Goal: Task Accomplishment & Management: Manage account settings

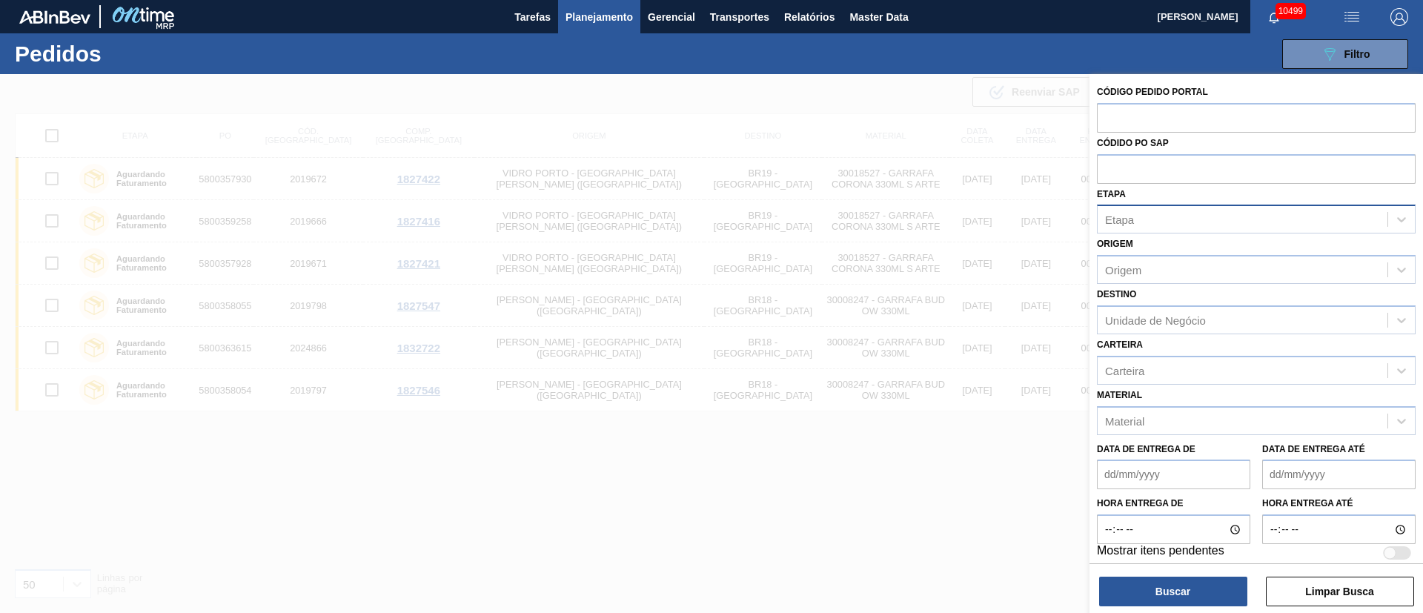
click at [1134, 215] on div "Etapa" at bounding box center [1242, 219] width 290 height 21
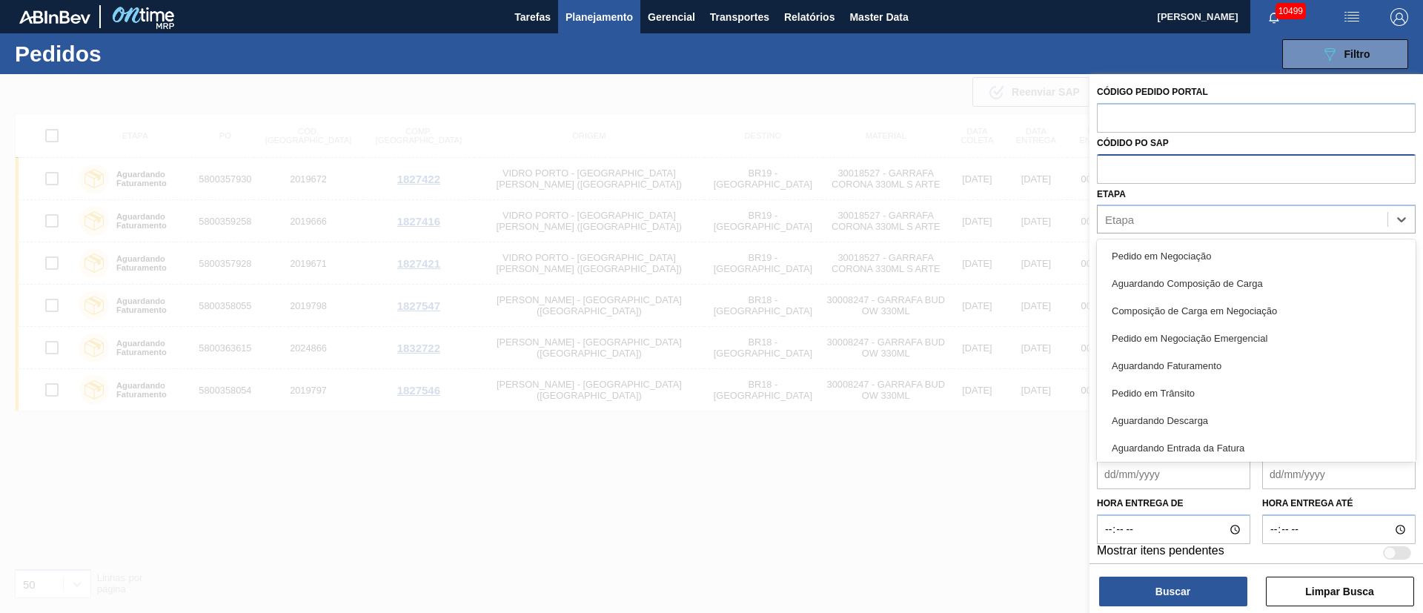
click at [1119, 165] on input "text" at bounding box center [1256, 168] width 319 height 28
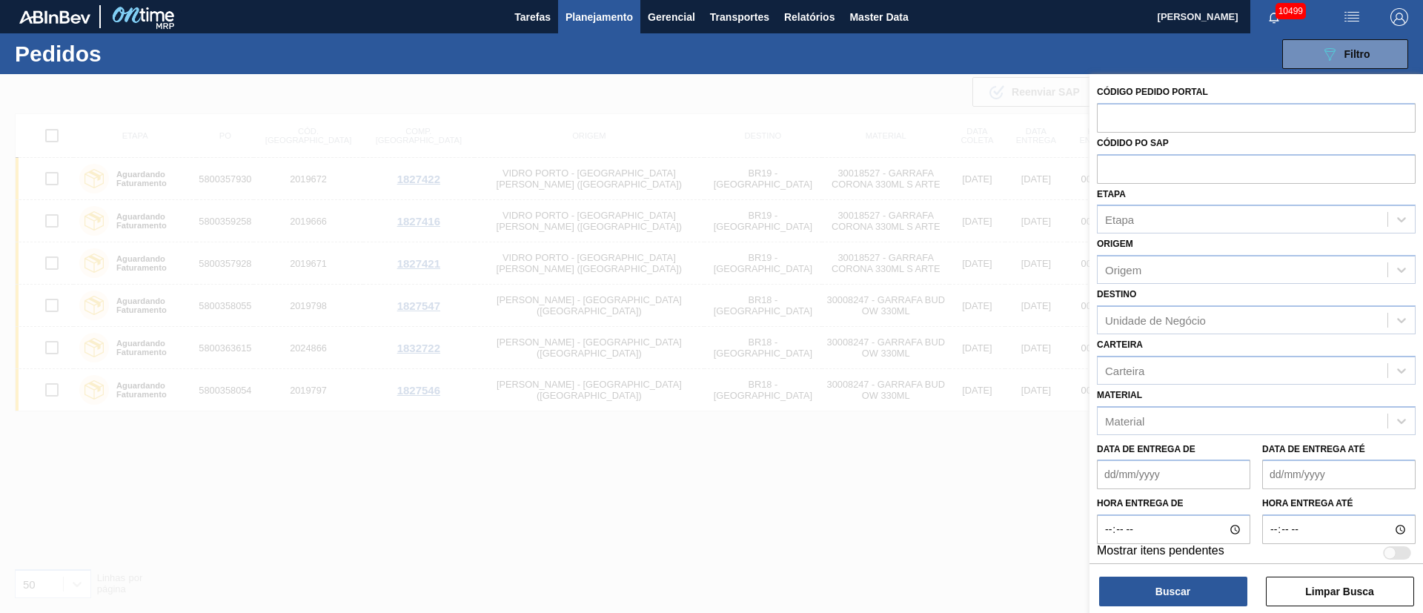
click at [604, 13] on span "Planejamento" at bounding box center [598, 17] width 67 height 18
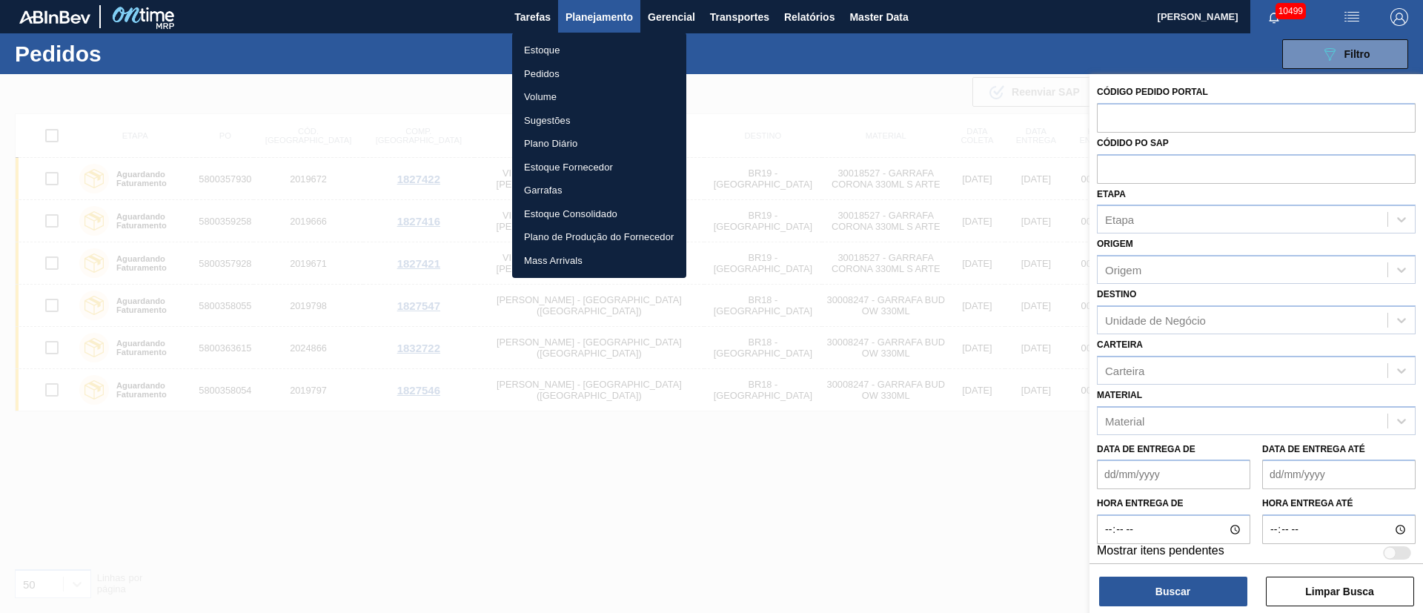
click at [544, 82] on li "Pedidos" at bounding box center [599, 74] width 174 height 24
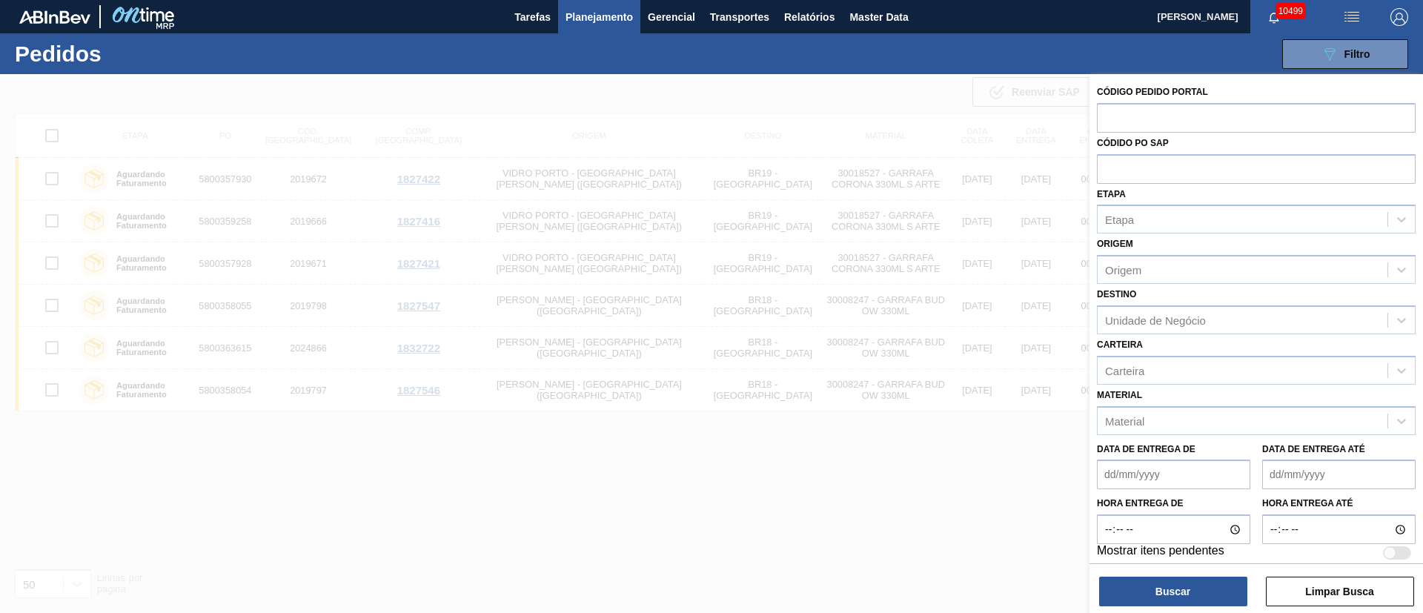
click at [590, 10] on span "Planejamento" at bounding box center [598, 17] width 67 height 18
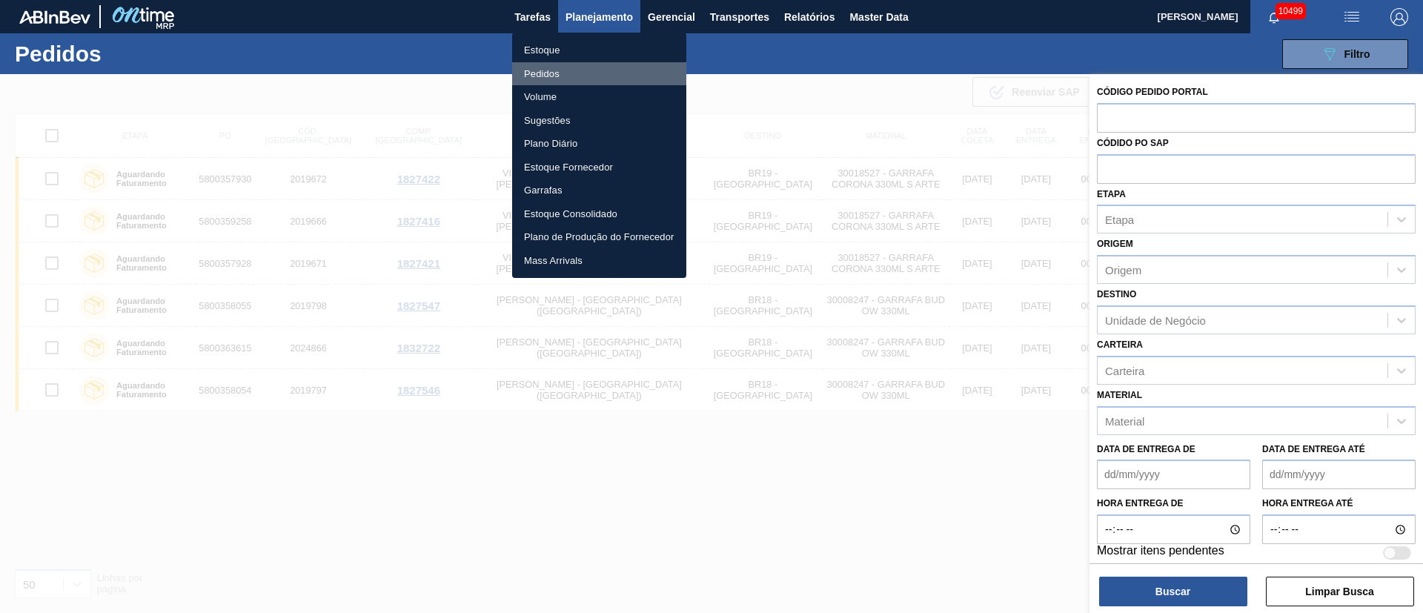
click at [539, 74] on li "Pedidos" at bounding box center [599, 74] width 174 height 24
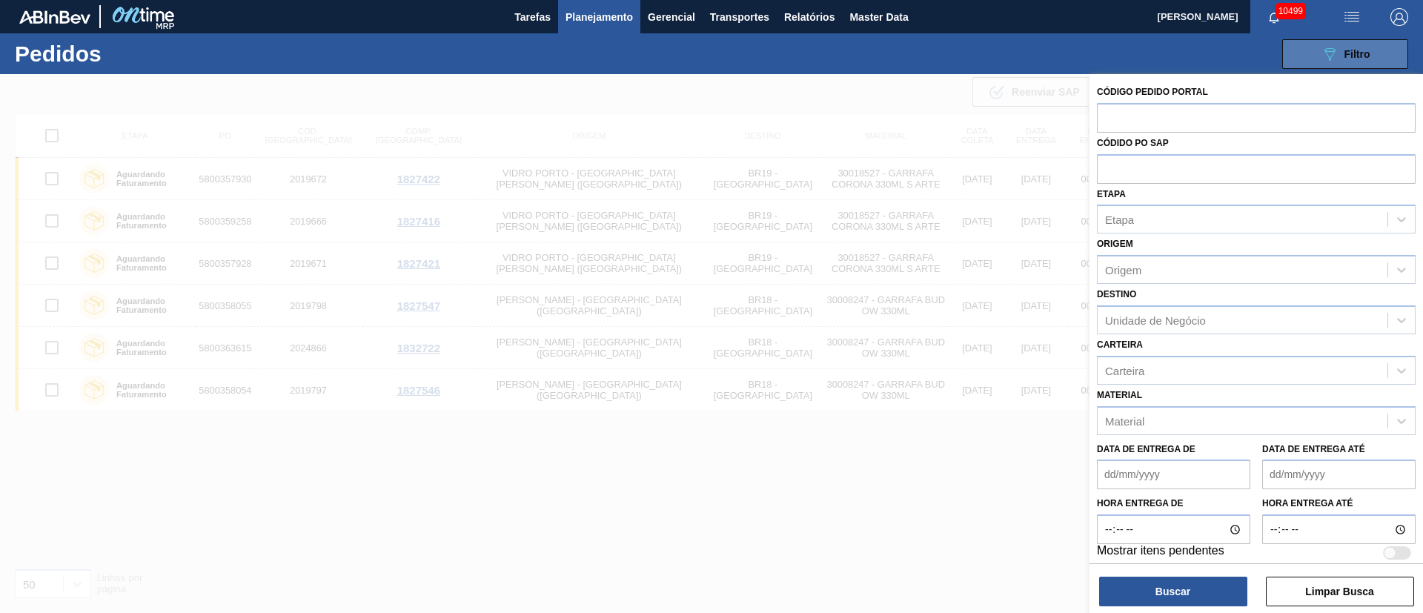
click at [1362, 48] on span "Filtro" at bounding box center [1357, 54] width 26 height 12
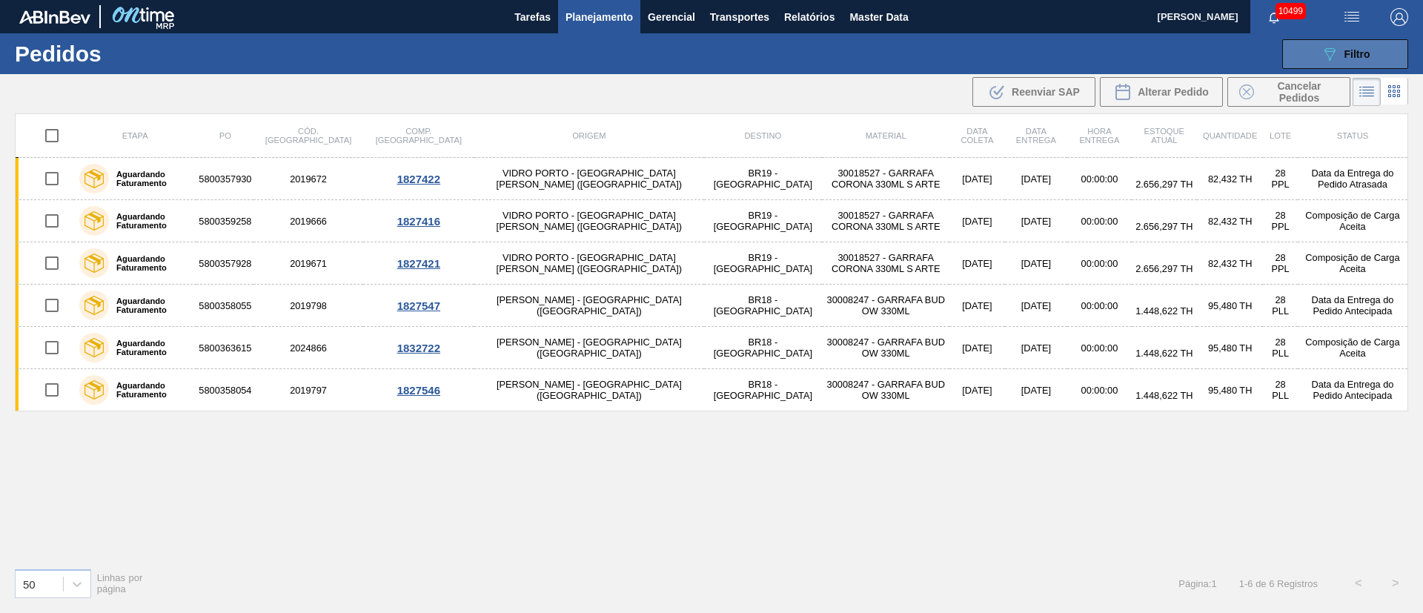
click at [1340, 59] on div "089F7B8B-B2A5-4AFE-B5C0-19BA573D28AC Filtro" at bounding box center [1345, 54] width 50 height 18
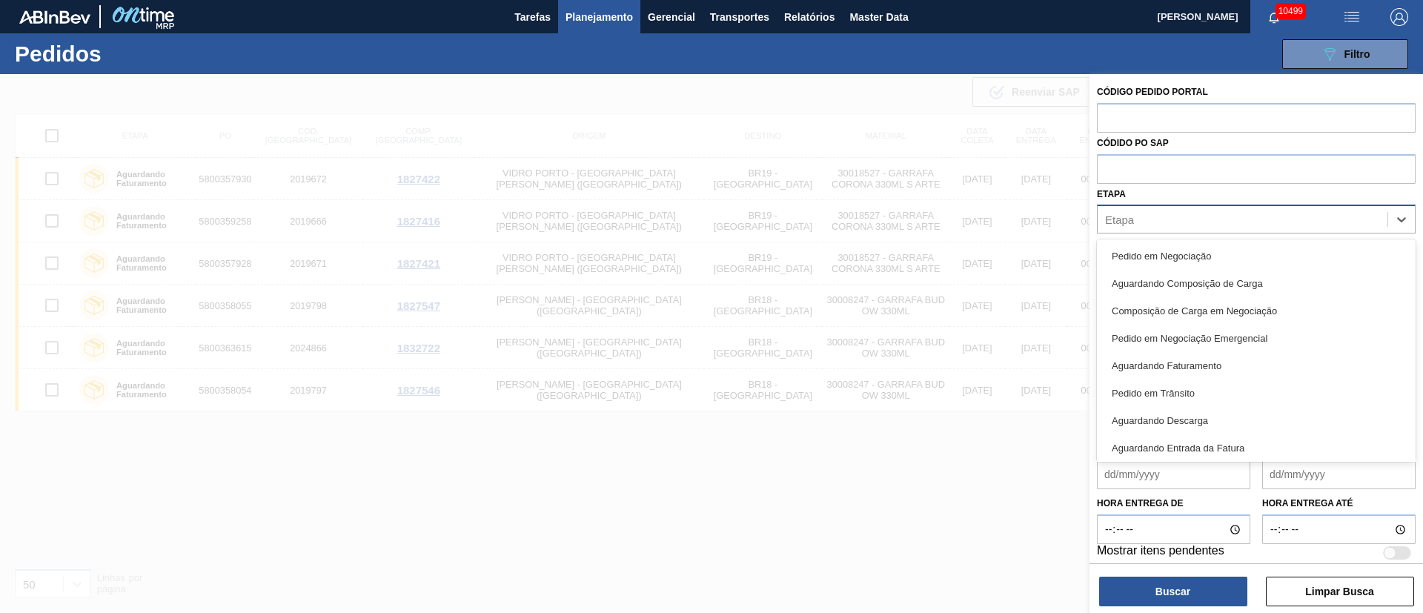
click at [1146, 217] on div "Etapa" at bounding box center [1242, 219] width 290 height 21
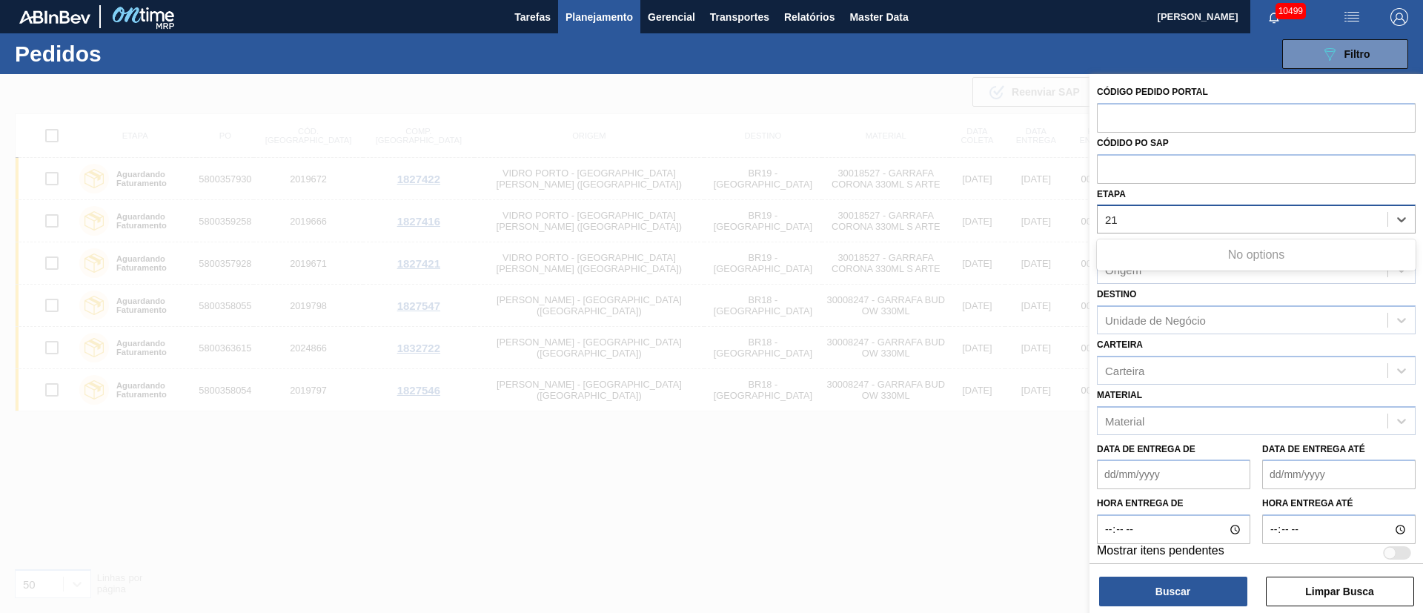
type input "2"
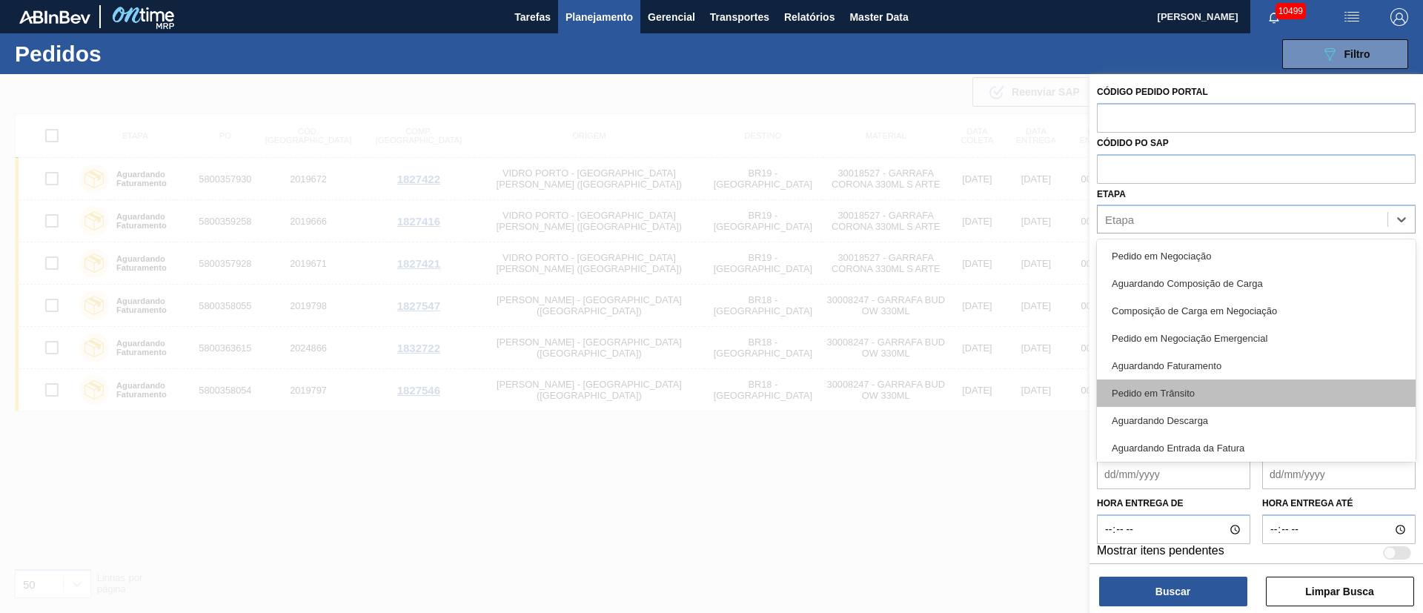
click at [1182, 386] on div "Pedido em Trânsito" at bounding box center [1256, 392] width 319 height 27
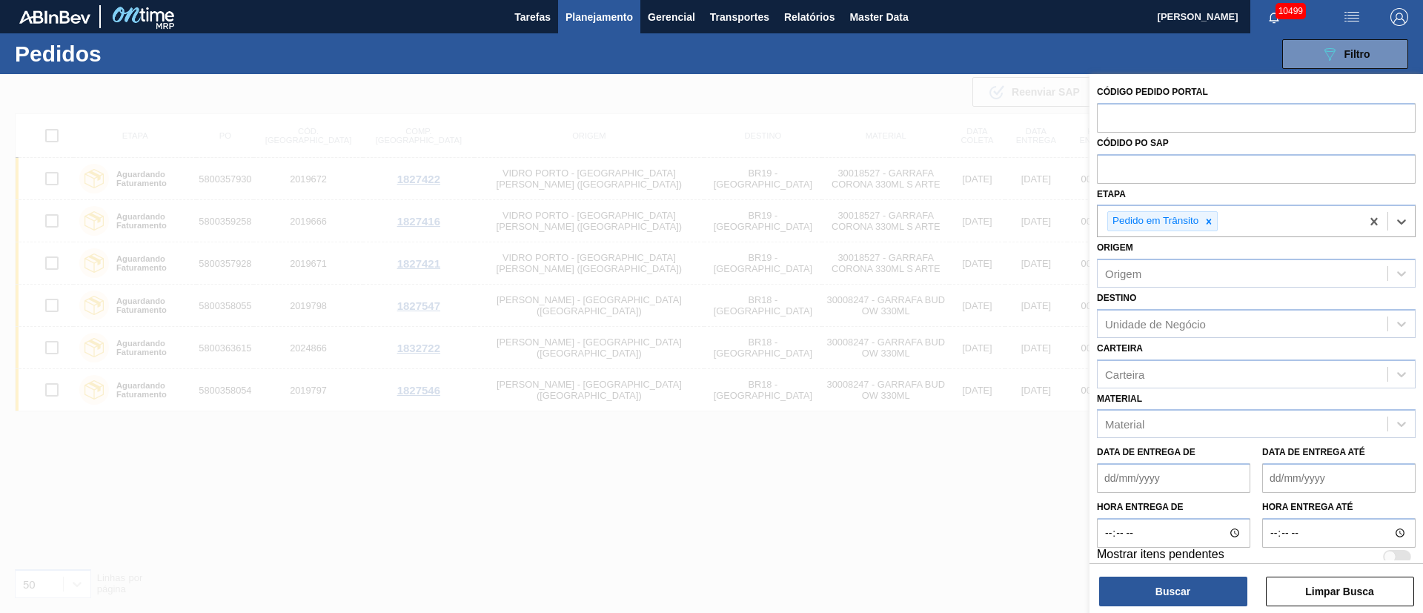
click at [585, 24] on span "Planejamento" at bounding box center [598, 17] width 67 height 18
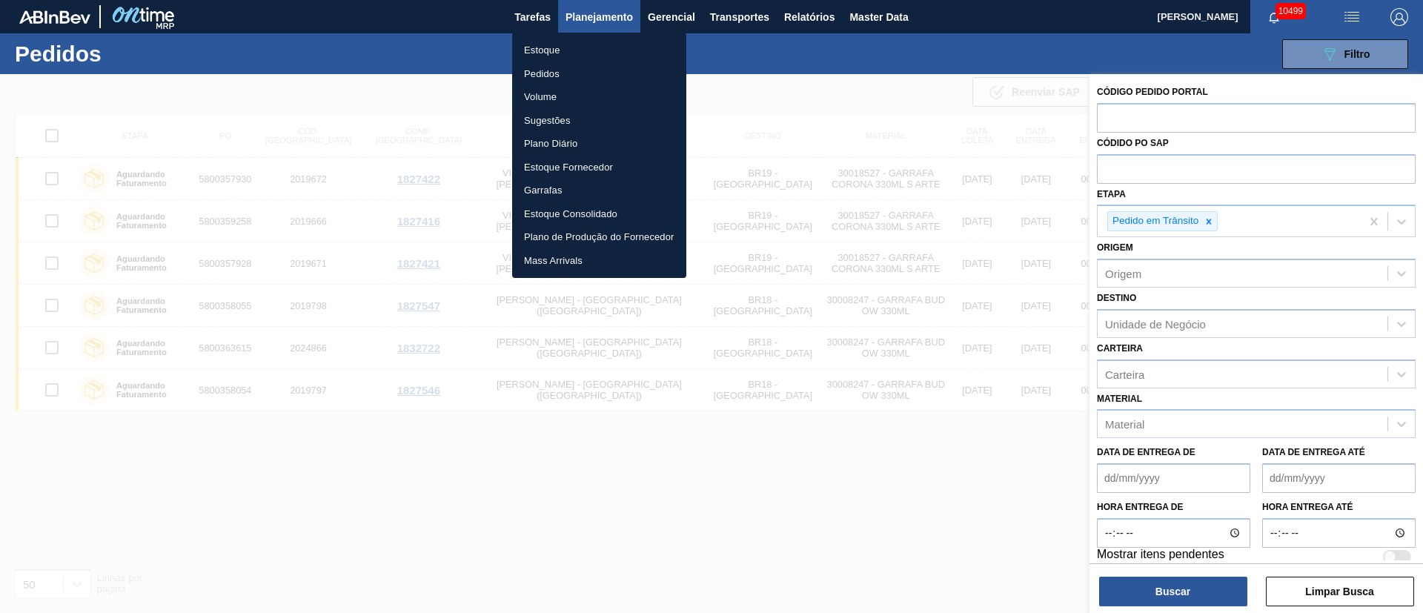
click at [539, 76] on li "Pedidos" at bounding box center [599, 74] width 174 height 24
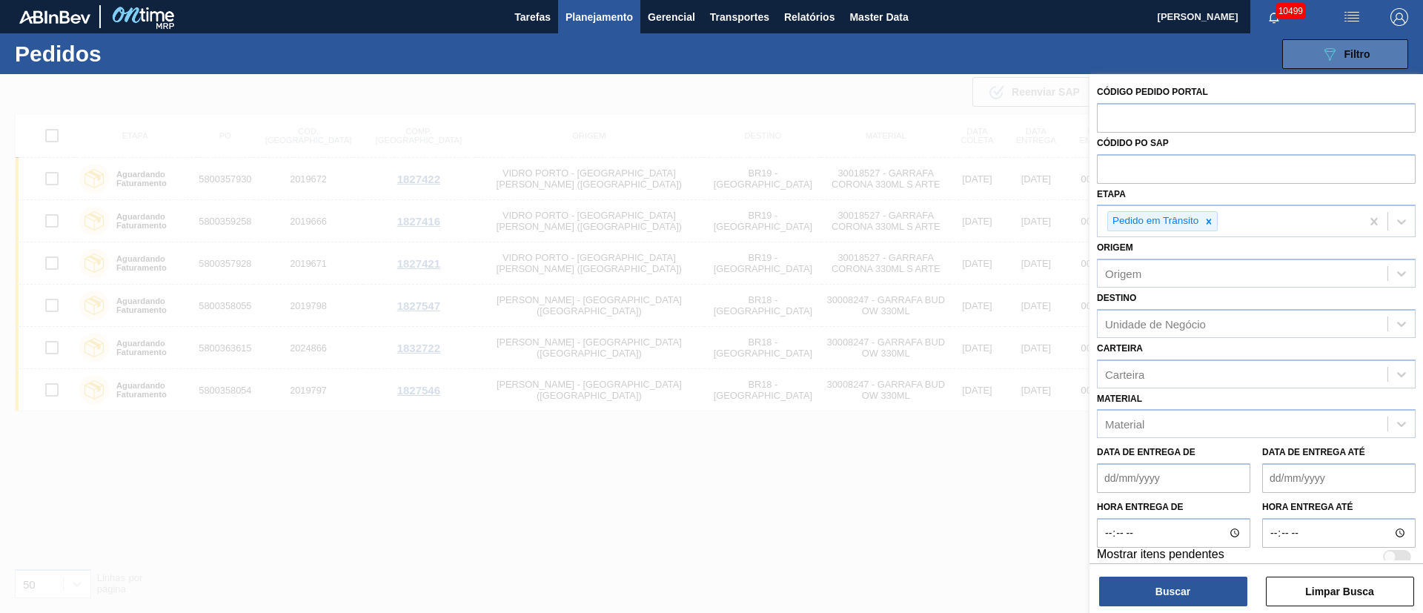
click at [1333, 66] on button "089F7B8B-B2A5-4AFE-B5C0-19BA573D28AC Filtro" at bounding box center [1345, 54] width 126 height 30
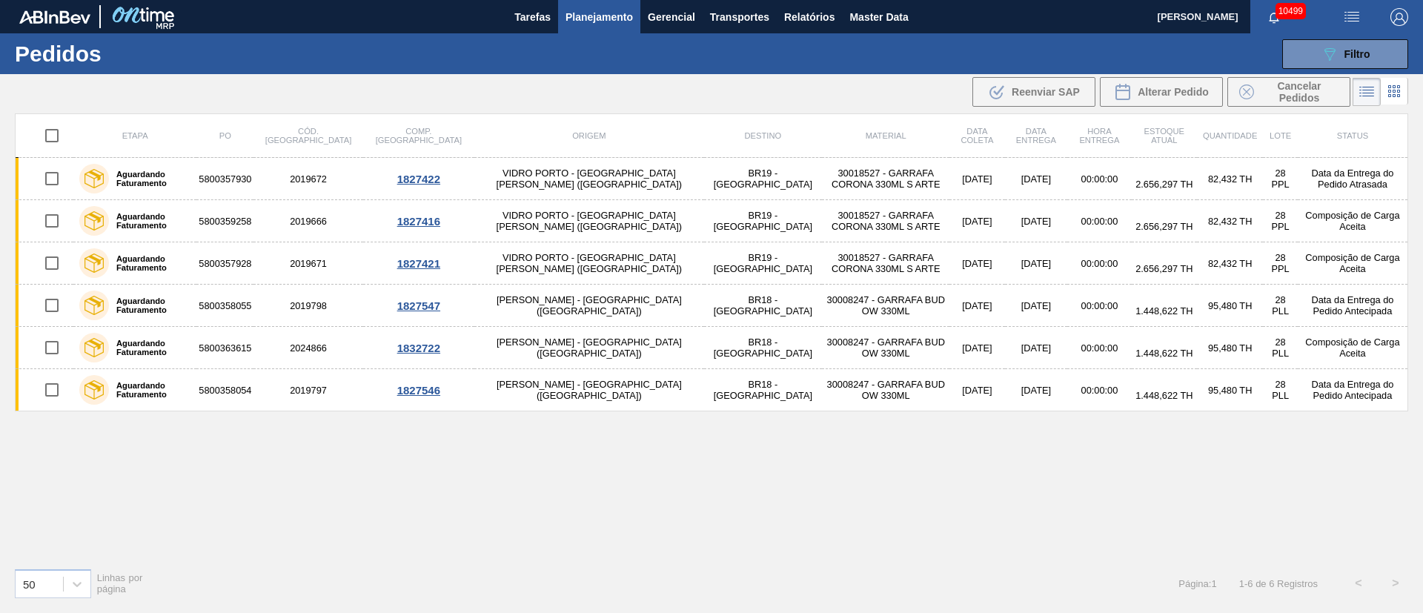
click at [1342, 34] on div "089F7B8B-B2A5-4AFE-B5C0-19BA573D28AC Filtro Código Pedido Portal Códido PO SAP …" at bounding box center [825, 54] width 1179 height 44
click at [1306, 65] on button "089F7B8B-B2A5-4AFE-B5C0-19BA573D28AC Filtro" at bounding box center [1345, 54] width 126 height 30
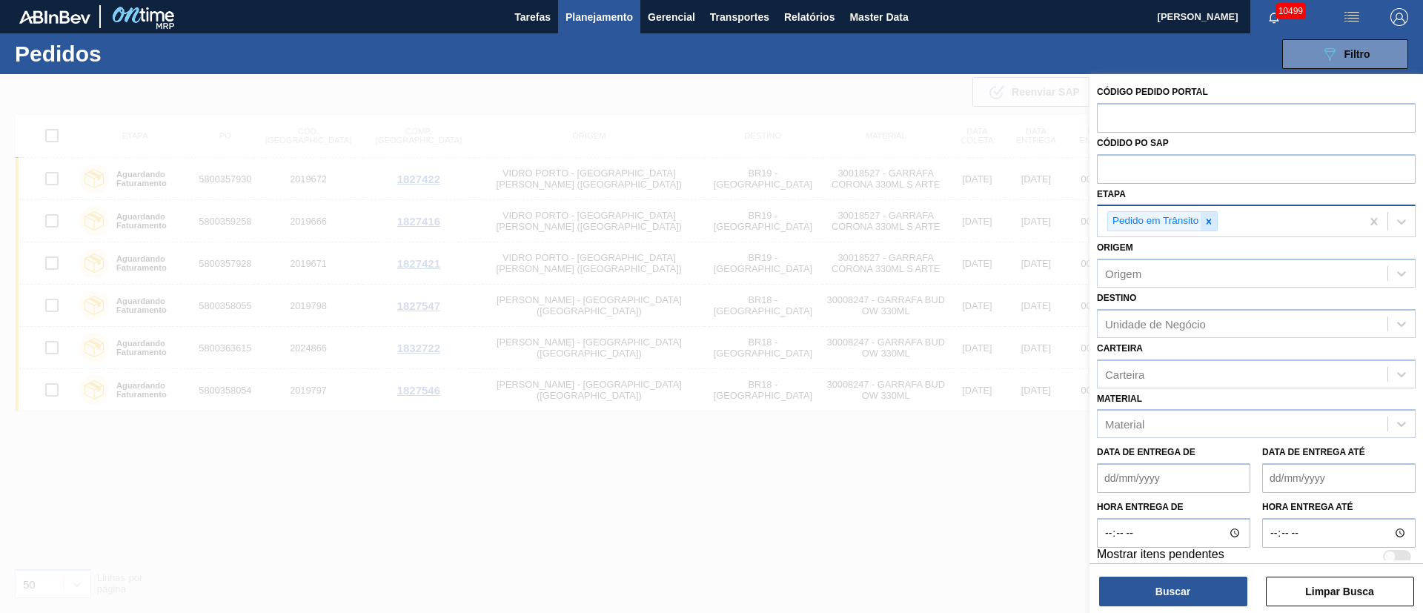
click at [1204, 222] on icon at bounding box center [1208, 221] width 10 height 10
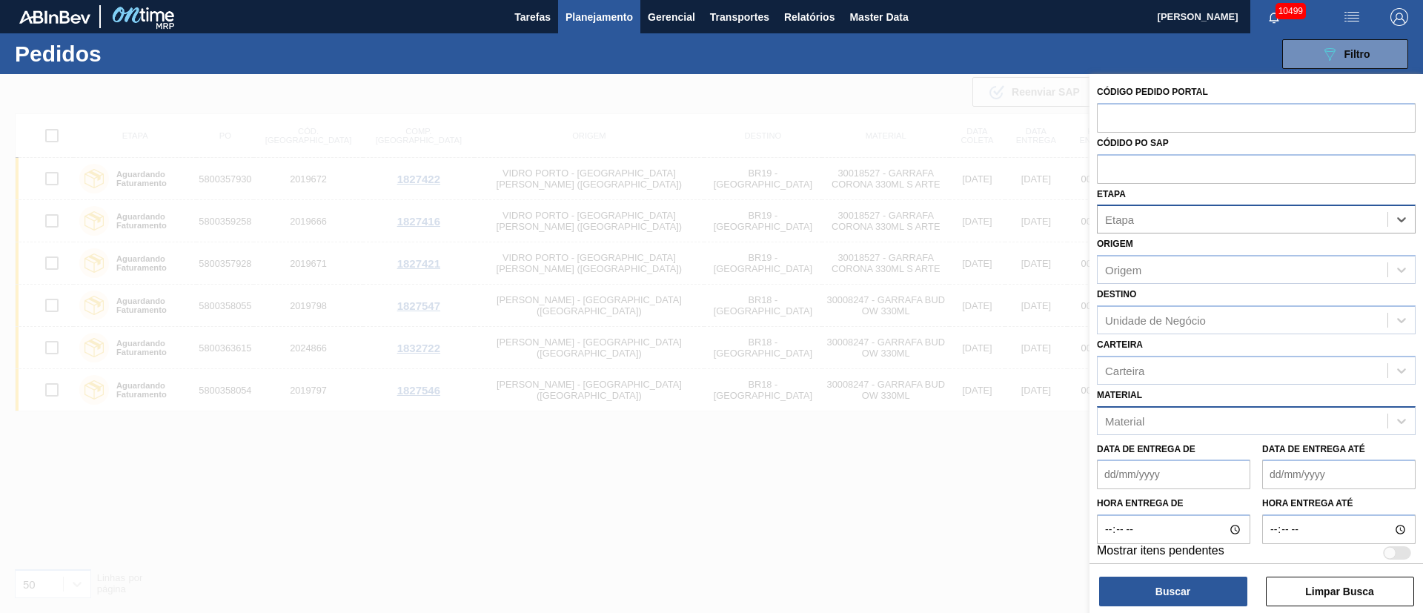
click at [1145, 416] on div "Material" at bounding box center [1242, 420] width 290 height 21
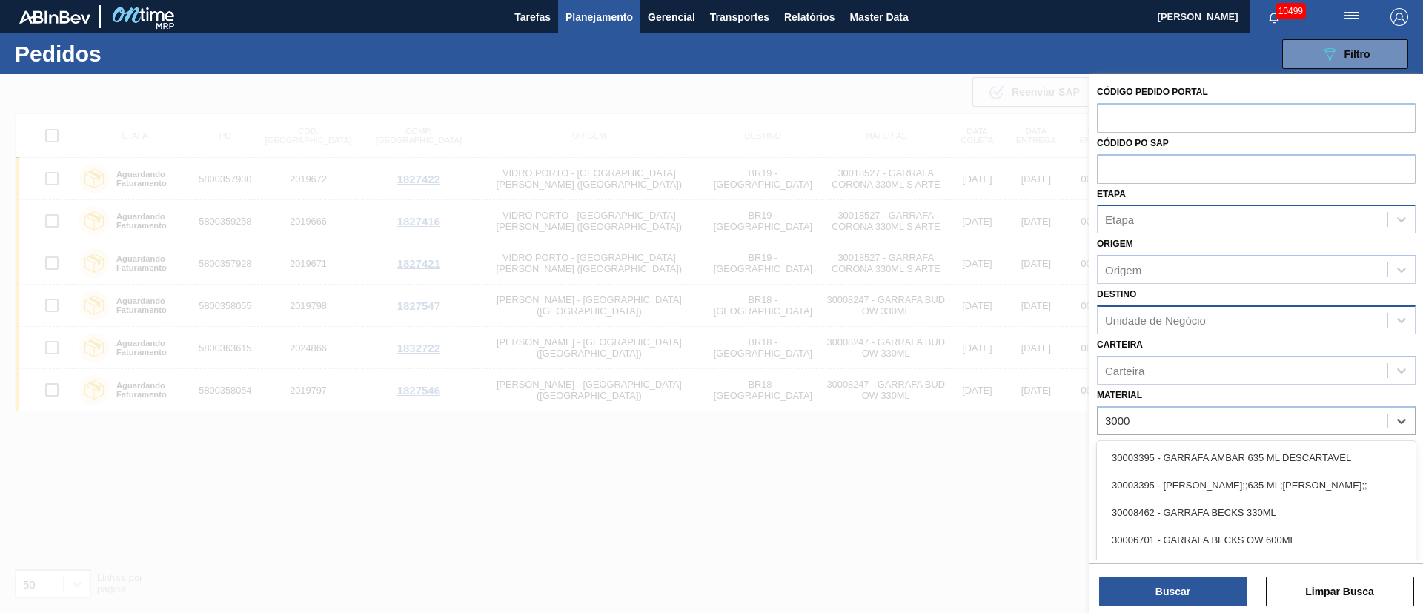
type input "3000"
click at [1155, 322] on div "Unidade de Negócio" at bounding box center [1155, 319] width 101 height 13
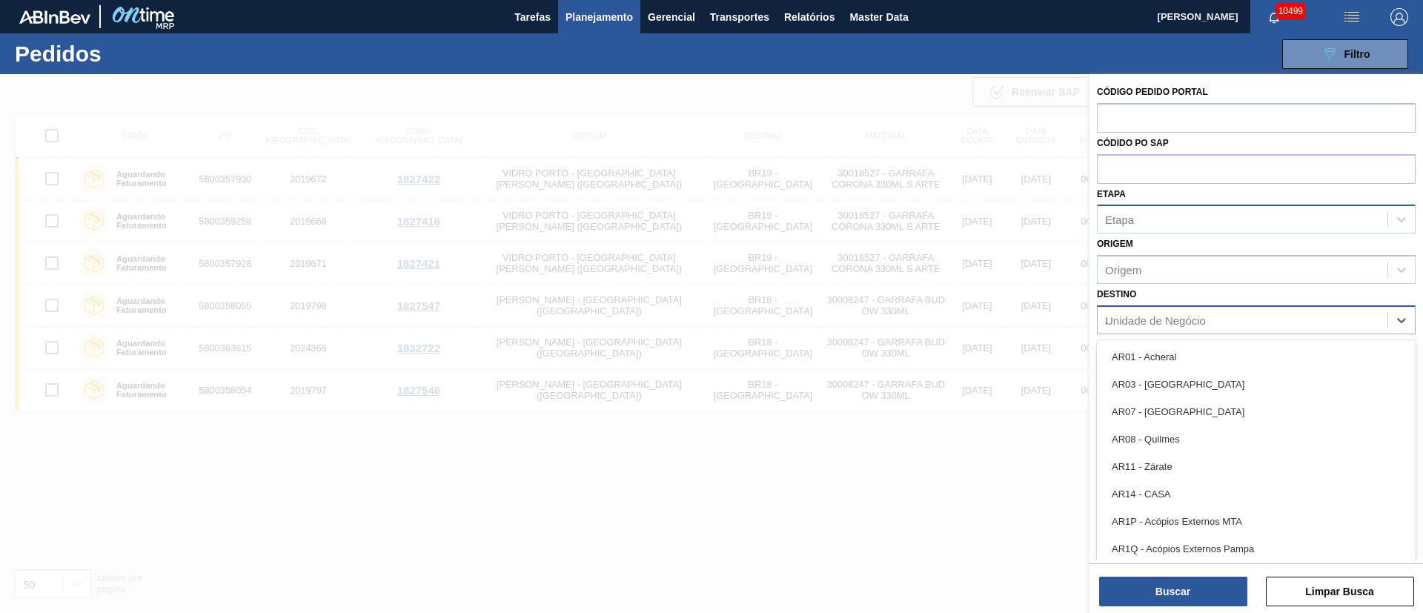
type input "21"
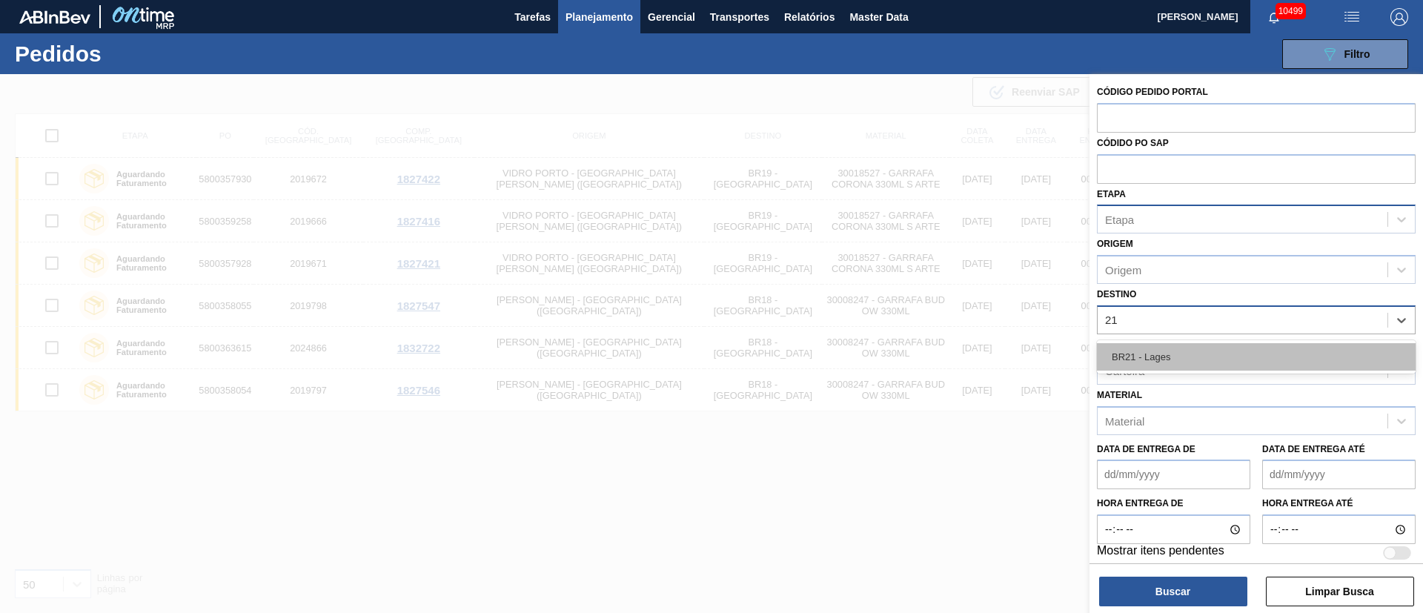
click at [1145, 350] on div "BR21 - Lages" at bounding box center [1256, 356] width 319 height 27
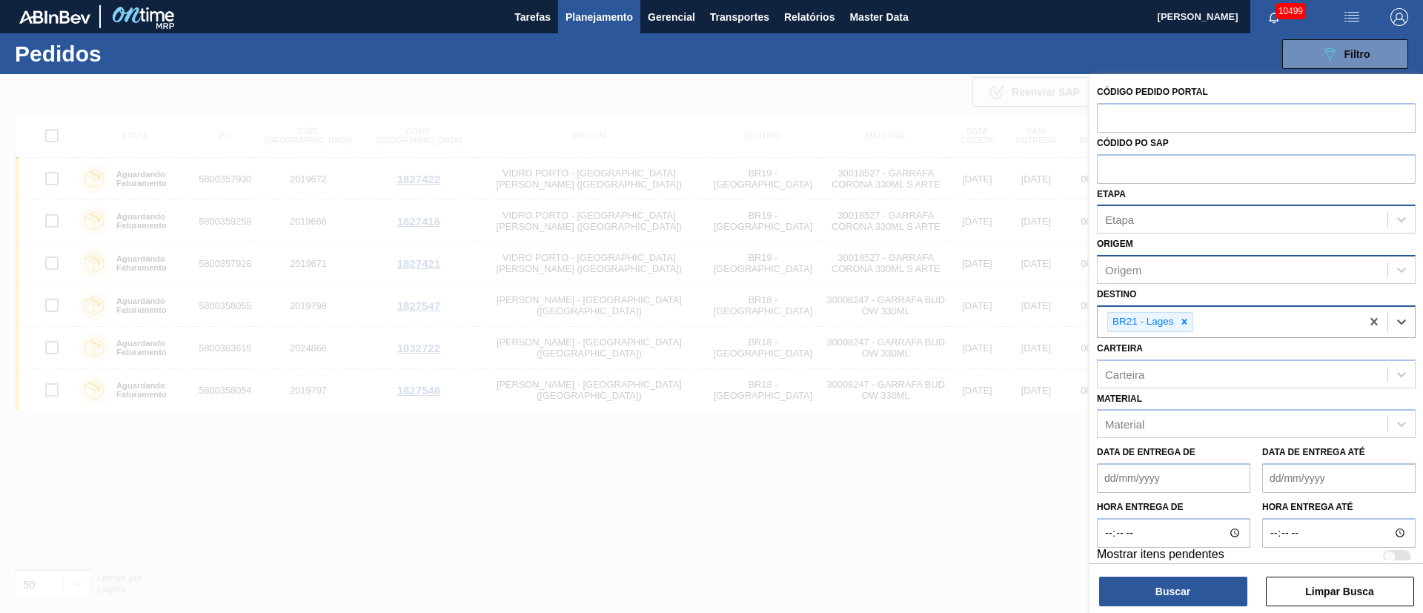
click at [1124, 262] on div "Origem" at bounding box center [1242, 269] width 290 height 21
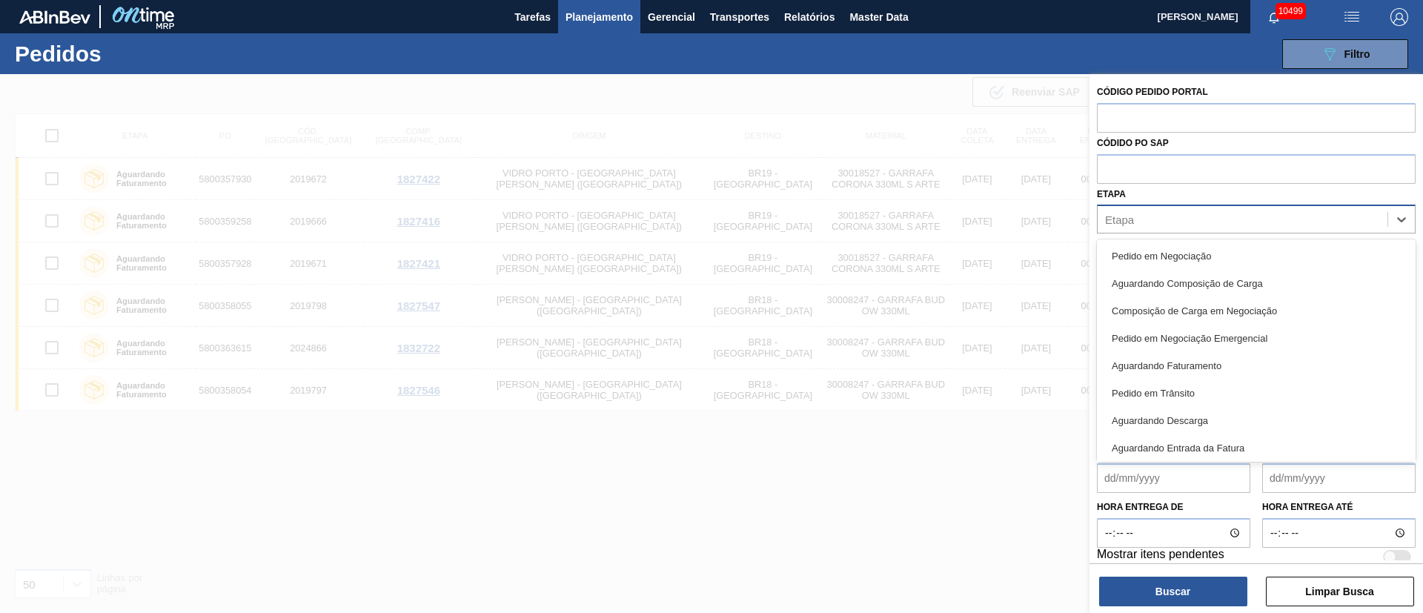
click at [1120, 211] on div "Etapa" at bounding box center [1242, 219] width 290 height 21
type input "aguar"
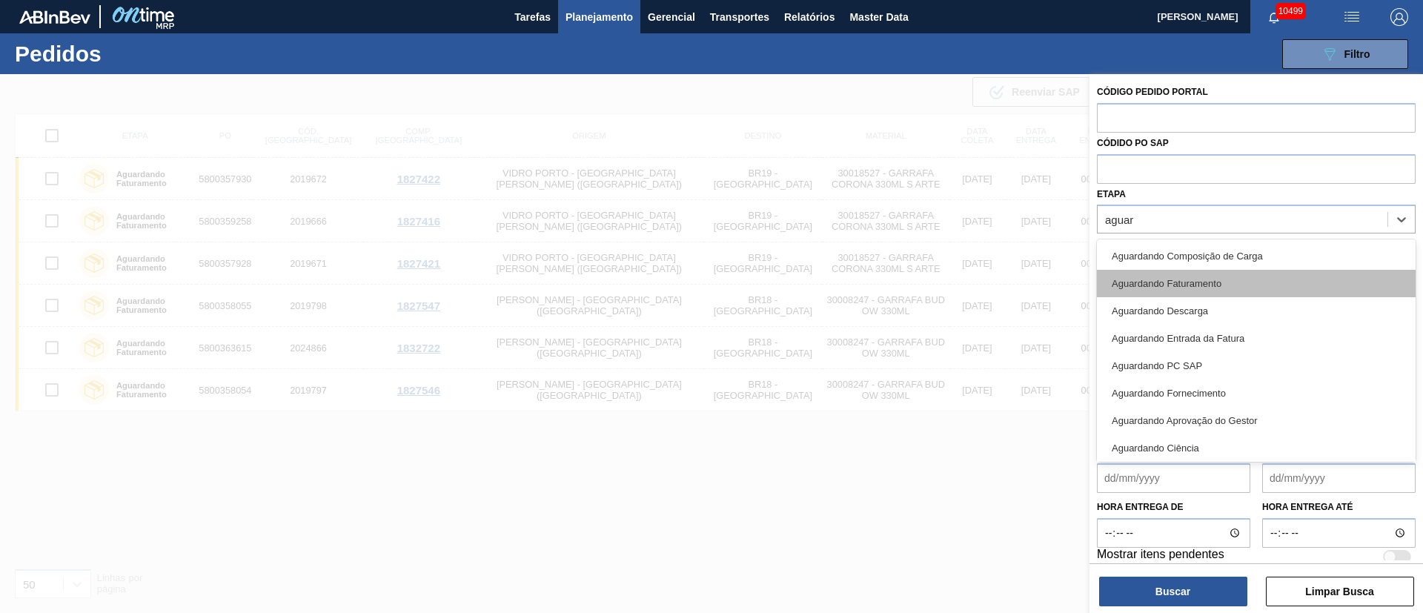
click at [1169, 270] on div "Aguardando Faturamento" at bounding box center [1256, 283] width 319 height 27
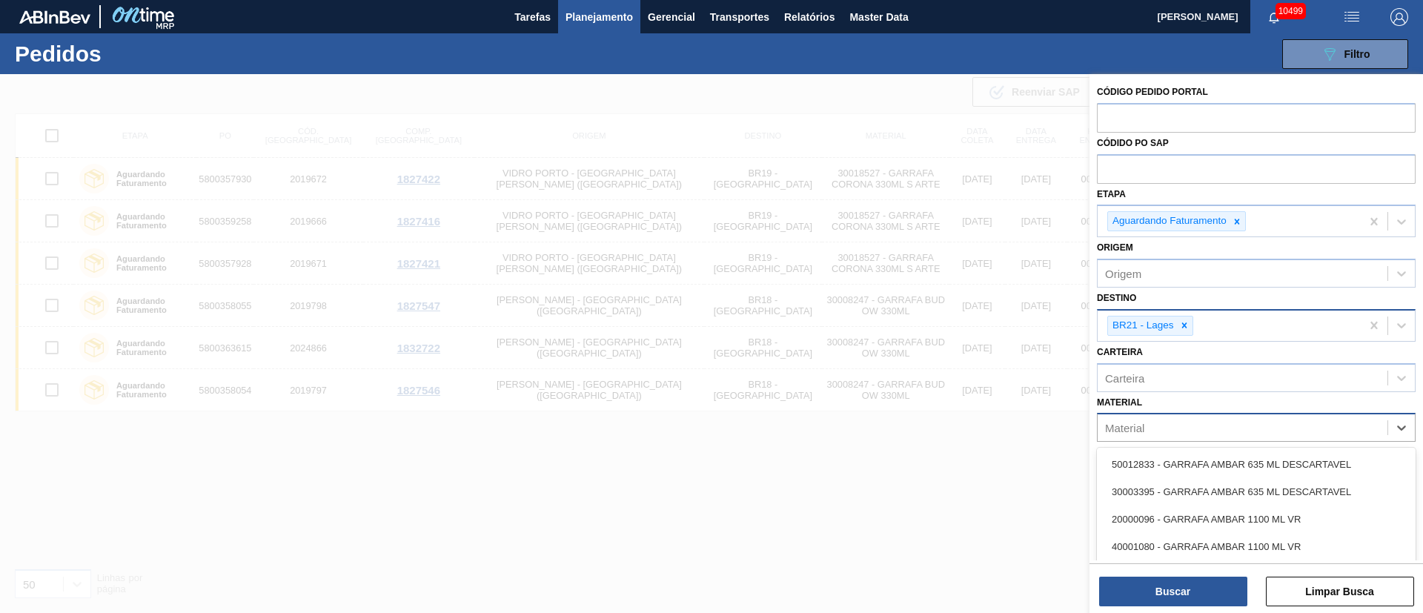
click at [1132, 431] on div "Material" at bounding box center [1124, 428] width 39 height 13
type input "2"
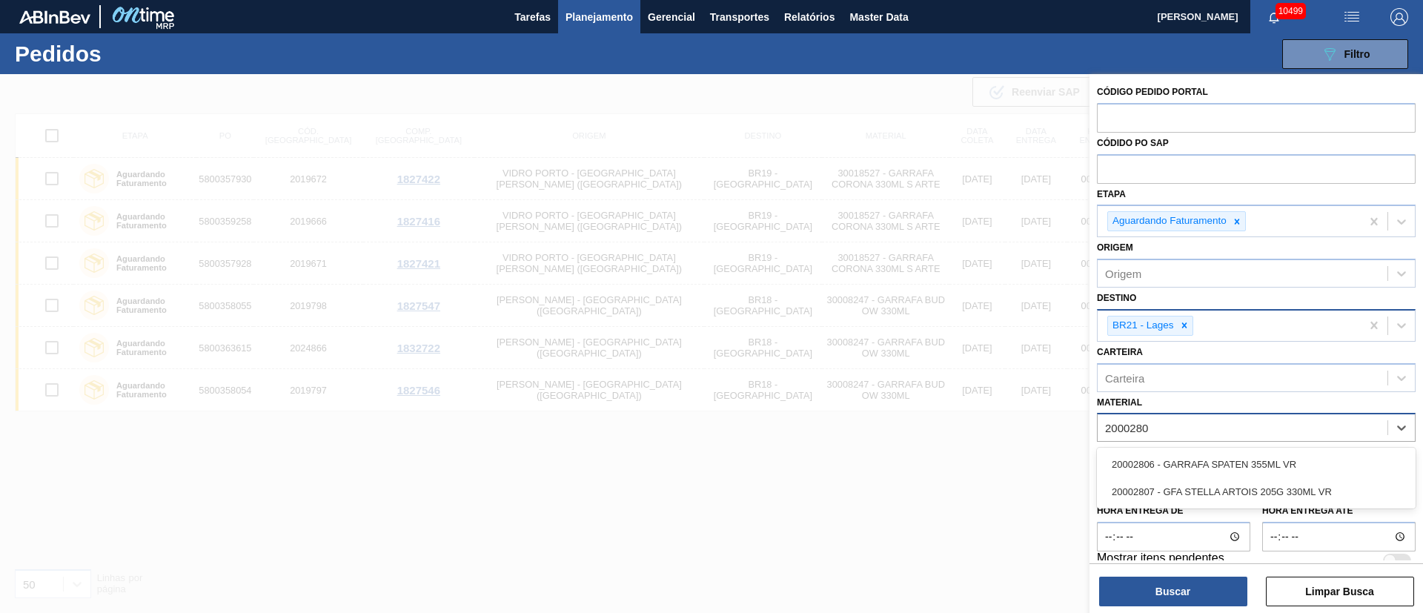
type input "20002807"
click at [1128, 456] on div "20002807 - GFA STELLA ARTOIS 205G 330ML VR" at bounding box center [1256, 464] width 319 height 27
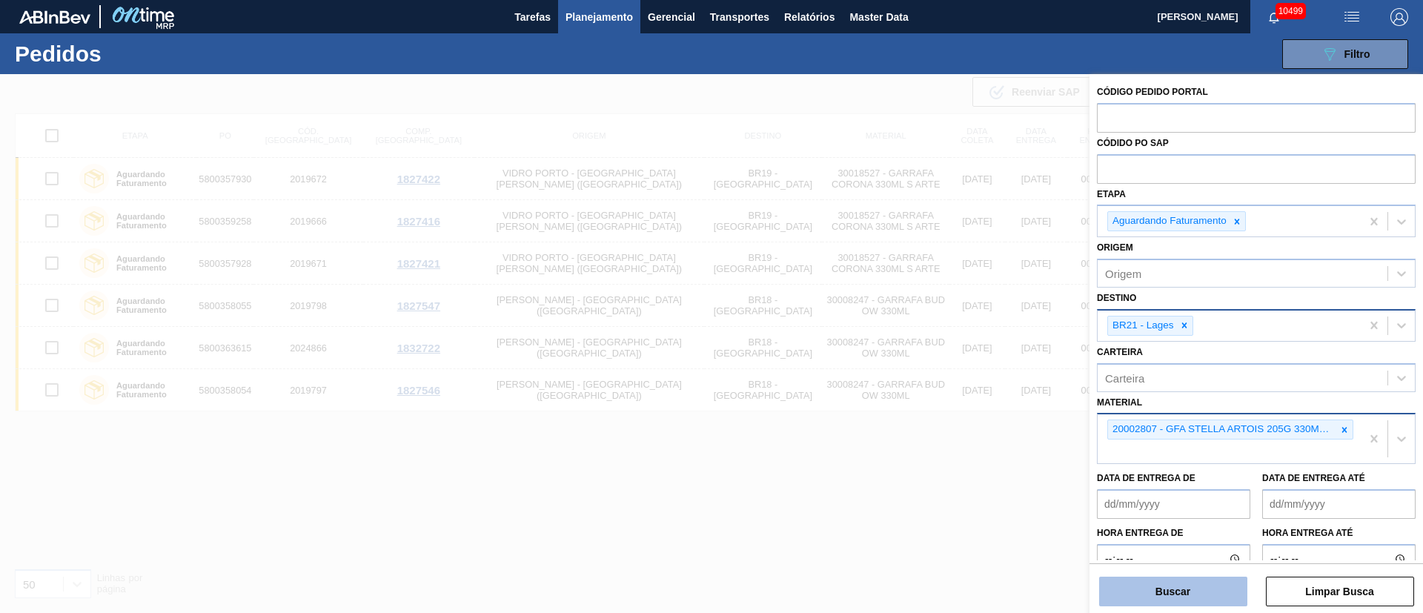
click at [1165, 598] on button "Buscar" at bounding box center [1173, 591] width 148 height 30
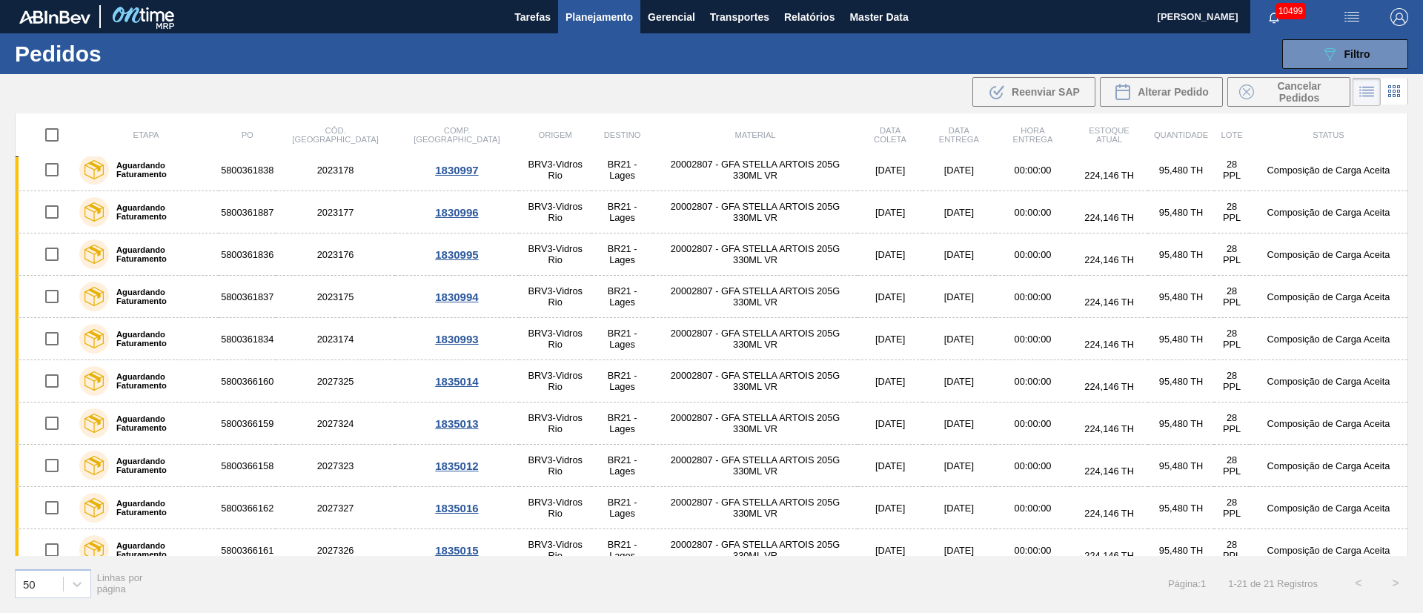
scroll to position [489, 0]
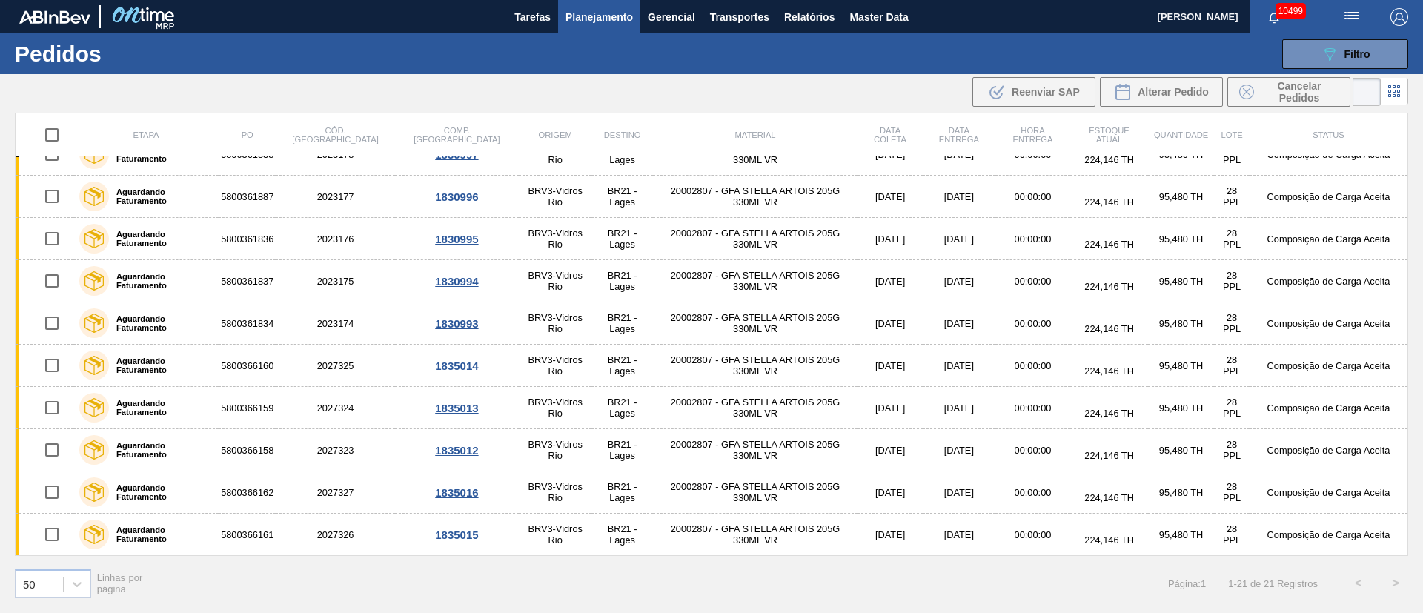
click at [1352, 19] on img "button" at bounding box center [1352, 17] width 18 height 18
click at [1368, 41] on li "Upload de Volumes" at bounding box center [1347, 52] width 128 height 27
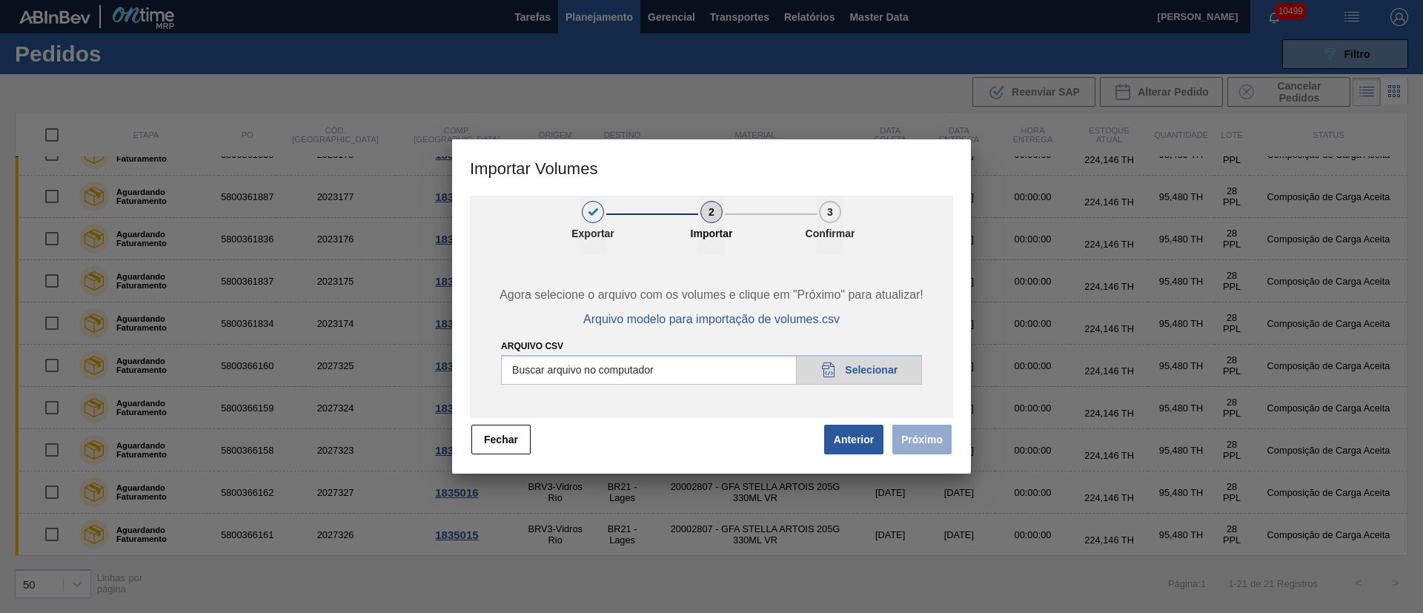
click at [856, 363] on input "Arquivo csv" at bounding box center [711, 370] width 421 height 30
type input "C:\fakepath\PedidoVolumeModeloImportacao (81).csv"
click at [917, 432] on button "Próximo" at bounding box center [921, 440] width 59 height 30
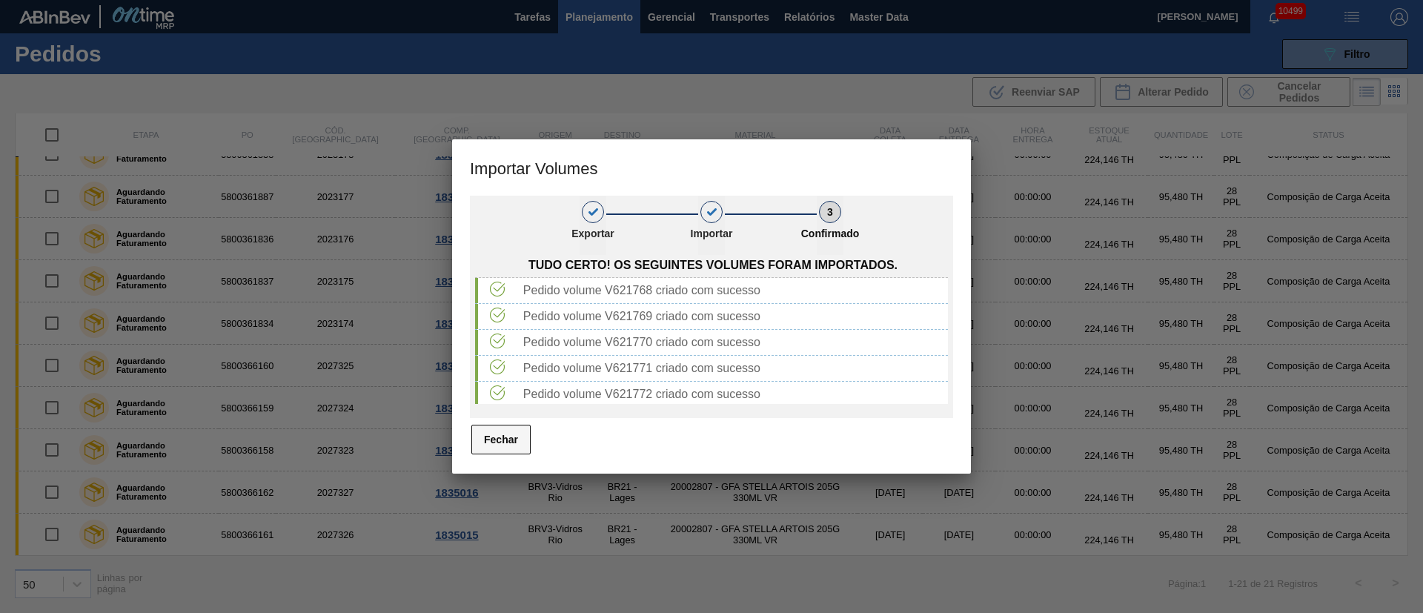
click at [502, 430] on button "Fechar" at bounding box center [500, 440] width 59 height 30
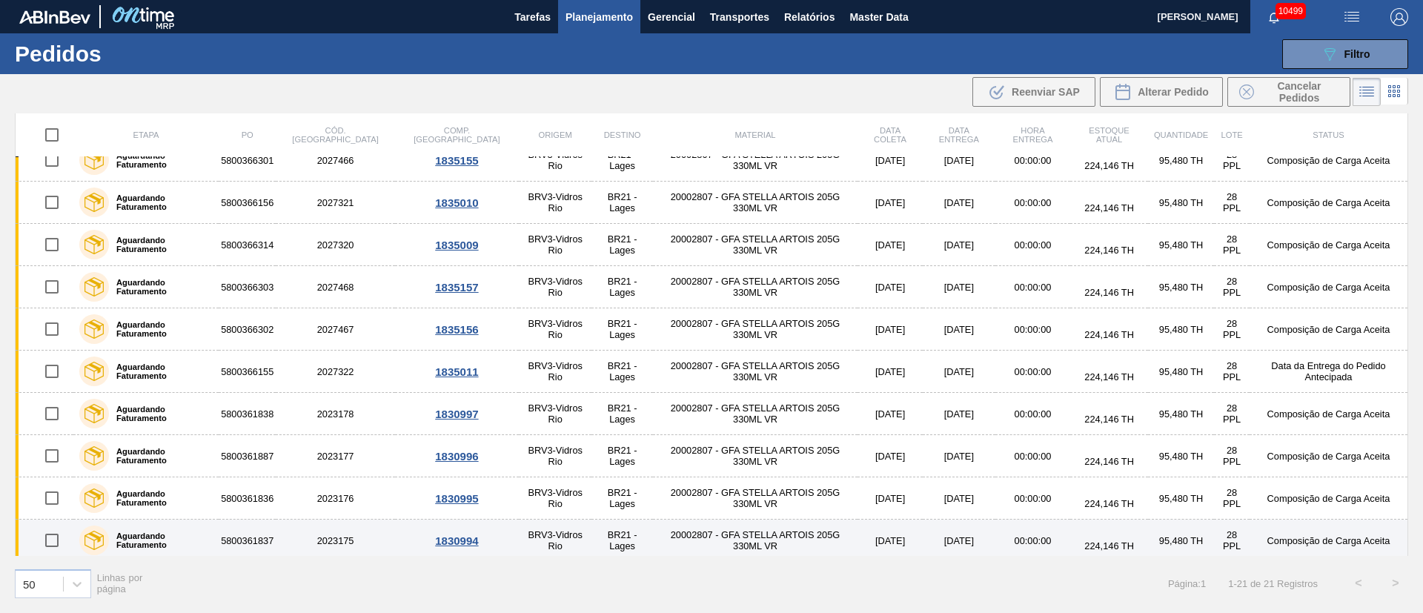
scroll to position [0, 0]
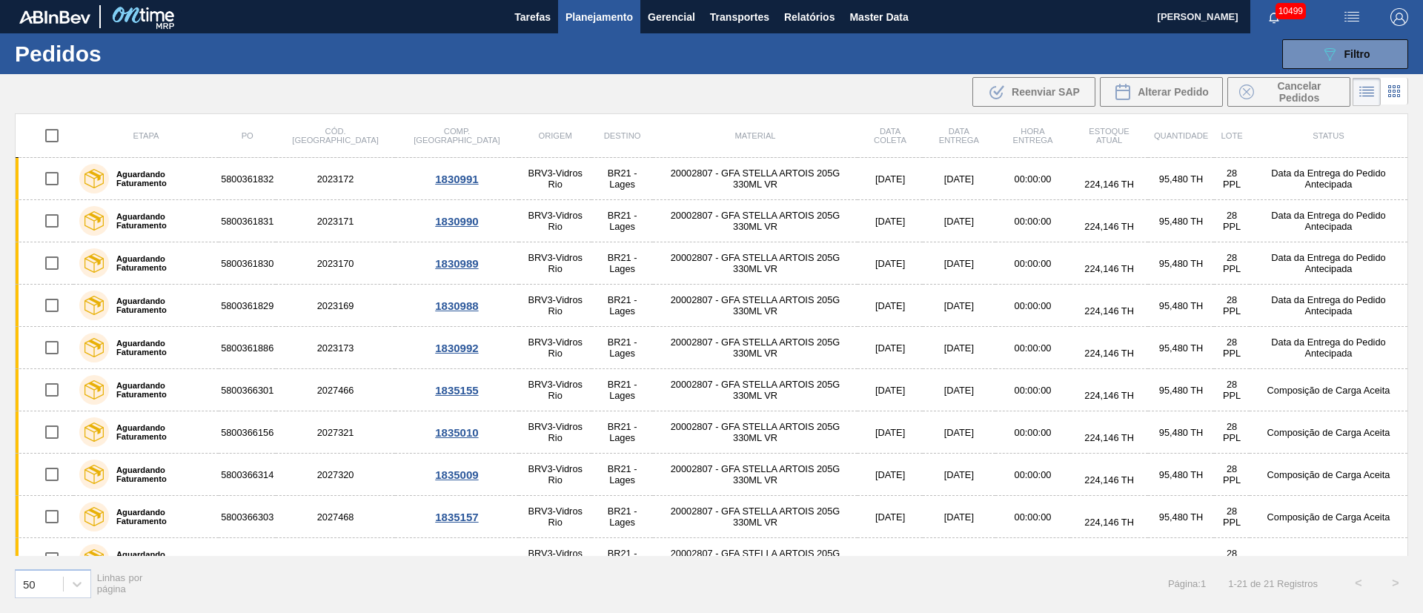
click at [1349, 18] on img "button" at bounding box center [1352, 17] width 18 height 18
click at [1317, 50] on li "Upload de Volumes" at bounding box center [1347, 52] width 128 height 27
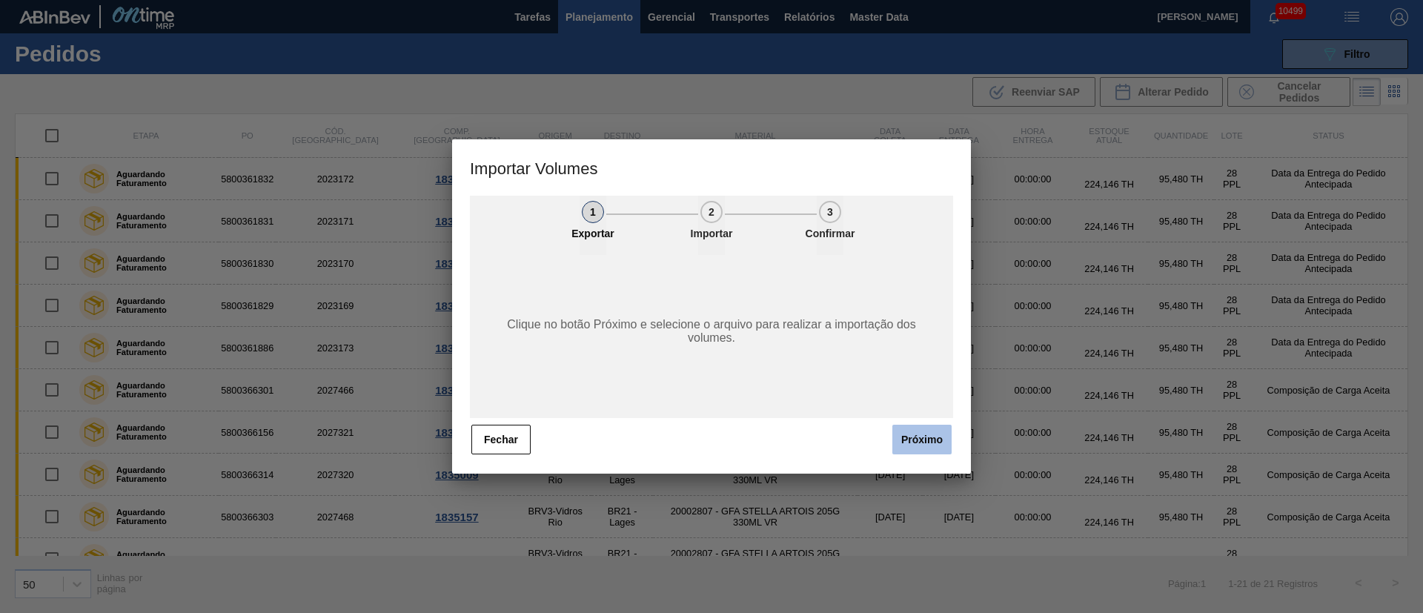
click at [921, 436] on button "Próximo" at bounding box center [921, 440] width 59 height 30
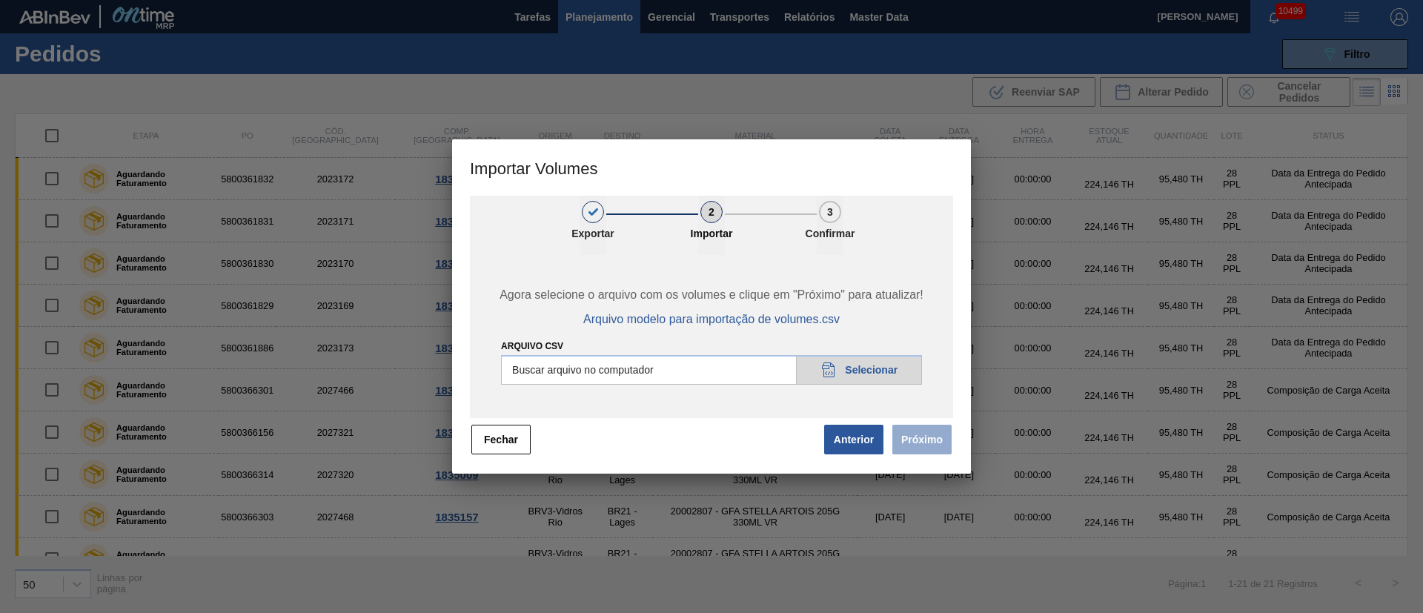
click at [899, 368] on input "Arquivo csv" at bounding box center [711, 370] width 421 height 30
type input "C:\fakepath\PedidoVolumeModeloImportacao (81).csv"
click at [937, 432] on button "Próximo" at bounding box center [921, 440] width 59 height 30
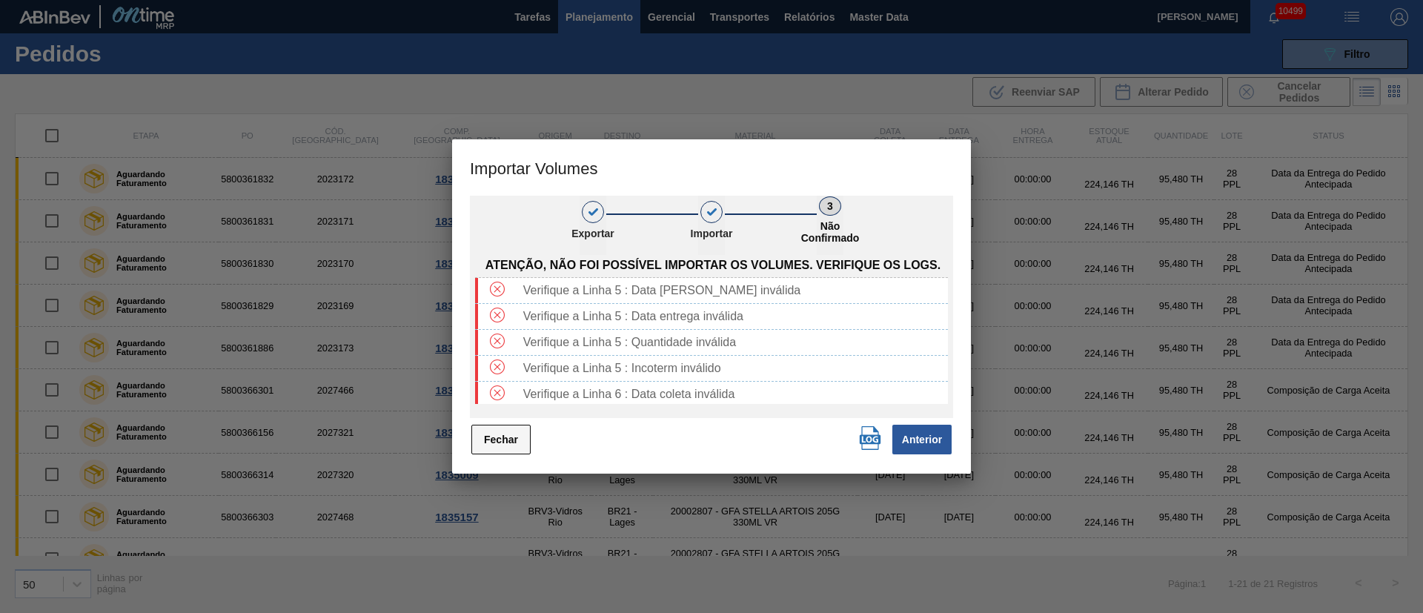
click at [490, 447] on button "Fechar" at bounding box center [500, 440] width 59 height 30
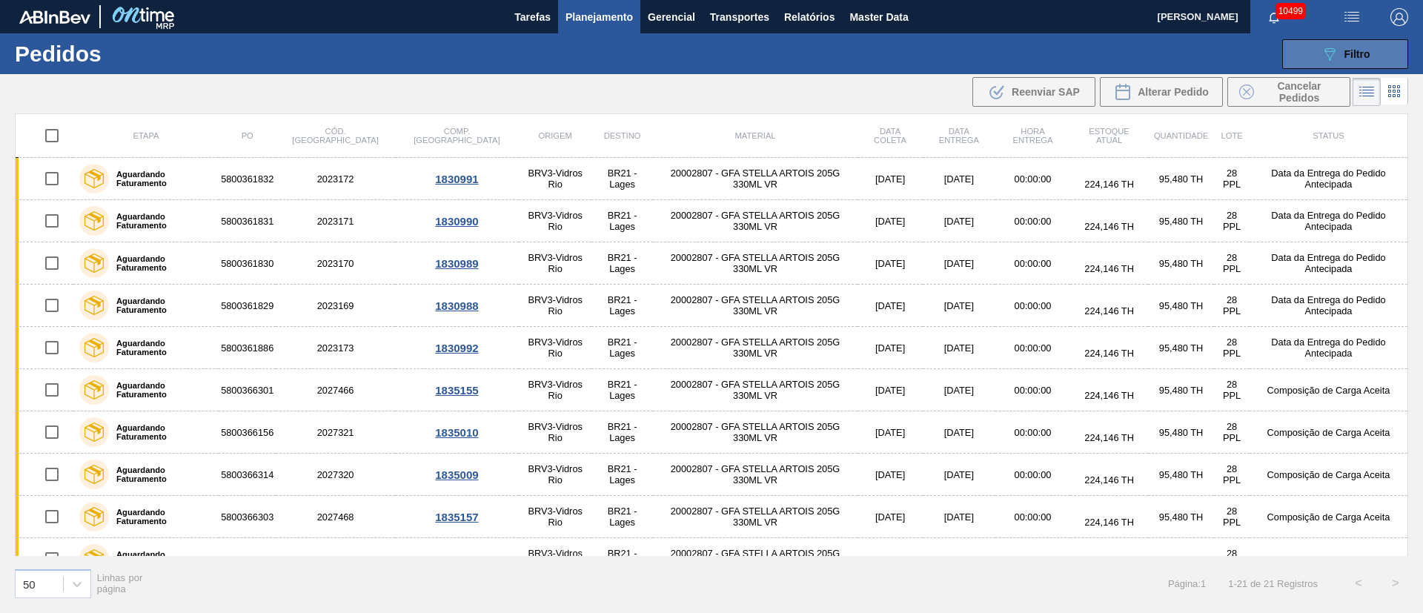
click at [1356, 66] on button "089F7B8B-B2A5-4AFE-B5C0-19BA573D28AC Filtro" at bounding box center [1345, 54] width 126 height 30
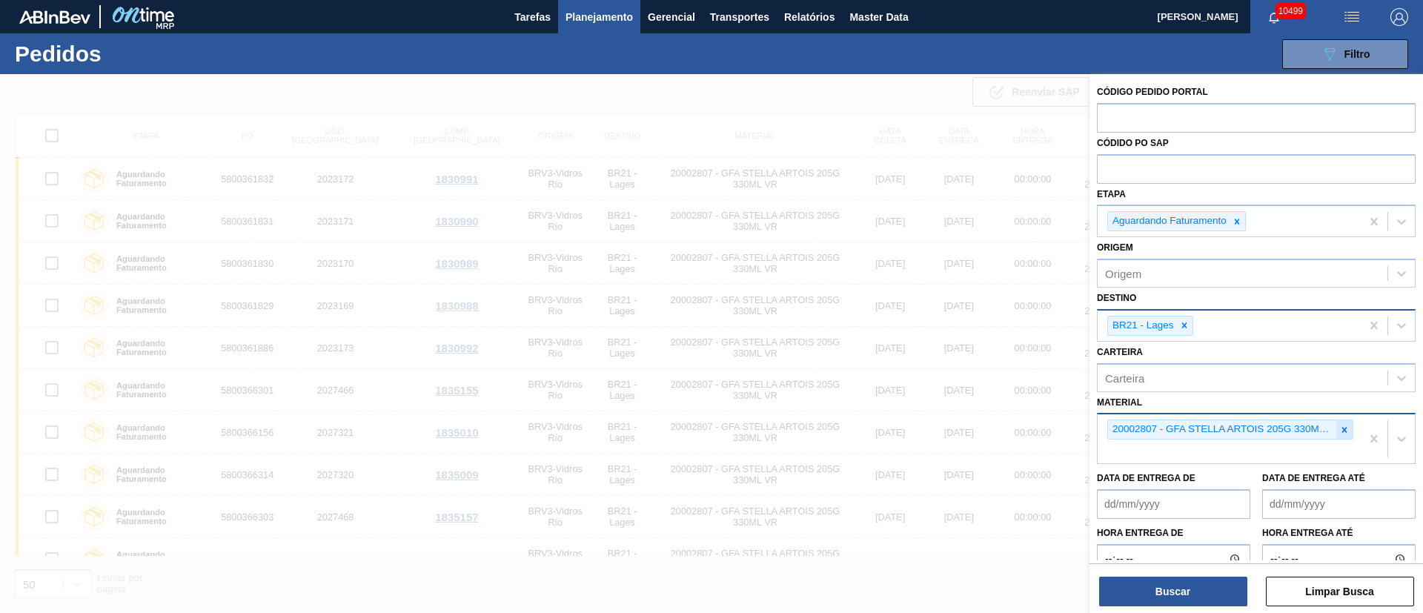
click at [1342, 431] on icon at bounding box center [1344, 430] width 10 height 10
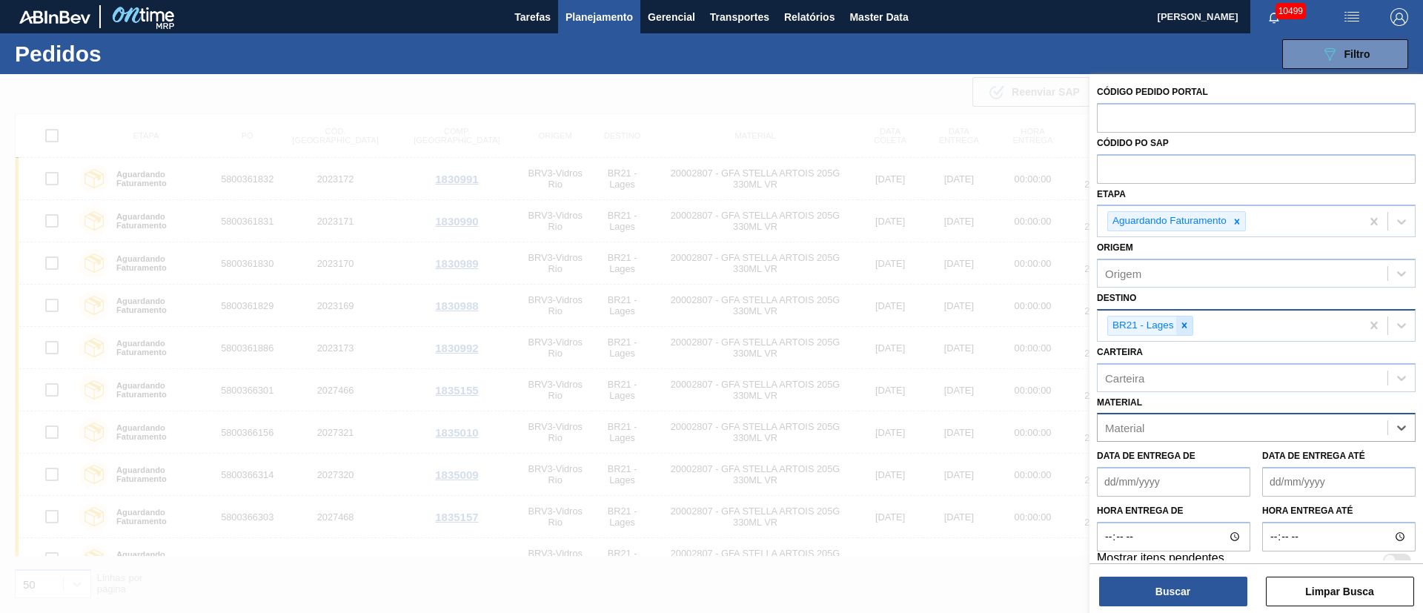
click at [1183, 325] on icon at bounding box center [1183, 325] width 5 height 5
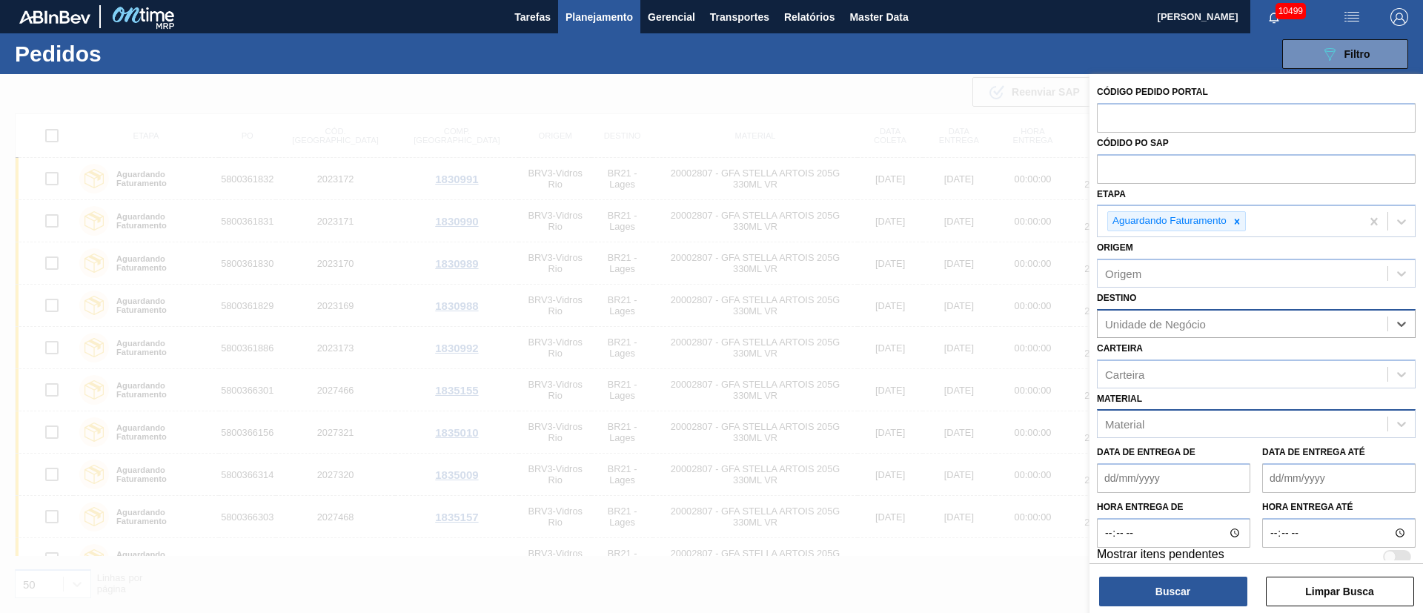
click at [1131, 425] on div "Material" at bounding box center [1124, 424] width 39 height 13
click at [651, 64] on div "089F7B8B-B2A5-4AFE-B5C0-19BA573D28AC Filtro Código Pedido Portal Códido PO SAP …" at bounding box center [825, 54] width 1179 height 44
click at [594, 25] on button "Planejamento" at bounding box center [599, 16] width 82 height 33
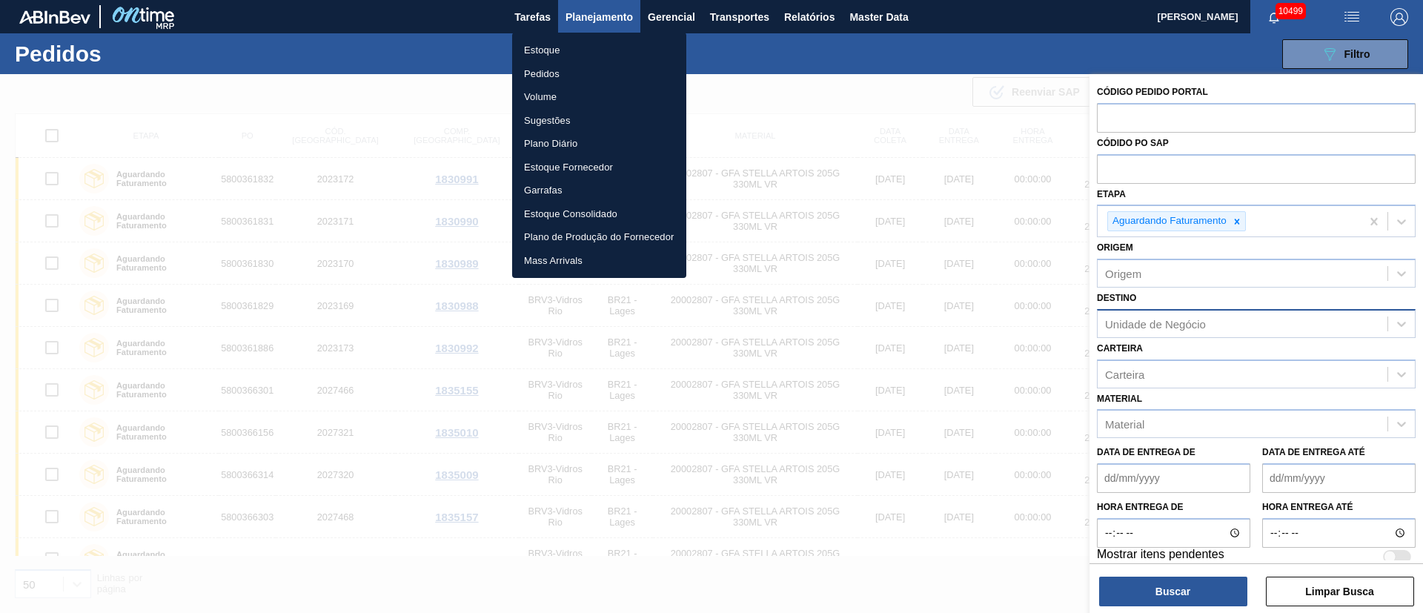
click at [1353, 10] on div at bounding box center [711, 306] width 1423 height 613
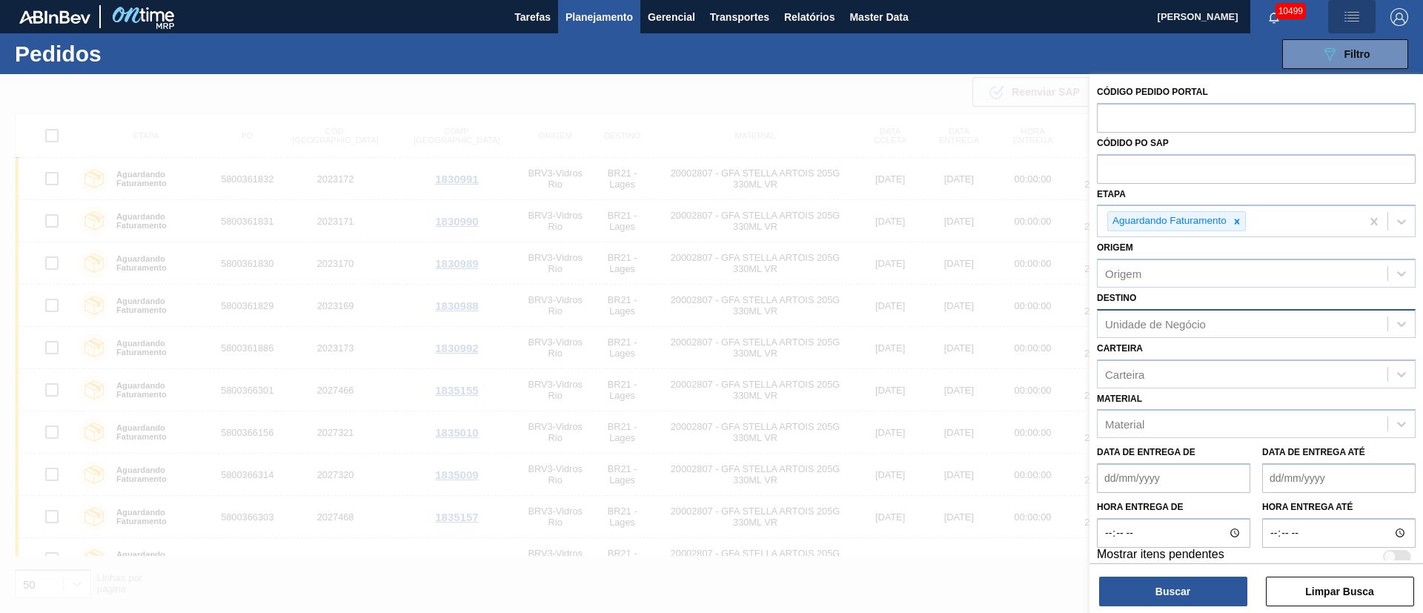
click at [1353, 13] on img "button" at bounding box center [1352, 17] width 18 height 18
click at [1354, 51] on li "Upload de Volumes" at bounding box center [1347, 52] width 128 height 27
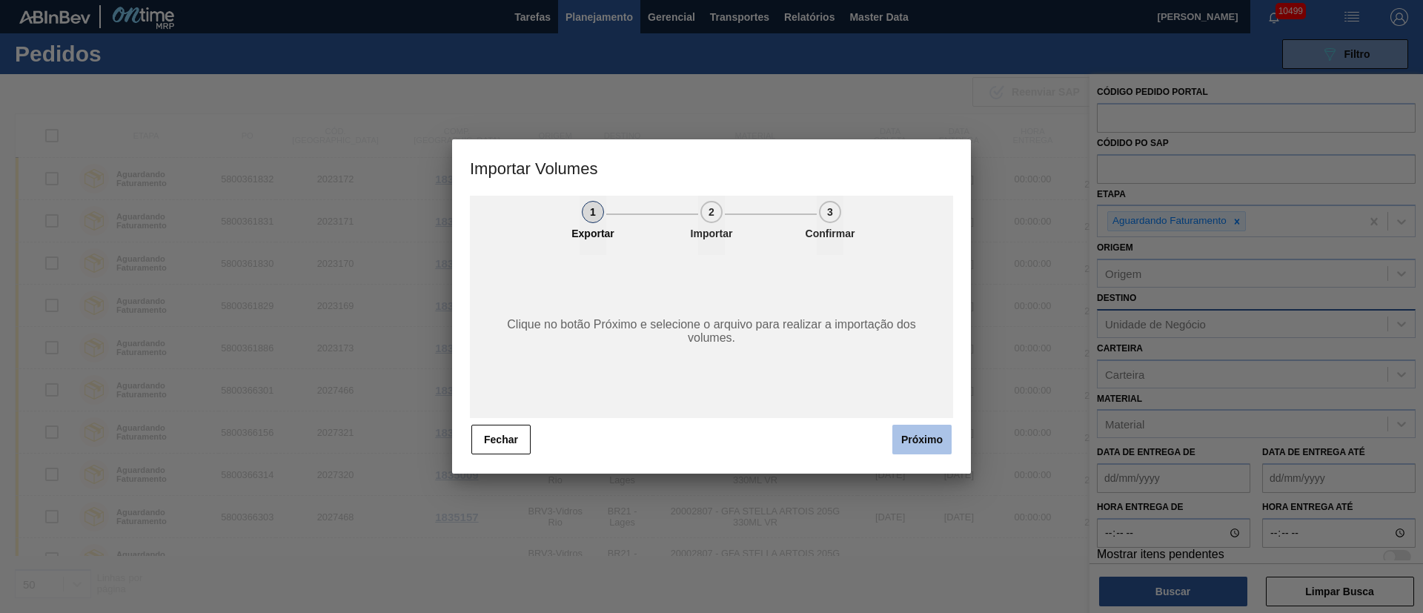
click at [928, 446] on button "Próximo" at bounding box center [921, 440] width 59 height 30
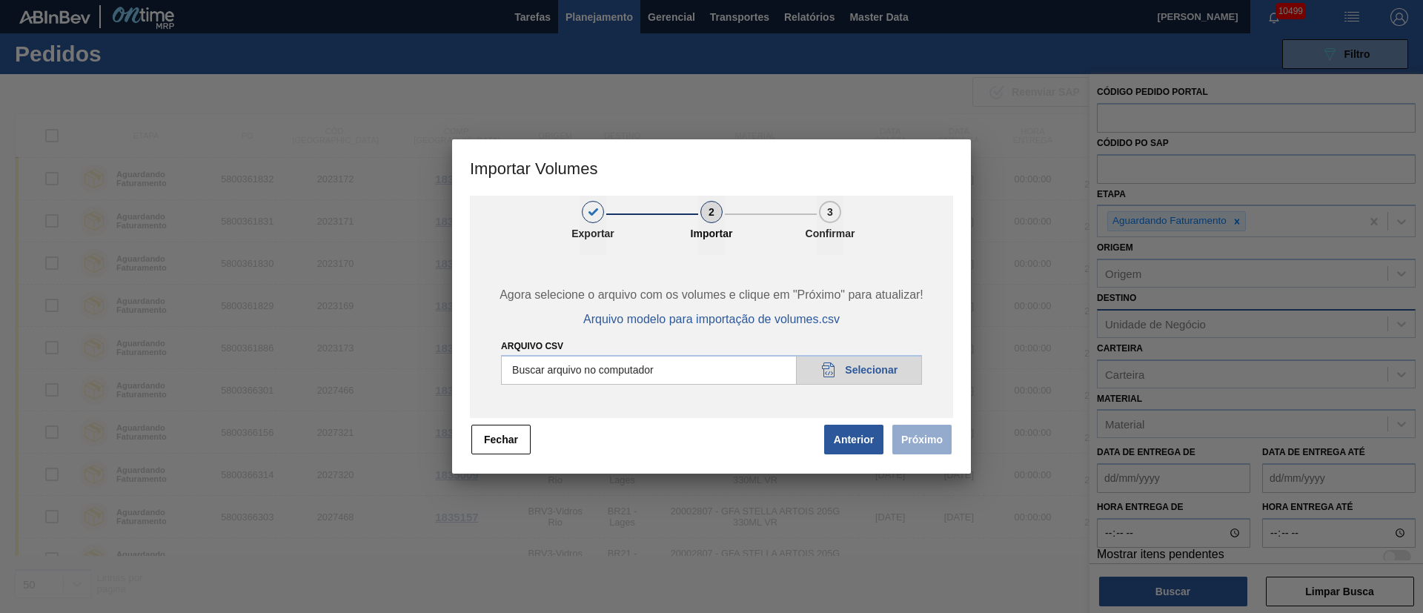
click at [868, 368] on input "Arquivo csv" at bounding box center [711, 370] width 421 height 30
type input "C:\fakepath\PedidoVolumeModeloImportacao (81).csv"
click at [941, 445] on button "Próximo" at bounding box center [921, 440] width 59 height 30
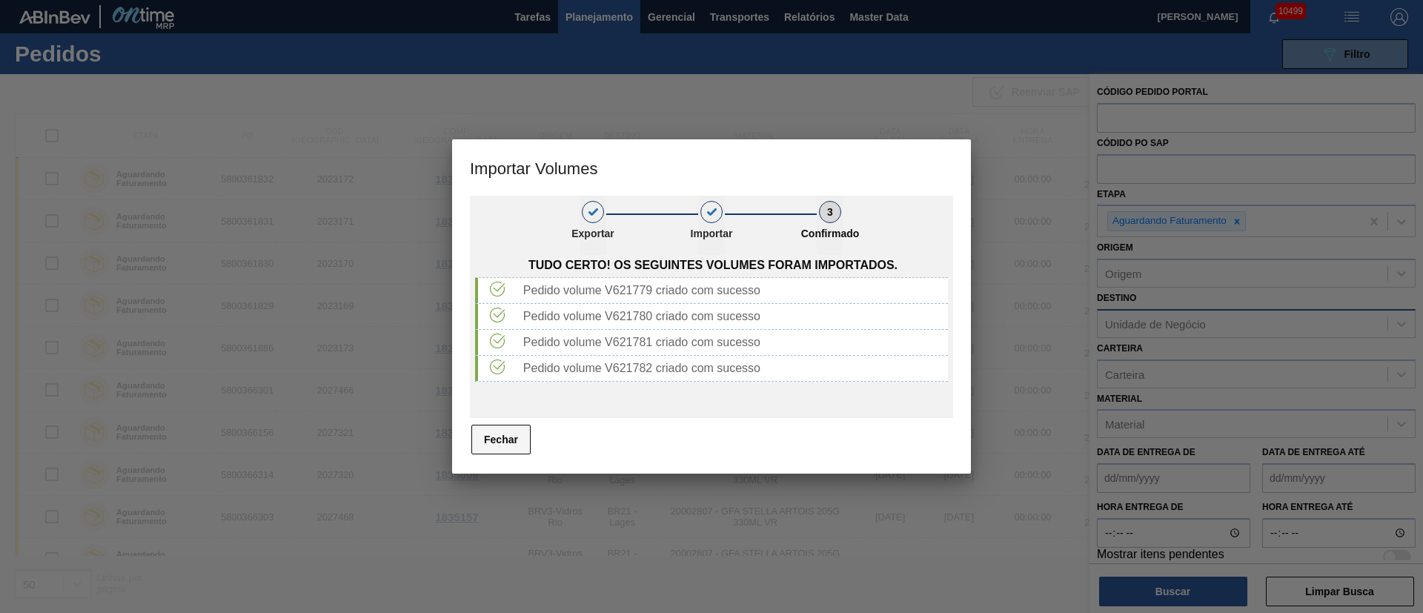
click at [476, 442] on button "Fechar" at bounding box center [500, 440] width 59 height 30
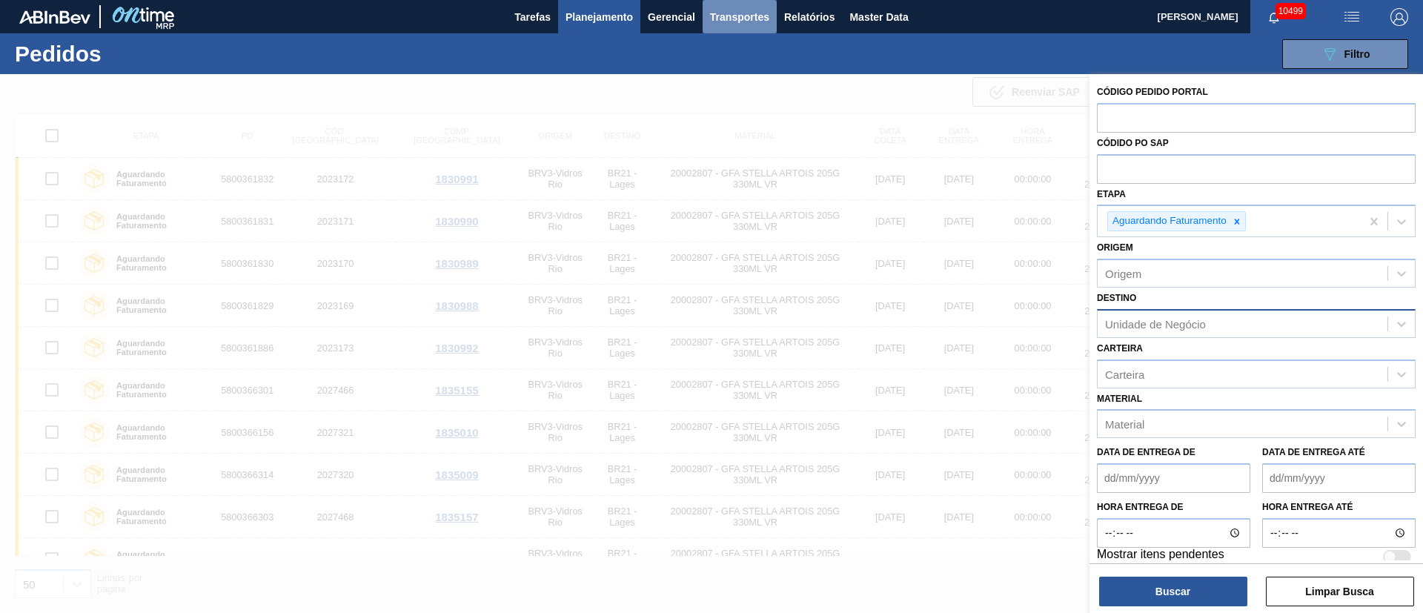
click at [764, 19] on span "Transportes" at bounding box center [739, 17] width 59 height 18
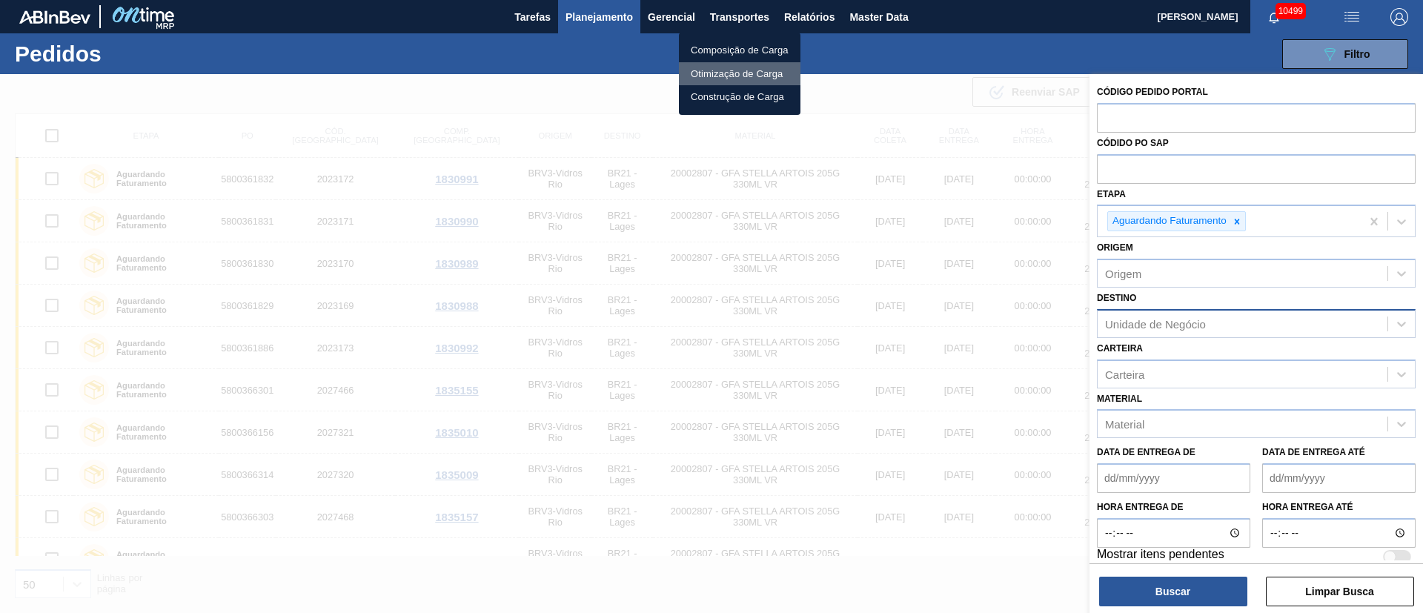
click at [725, 78] on li "Otimização de Carga" at bounding box center [740, 74] width 122 height 24
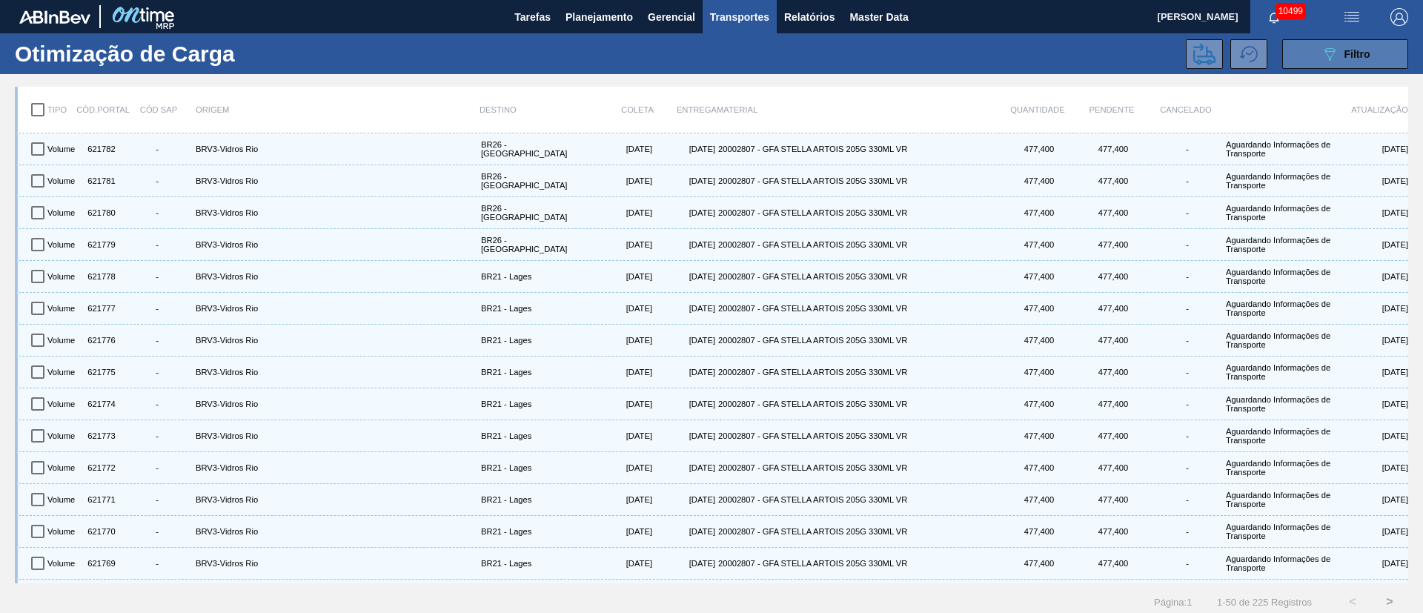
click at [1320, 61] on icon "089F7B8B-B2A5-4AFE-B5C0-19BA573D28AC" at bounding box center [1329, 54] width 18 height 18
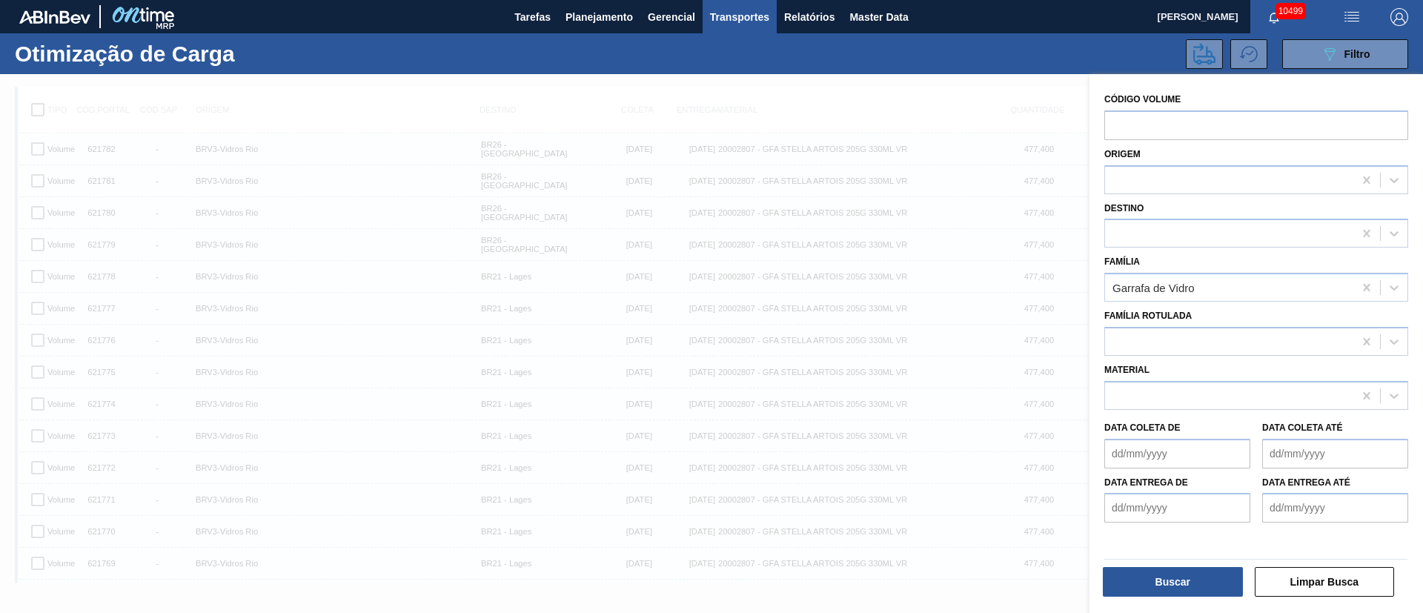
click at [609, 93] on div at bounding box center [711, 380] width 1423 height 613
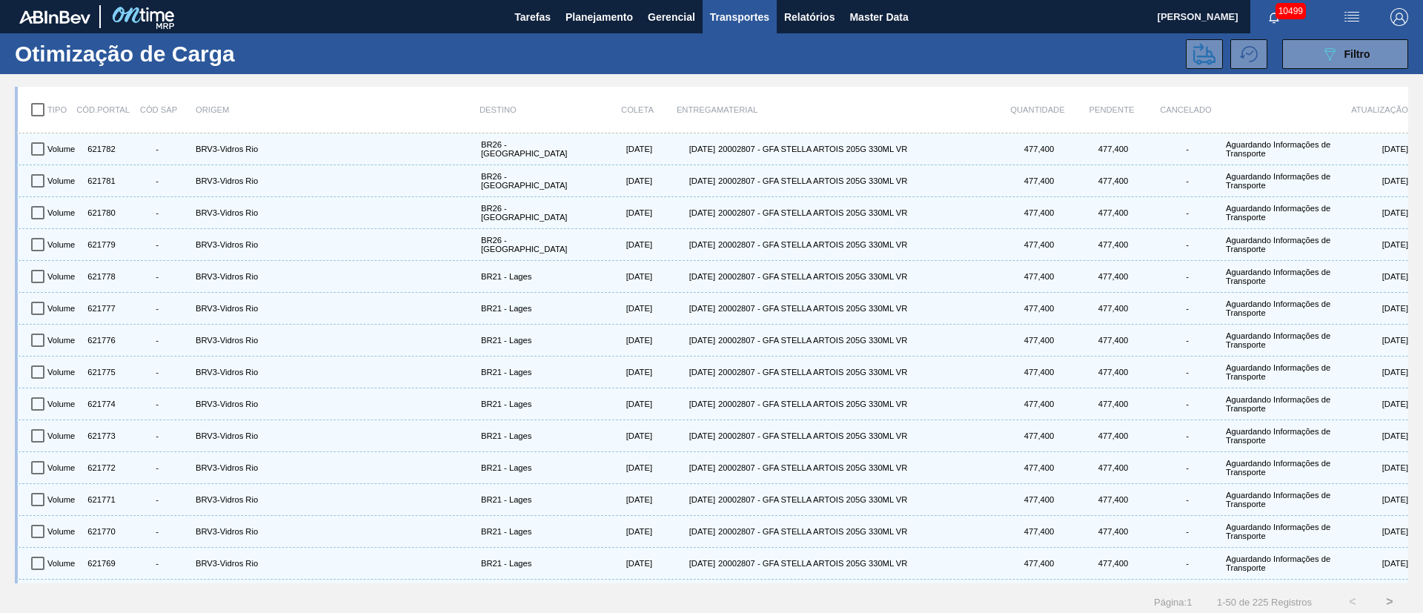
drag, startPoint x: 1337, startPoint y: 61, endPoint x: 1326, endPoint y: 96, distance: 36.6
click at [1336, 61] on div "089F7B8B-B2A5-4AFE-B5C0-19BA573D28AC Filtro" at bounding box center [1345, 54] width 50 height 18
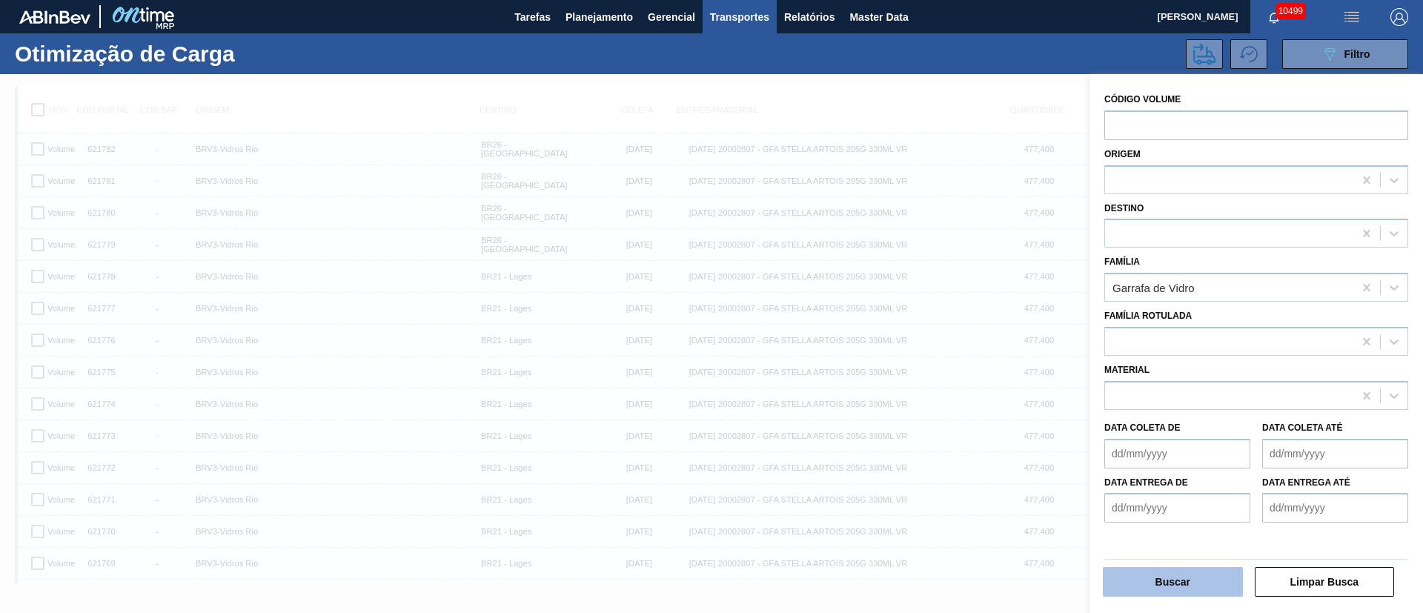
click at [1172, 579] on button "Buscar" at bounding box center [1173, 582] width 140 height 30
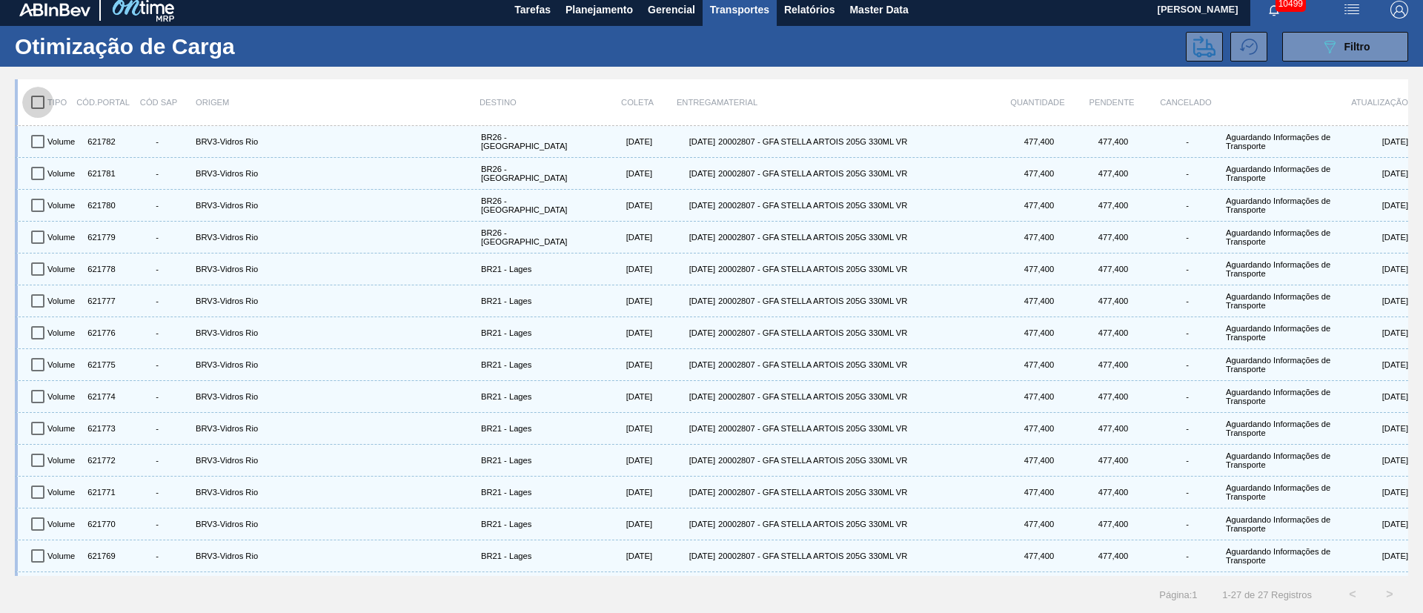
click at [41, 107] on input "checkbox" at bounding box center [37, 102] width 31 height 31
checkbox input "true"
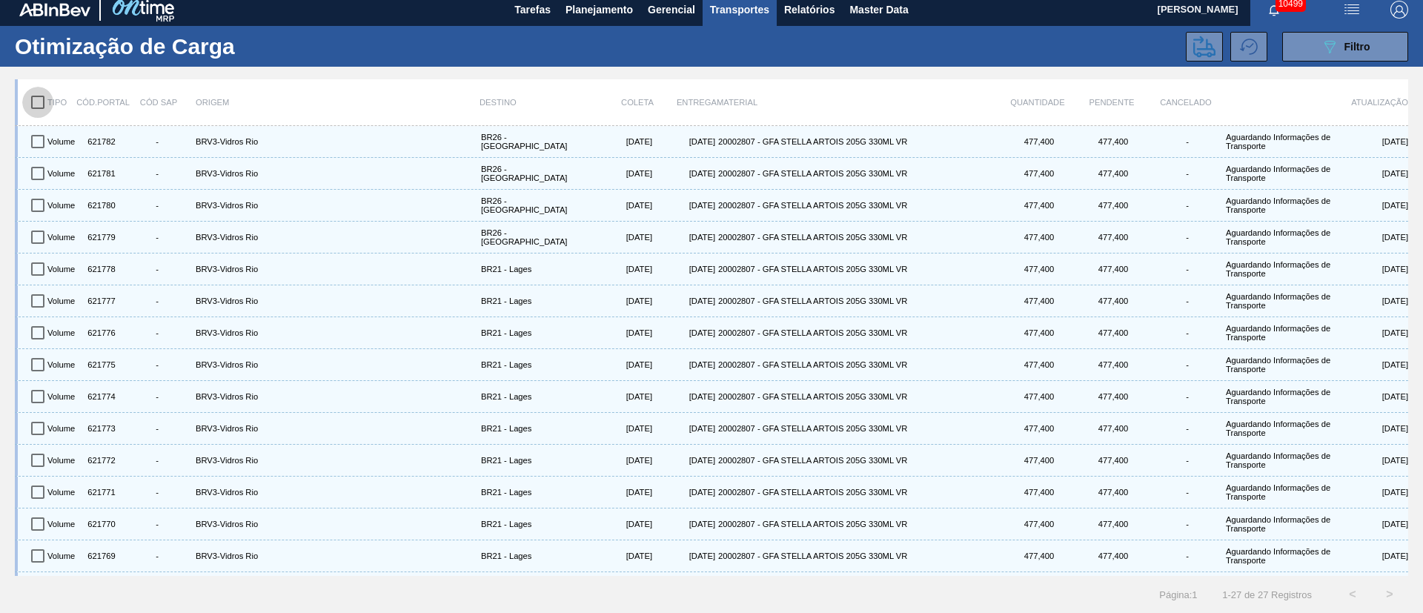
checkbox input "true"
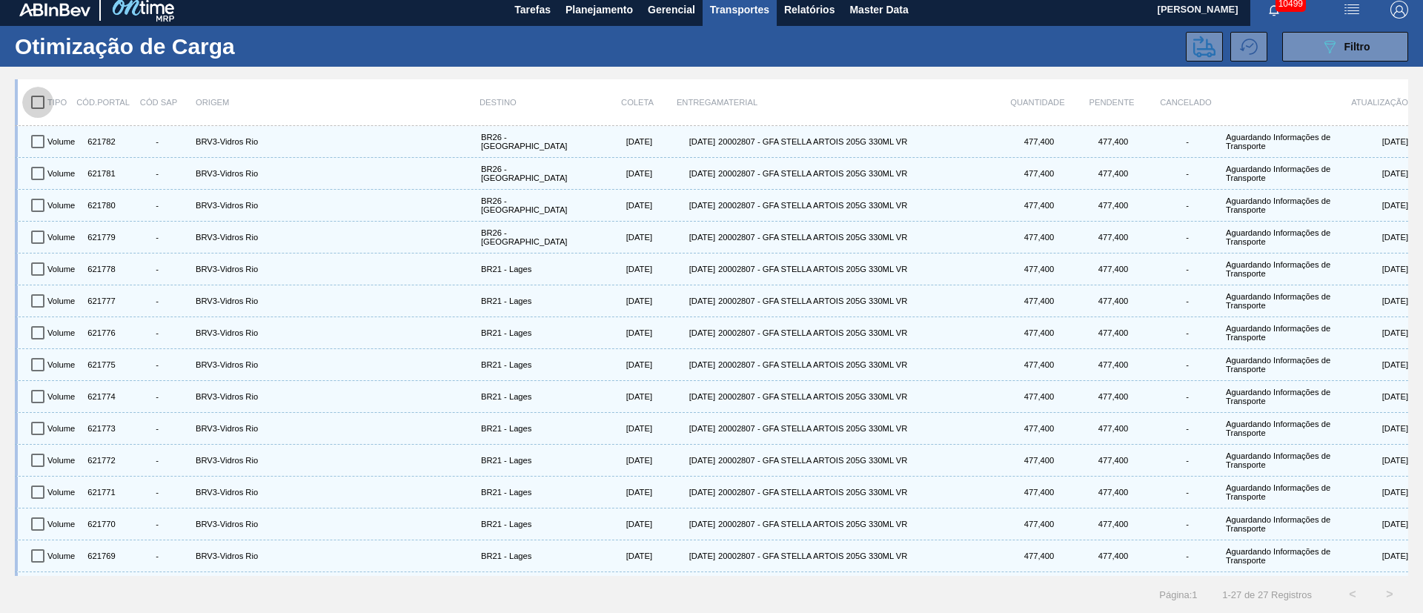
checkbox input "true"
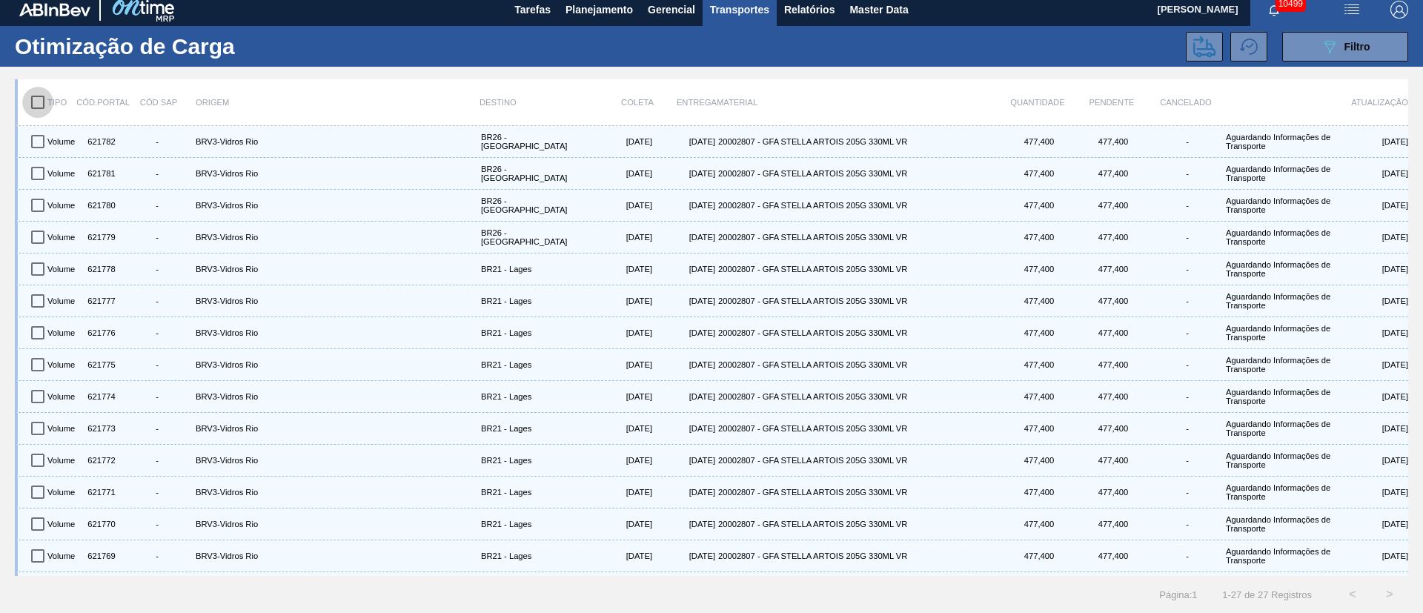
checkbox input "true"
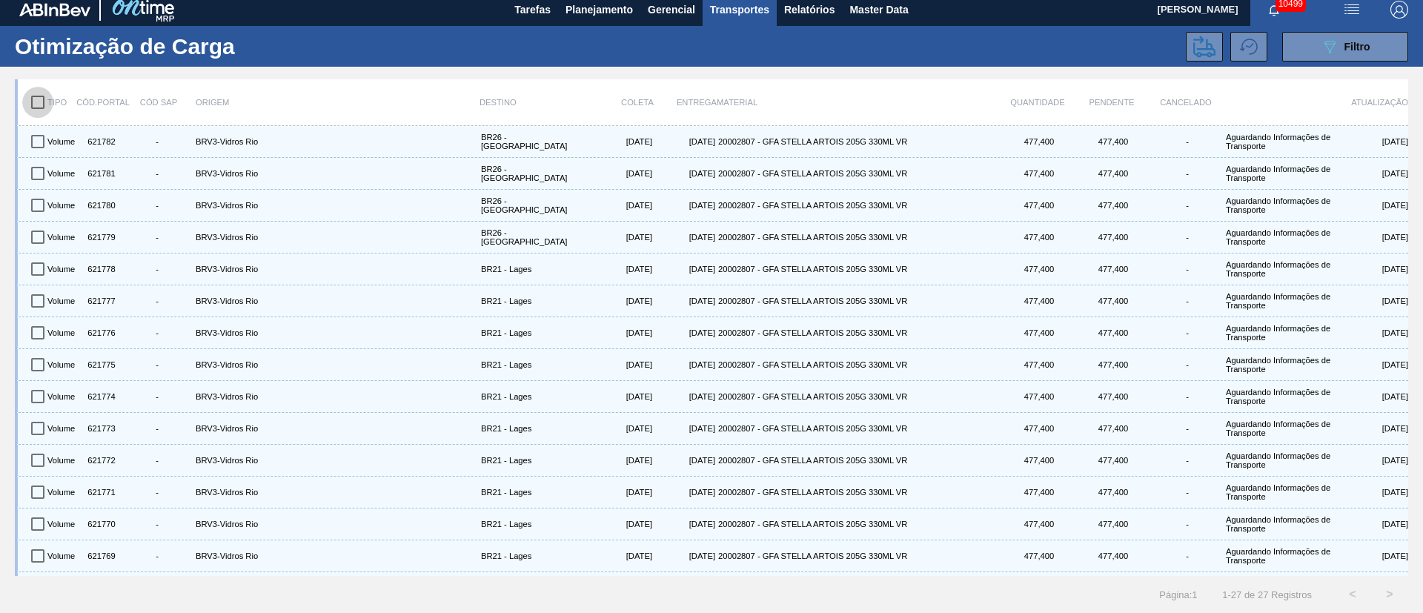
checkbox input "true"
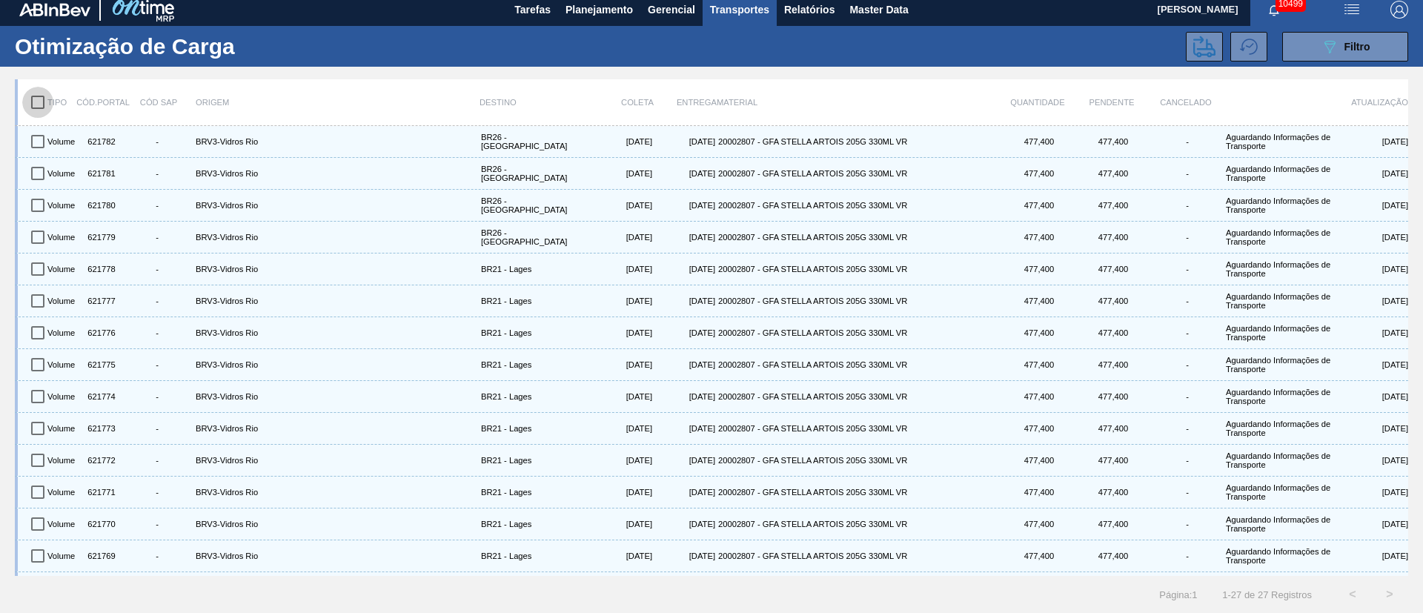
checkbox input "true"
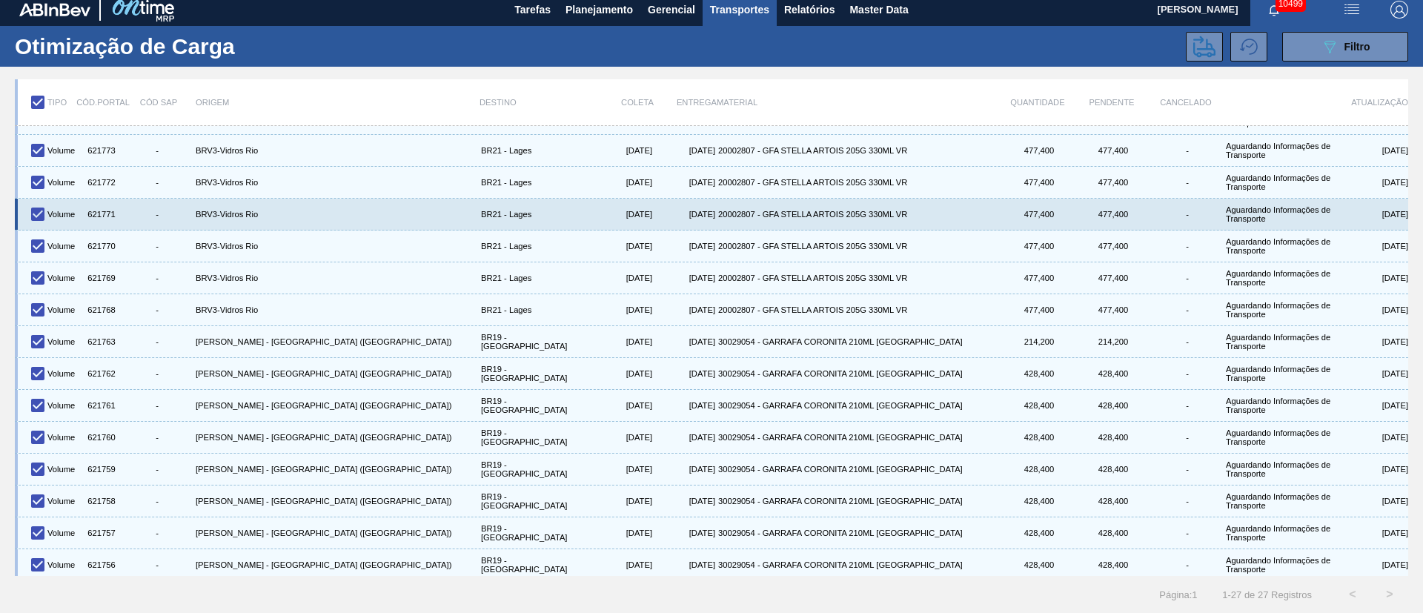
scroll to position [410, 0]
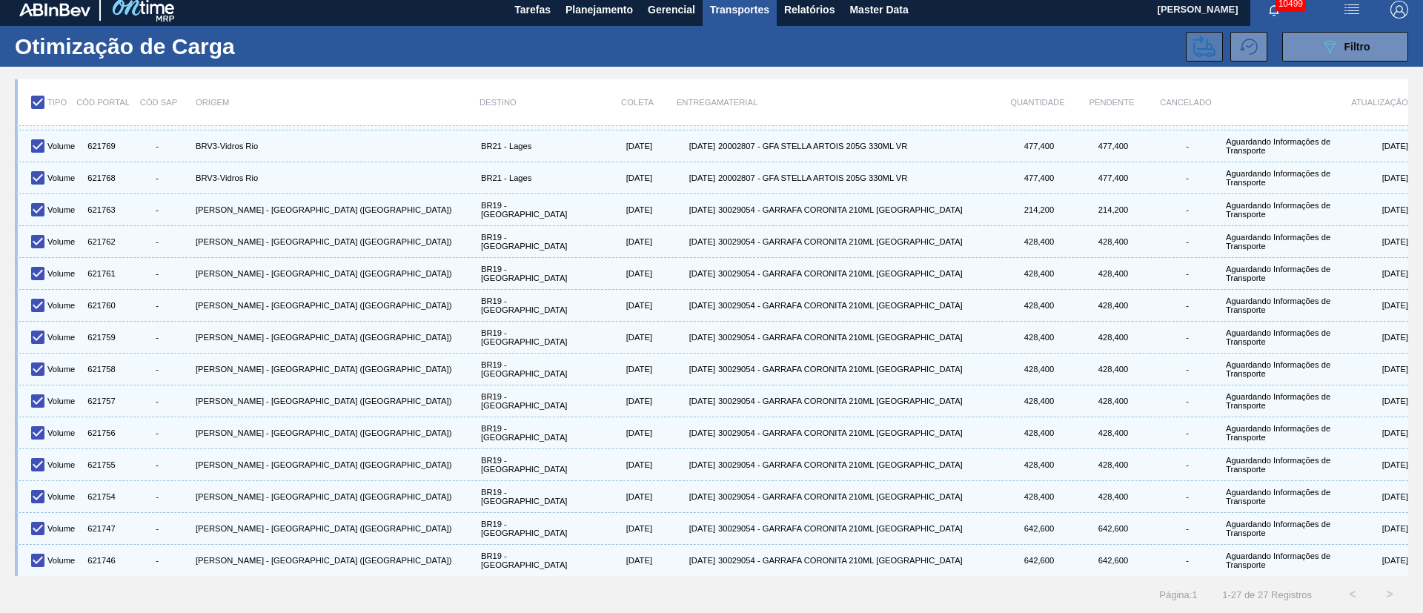
click at [1193, 42] on icon at bounding box center [1204, 47] width 22 height 22
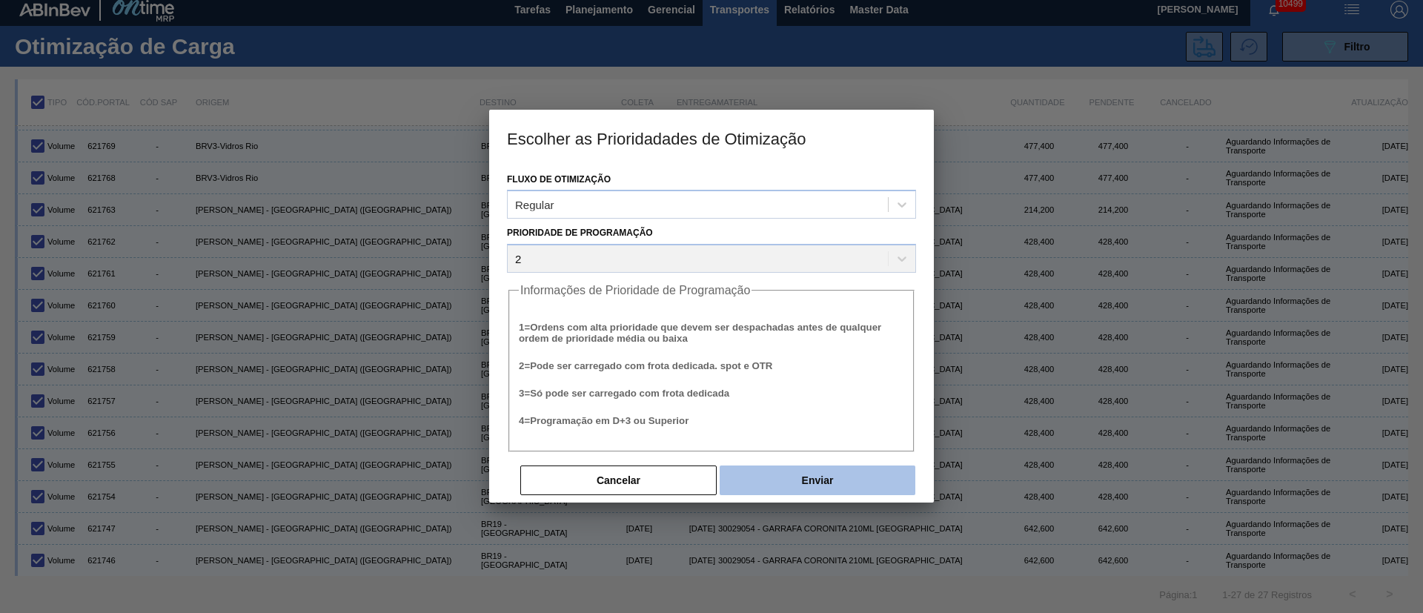
click at [823, 483] on button "Enviar" at bounding box center [817, 480] width 196 height 30
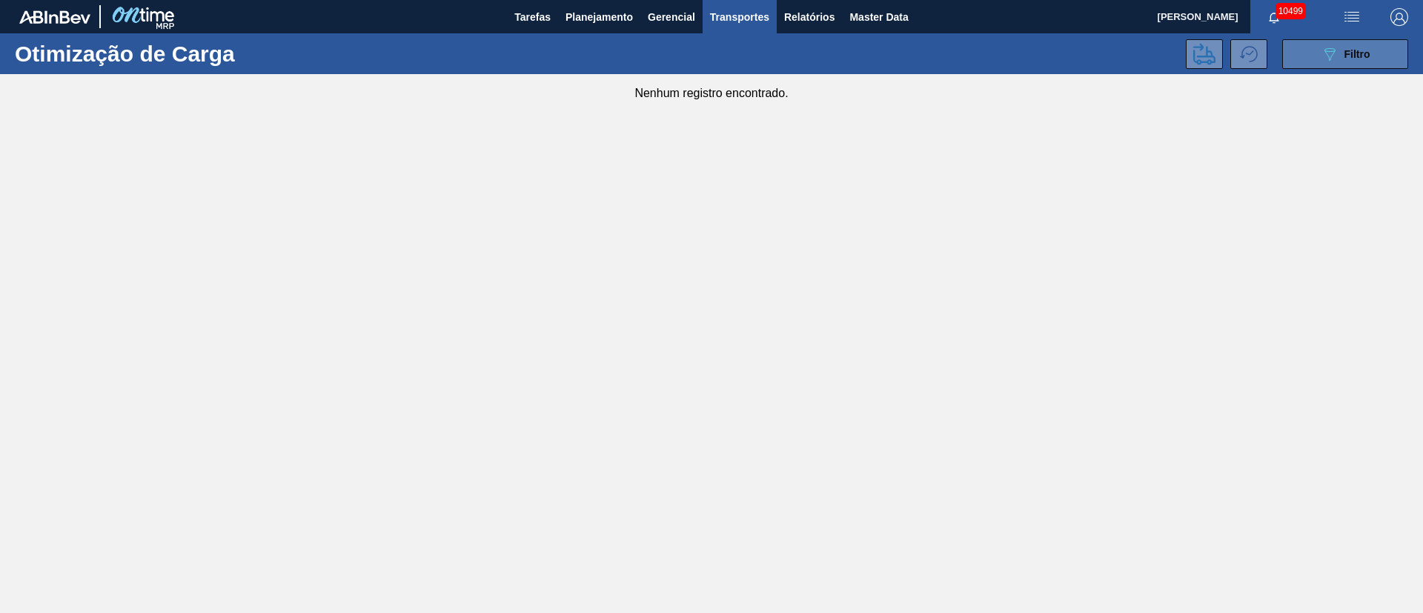
click at [1357, 52] on span "Filtro" at bounding box center [1357, 54] width 26 height 12
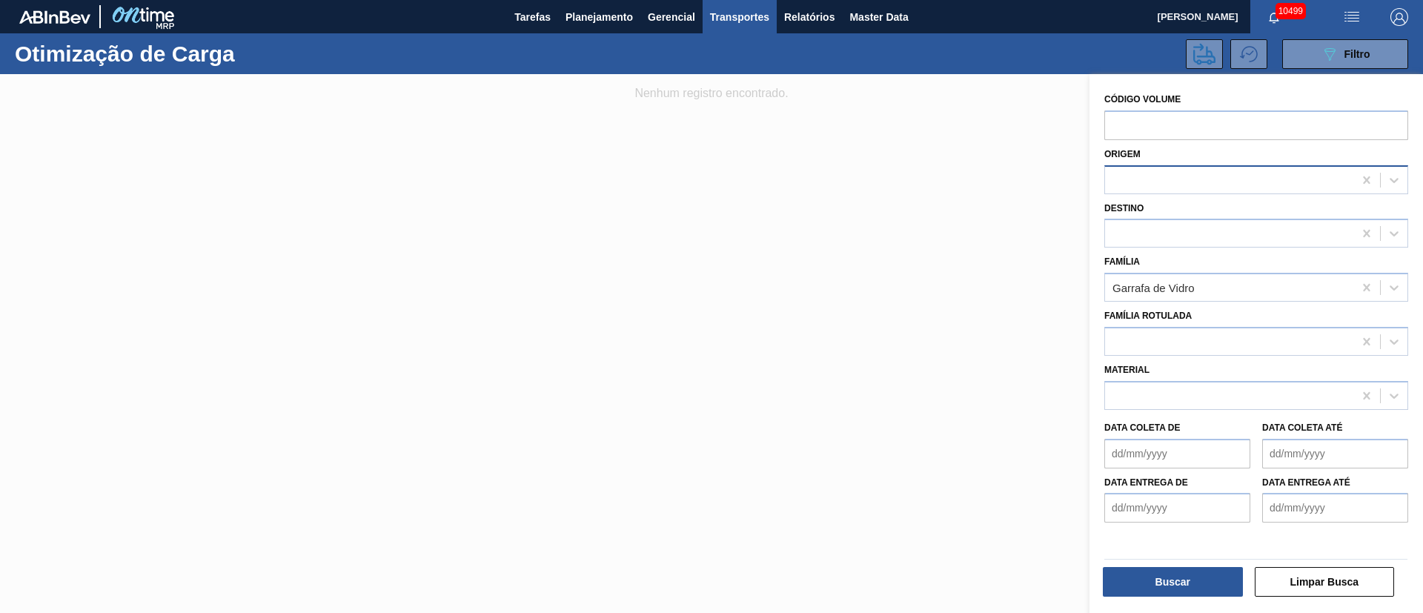
click at [1191, 189] on div at bounding box center [1229, 179] width 248 height 21
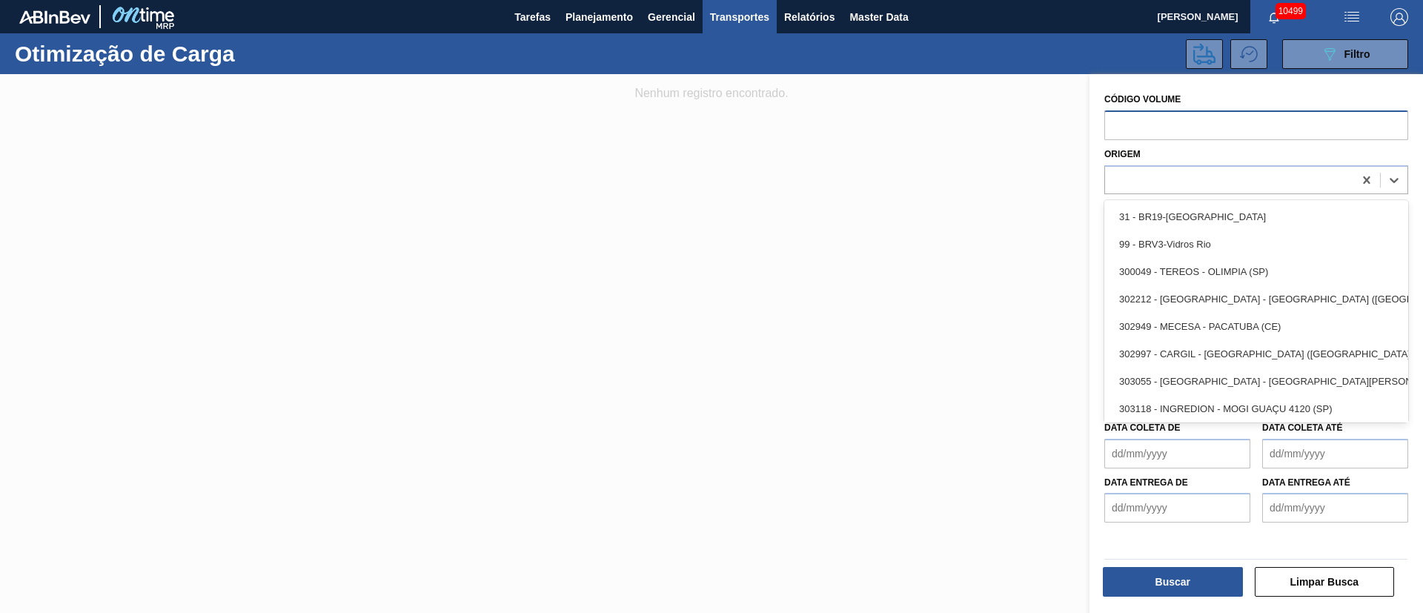
click at [1143, 117] on input "text" at bounding box center [1256, 125] width 304 height 30
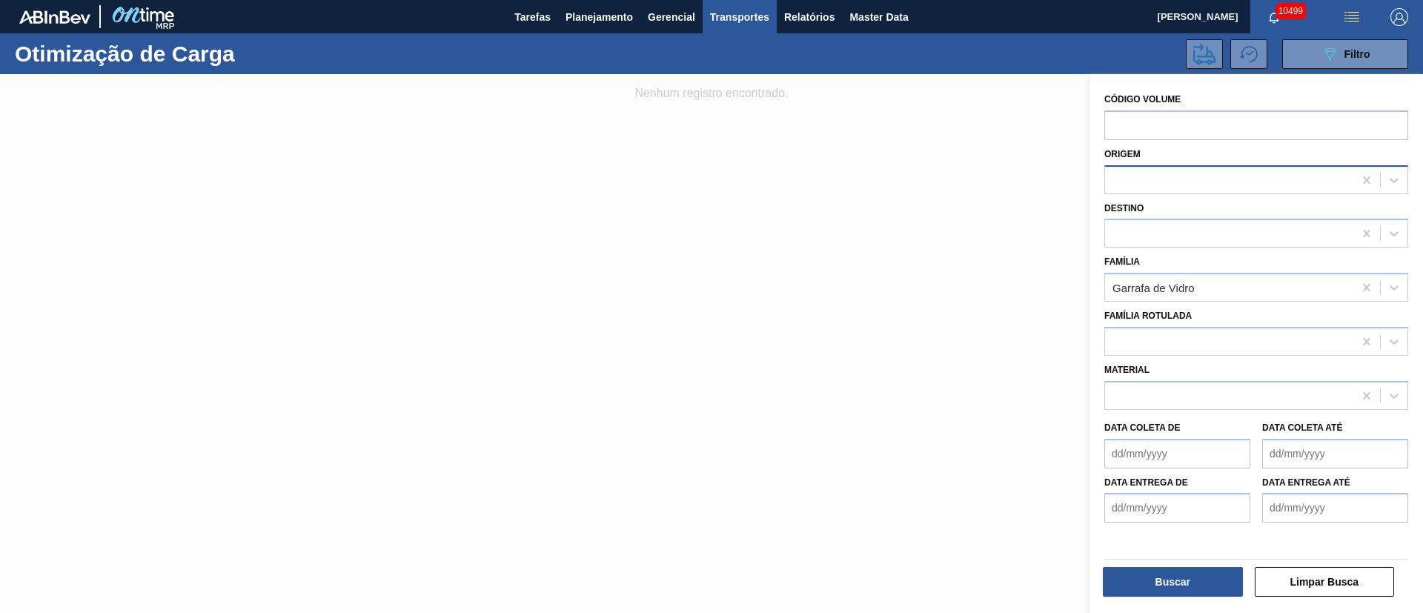
click at [1143, 172] on div at bounding box center [1229, 179] width 248 height 21
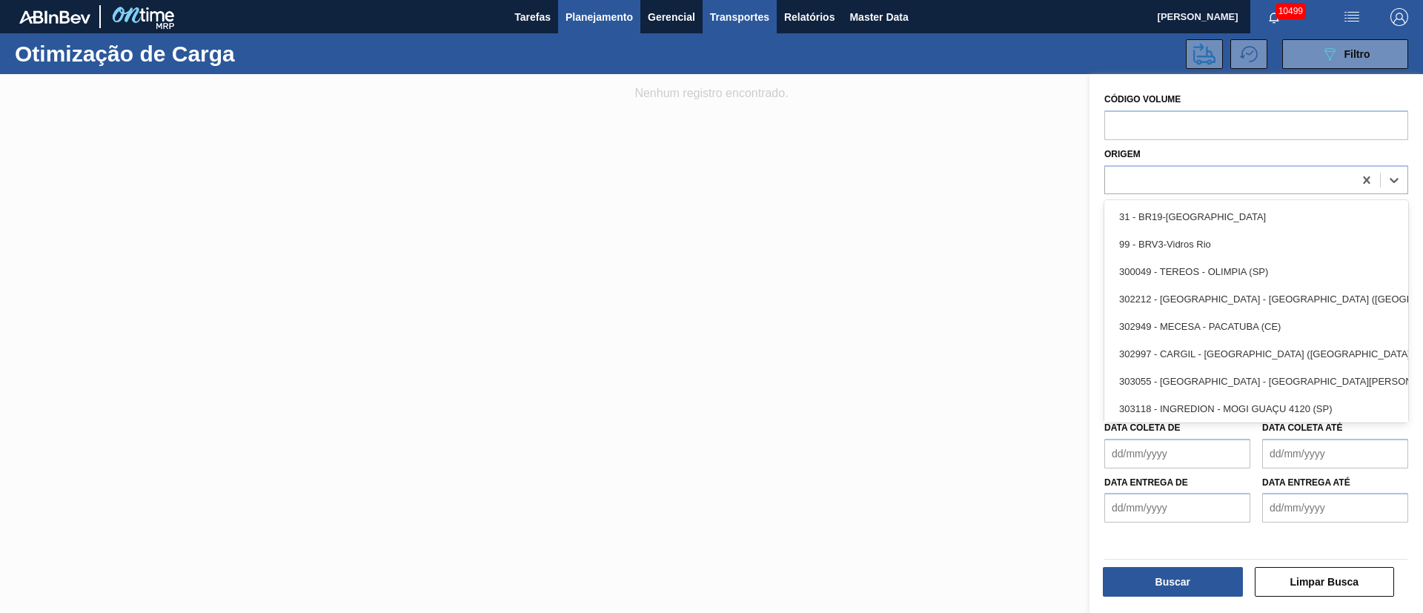
click at [560, 25] on button "Planejamento" at bounding box center [599, 16] width 82 height 33
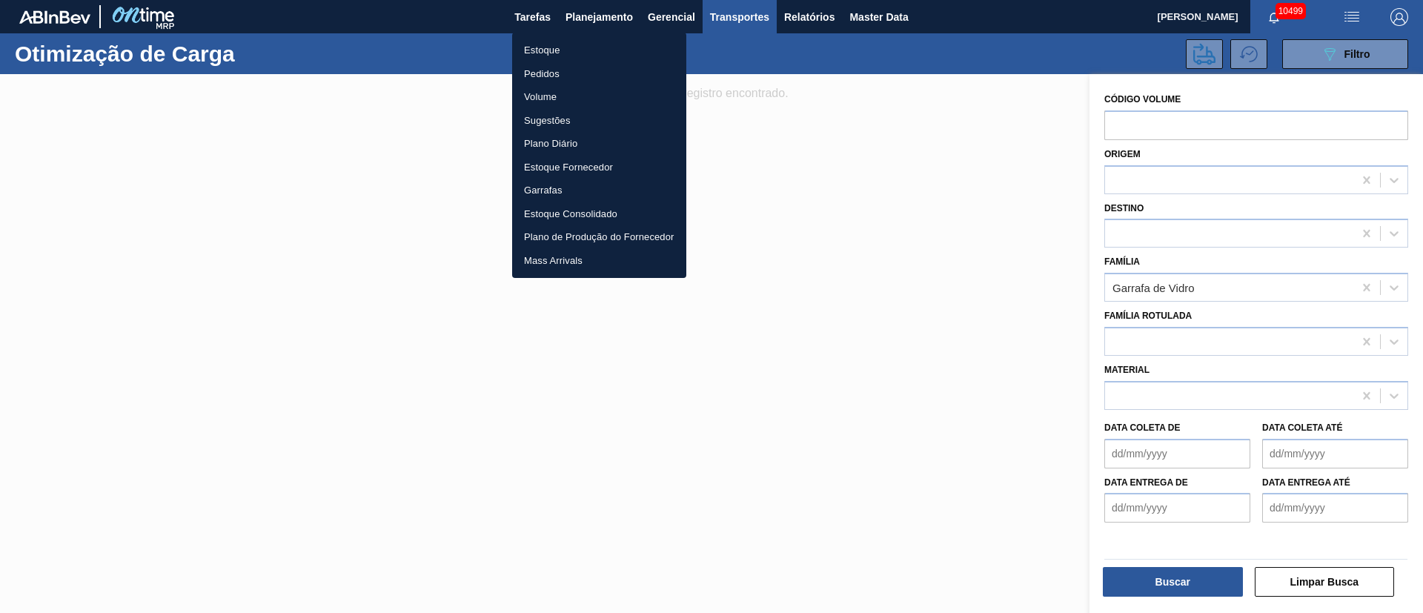
click at [559, 74] on li "Pedidos" at bounding box center [599, 74] width 174 height 24
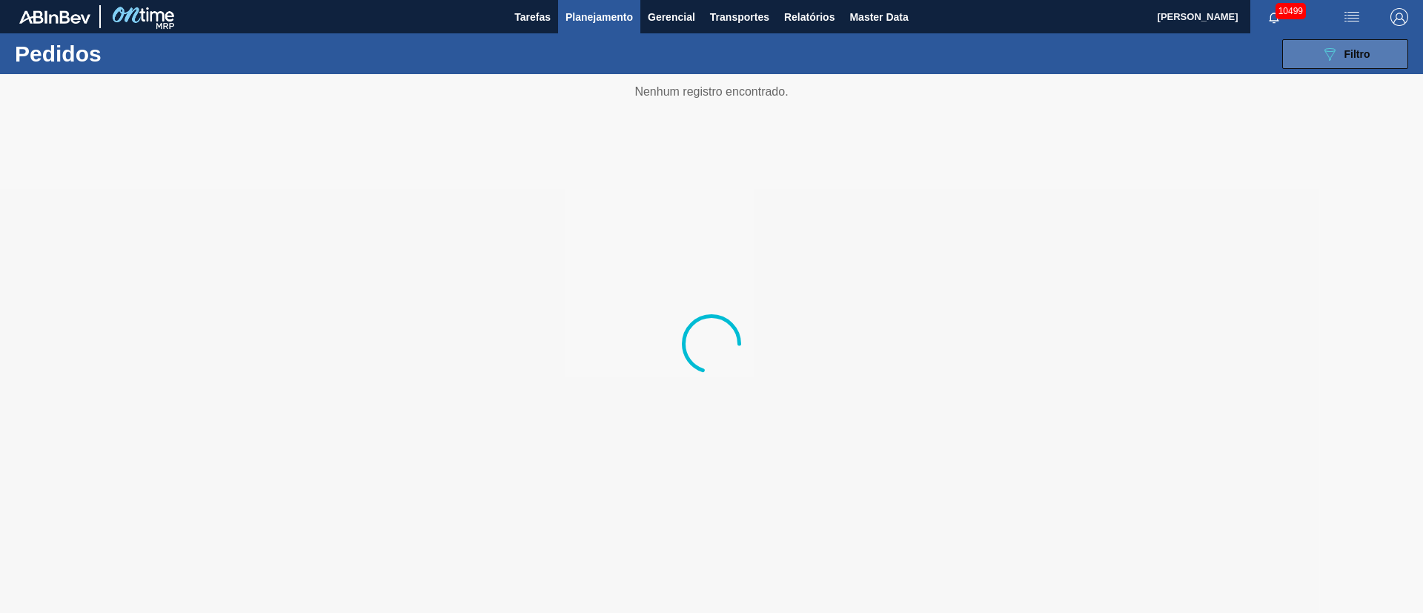
click at [1344, 49] on span "Filtro" at bounding box center [1357, 54] width 26 height 12
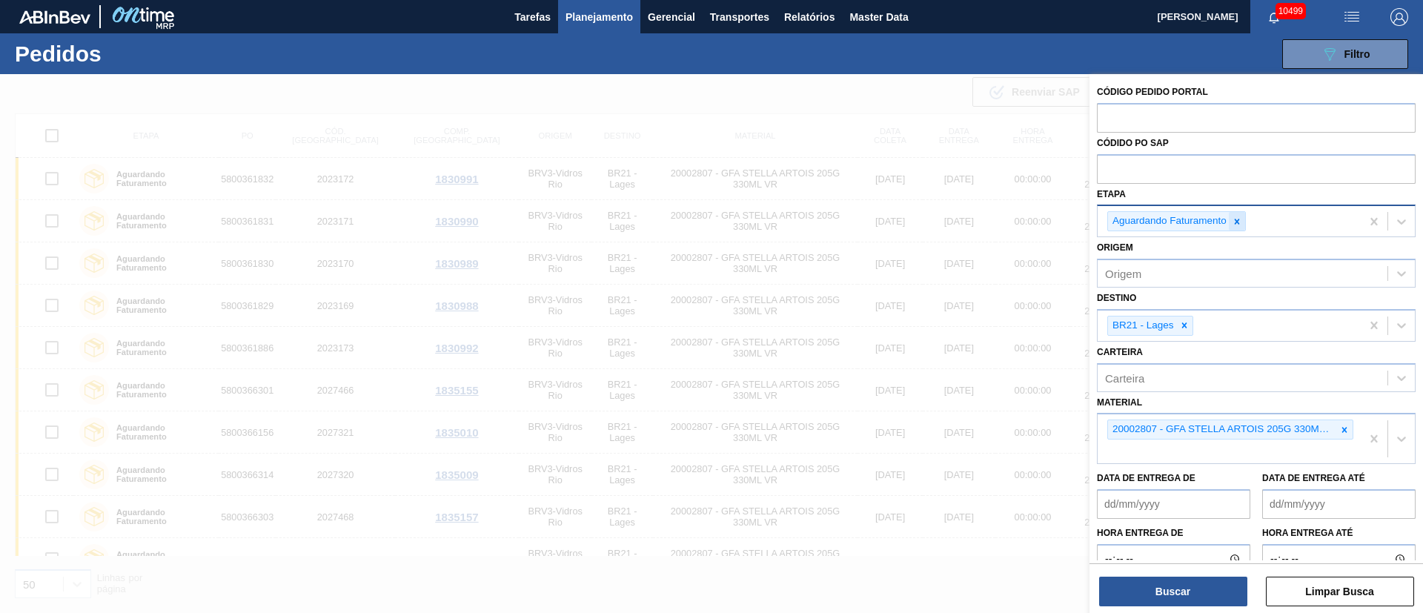
click at [1238, 218] on icon at bounding box center [1236, 221] width 10 height 10
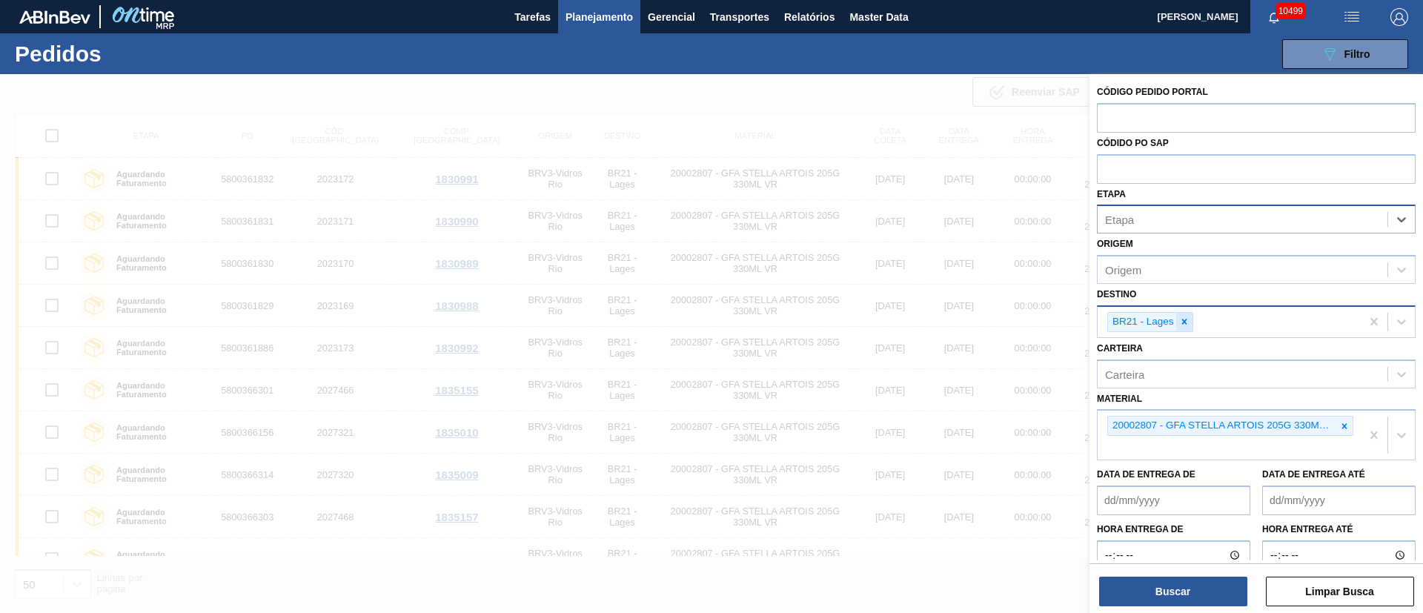
click at [1186, 326] on icon at bounding box center [1184, 321] width 10 height 10
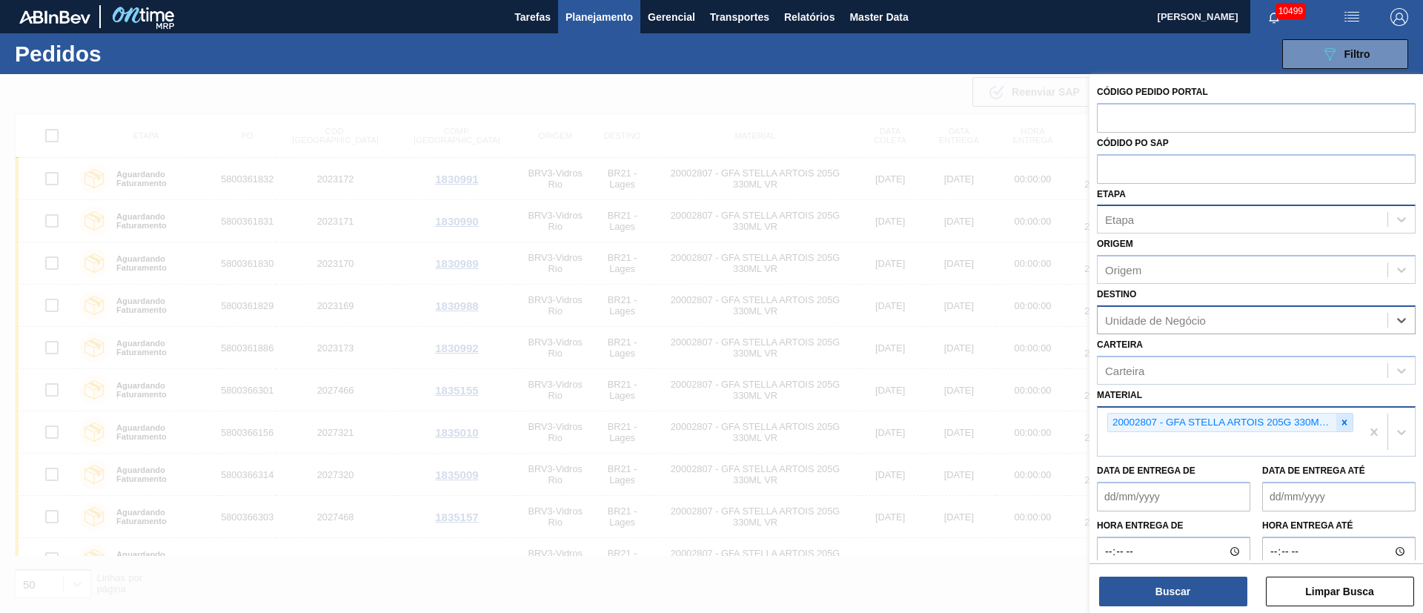
click at [1339, 424] on icon at bounding box center [1344, 422] width 10 height 10
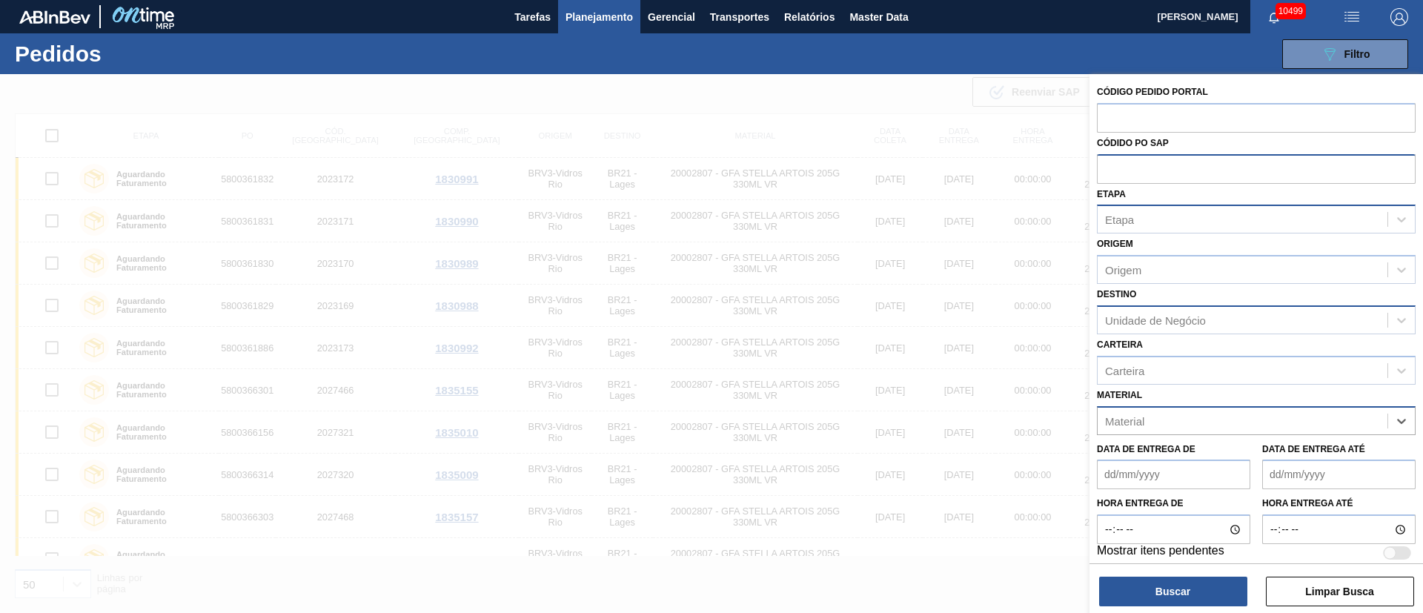
click at [1180, 164] on input "text" at bounding box center [1256, 168] width 319 height 28
click at [1167, 113] on input "text" at bounding box center [1256, 117] width 319 height 28
click at [1165, 162] on input "text" at bounding box center [1256, 168] width 319 height 28
paste input "text"
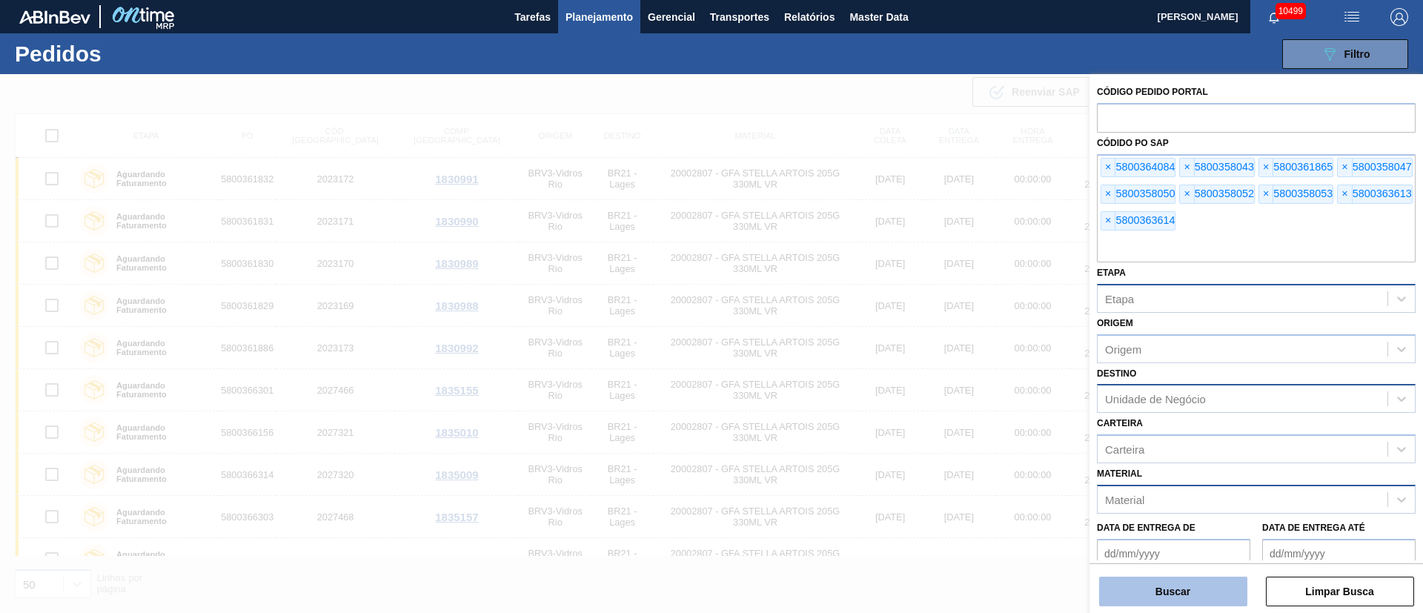
click at [1186, 600] on button "Buscar" at bounding box center [1173, 591] width 148 height 30
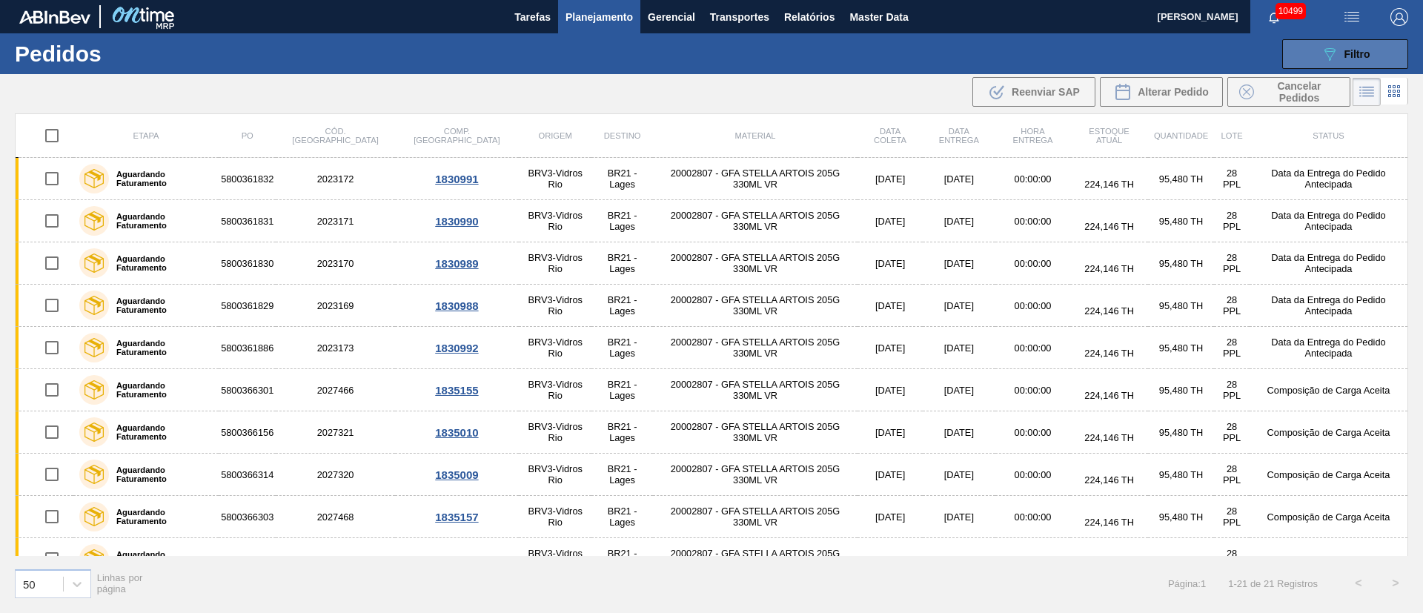
click at [1363, 56] on span "Filtro" at bounding box center [1357, 54] width 26 height 12
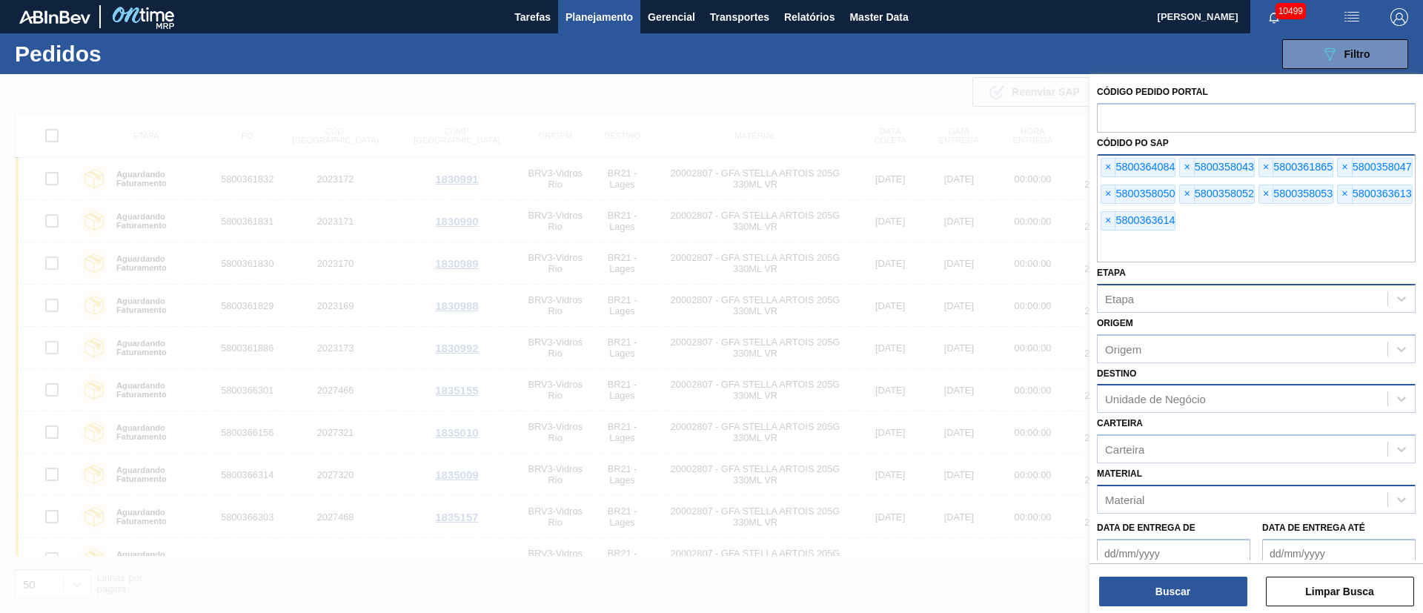
click at [1160, 243] on input "text" at bounding box center [1256, 248] width 319 height 28
click at [1182, 583] on button "Buscar" at bounding box center [1173, 591] width 148 height 30
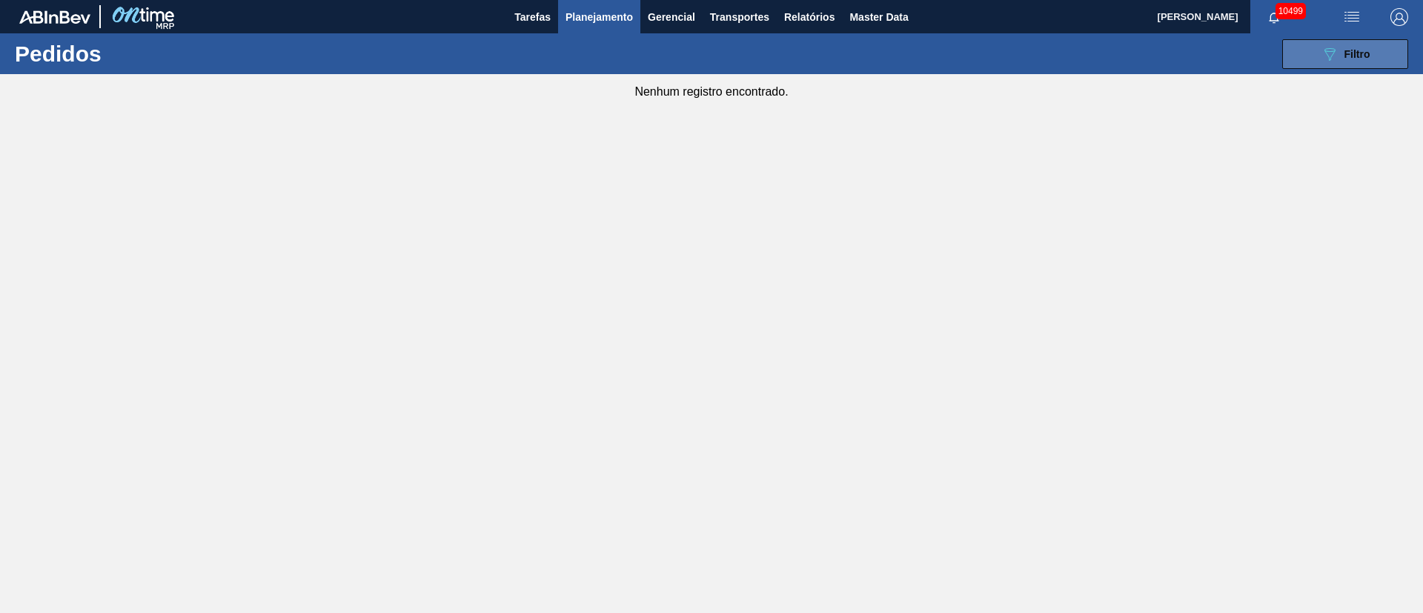
click at [1323, 57] on icon "089F7B8B-B2A5-4AFE-B5C0-19BA573D28AC" at bounding box center [1329, 54] width 18 height 18
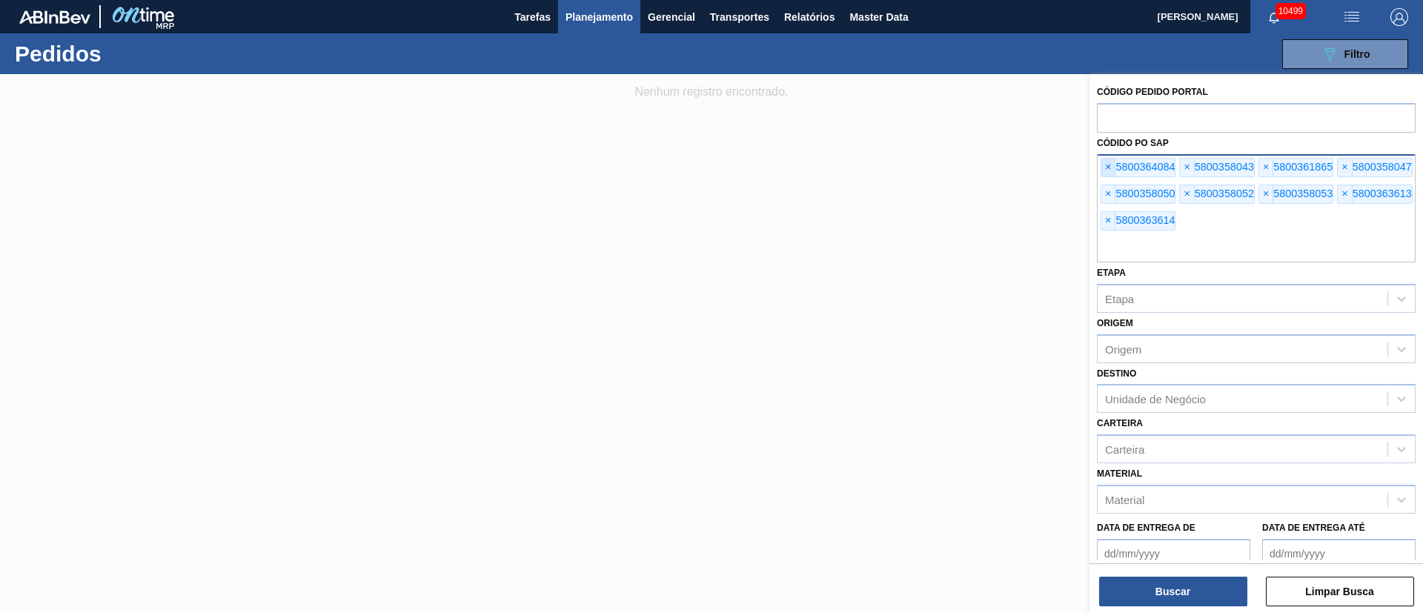
click at [1108, 167] on span "×" at bounding box center [1108, 168] width 14 height 18
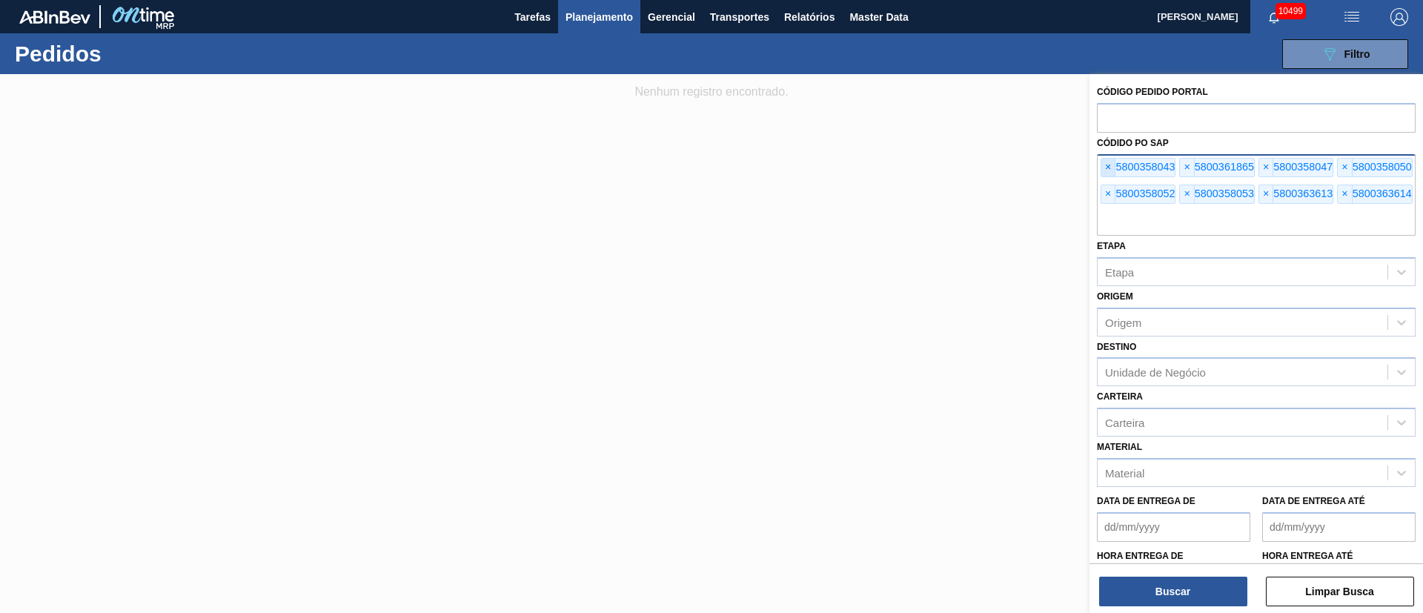
click at [1108, 167] on span "×" at bounding box center [1108, 168] width 14 height 18
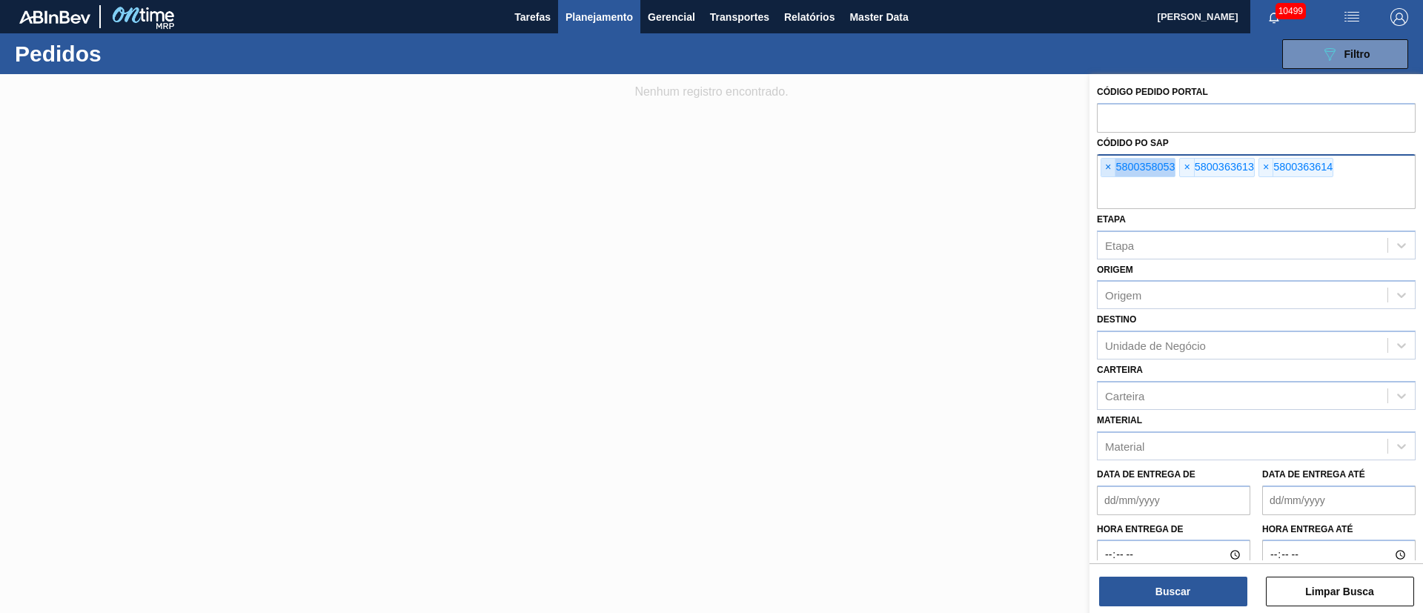
click at [1108, 167] on span "×" at bounding box center [1108, 168] width 14 height 18
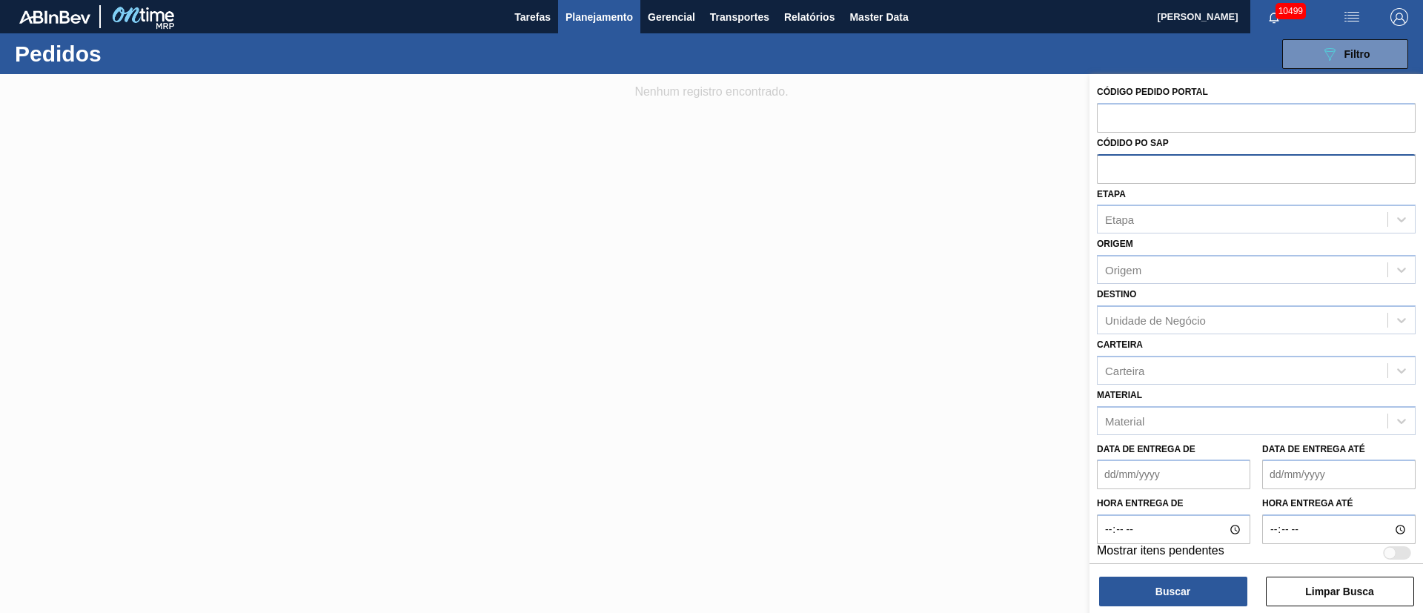
click at [1108, 167] on input "text" at bounding box center [1256, 168] width 319 height 28
paste input "text"
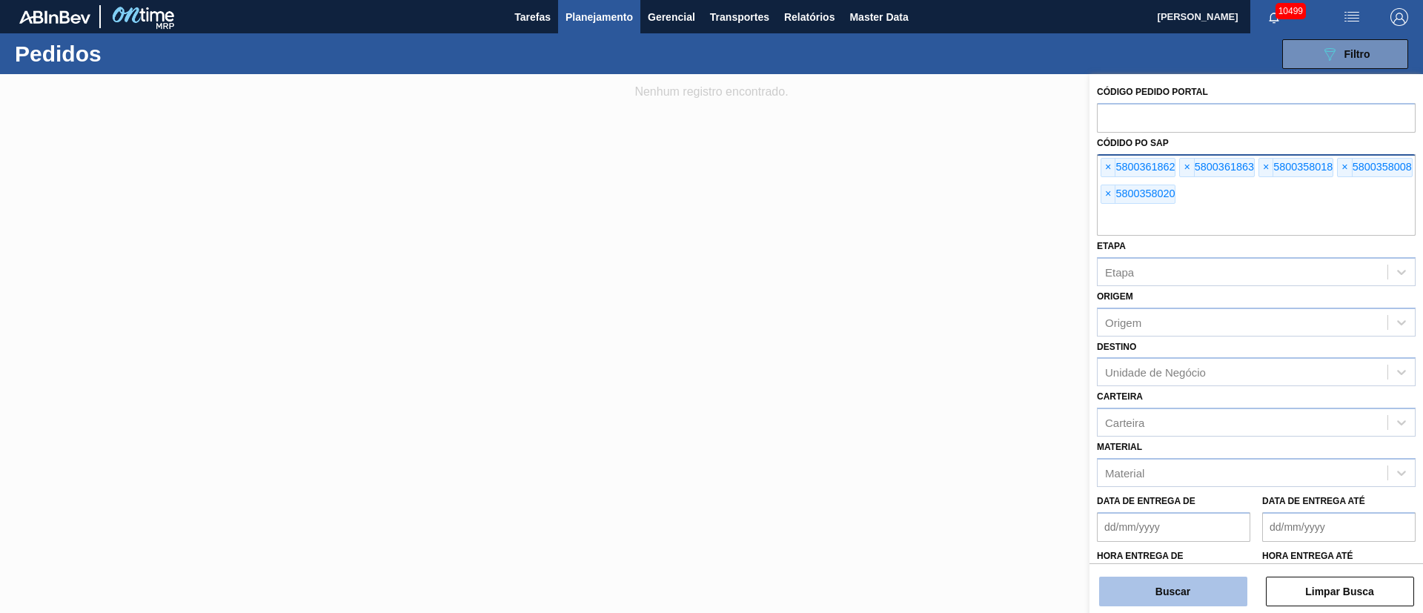
click at [1137, 589] on button "Buscar" at bounding box center [1173, 591] width 148 height 30
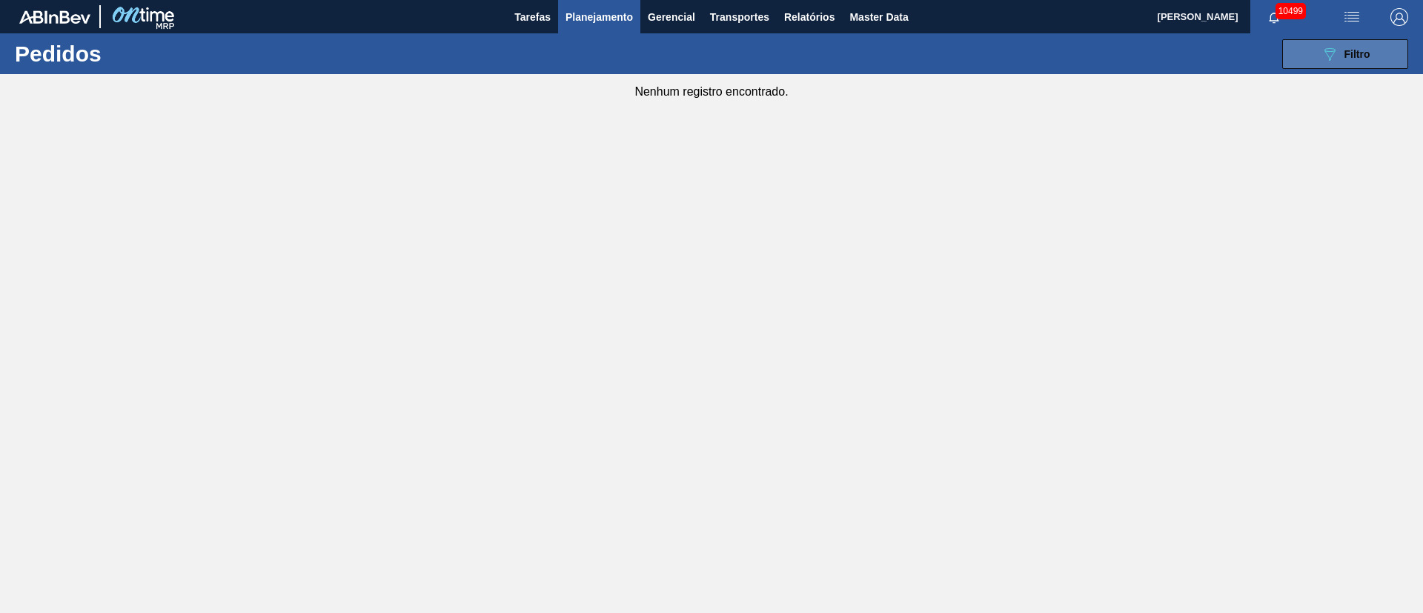
click at [1326, 59] on icon "089F7B8B-B2A5-4AFE-B5C0-19BA573D28AC" at bounding box center [1329, 54] width 18 height 18
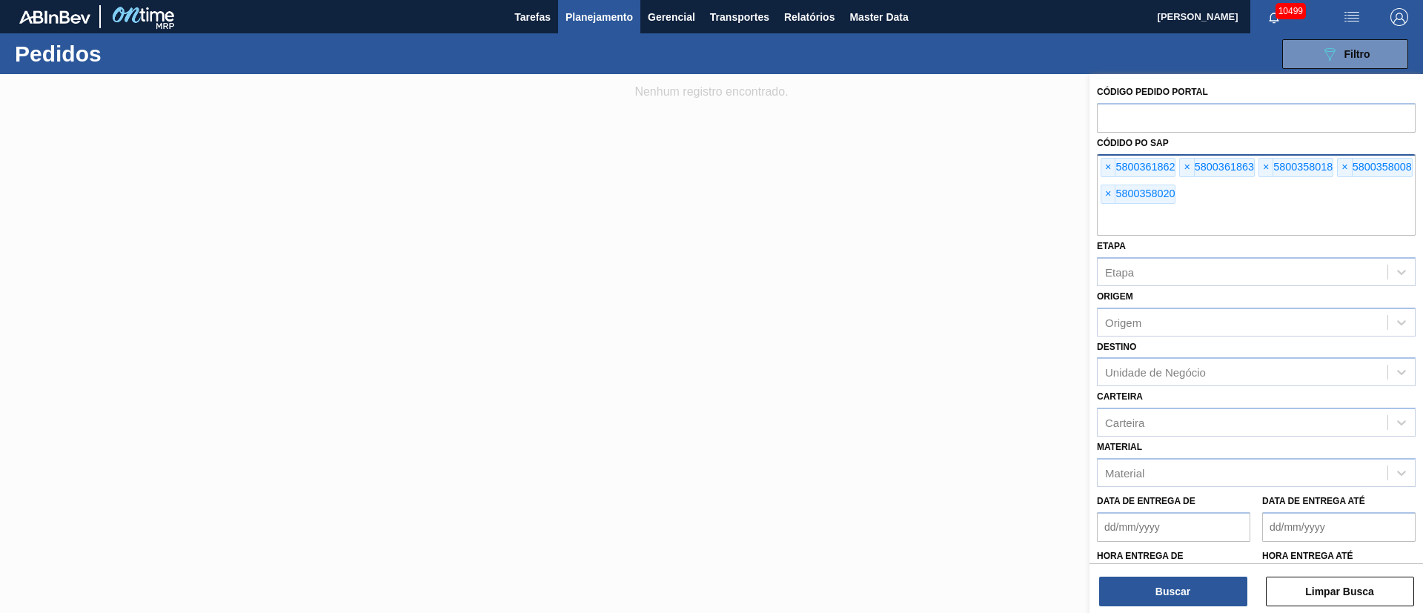
click at [1195, 193] on div "× 5800361862 × 5800361863 × 5800358018 × 5800358008 × 5800358020" at bounding box center [1256, 195] width 319 height 82
click at [1105, 164] on span "×" at bounding box center [1108, 168] width 14 height 18
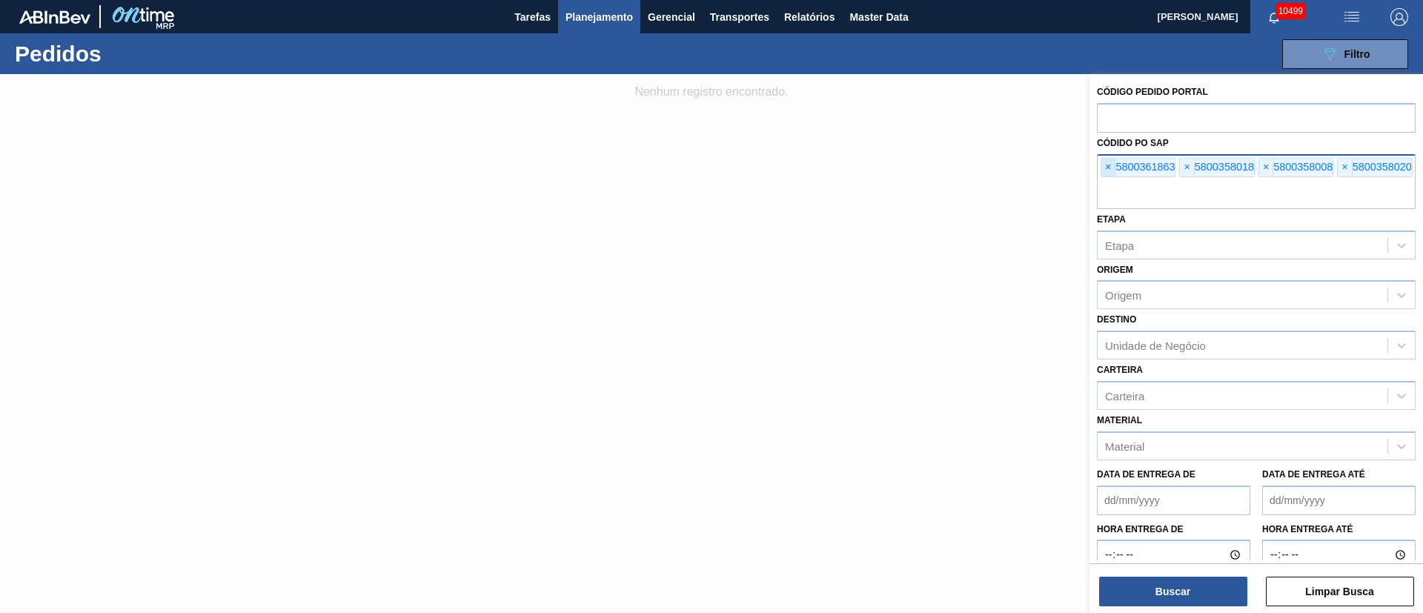
click at [1108, 164] on span "×" at bounding box center [1108, 168] width 14 height 18
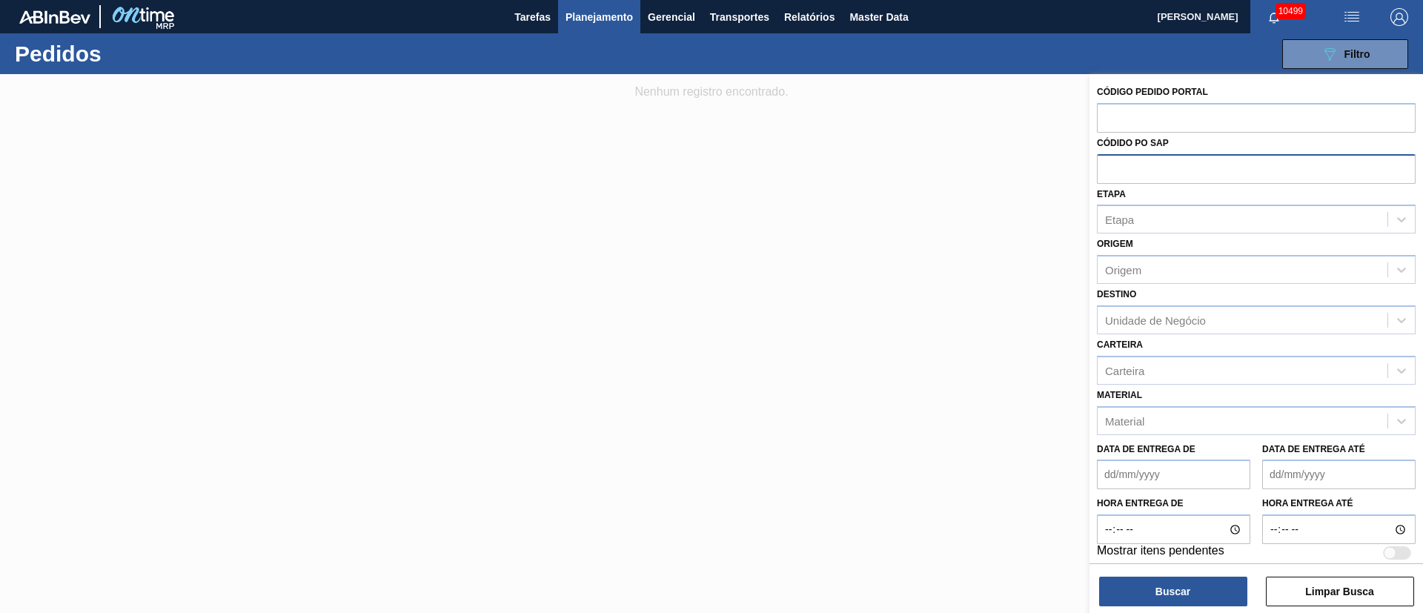
click at [1108, 164] on input "text" at bounding box center [1256, 168] width 319 height 28
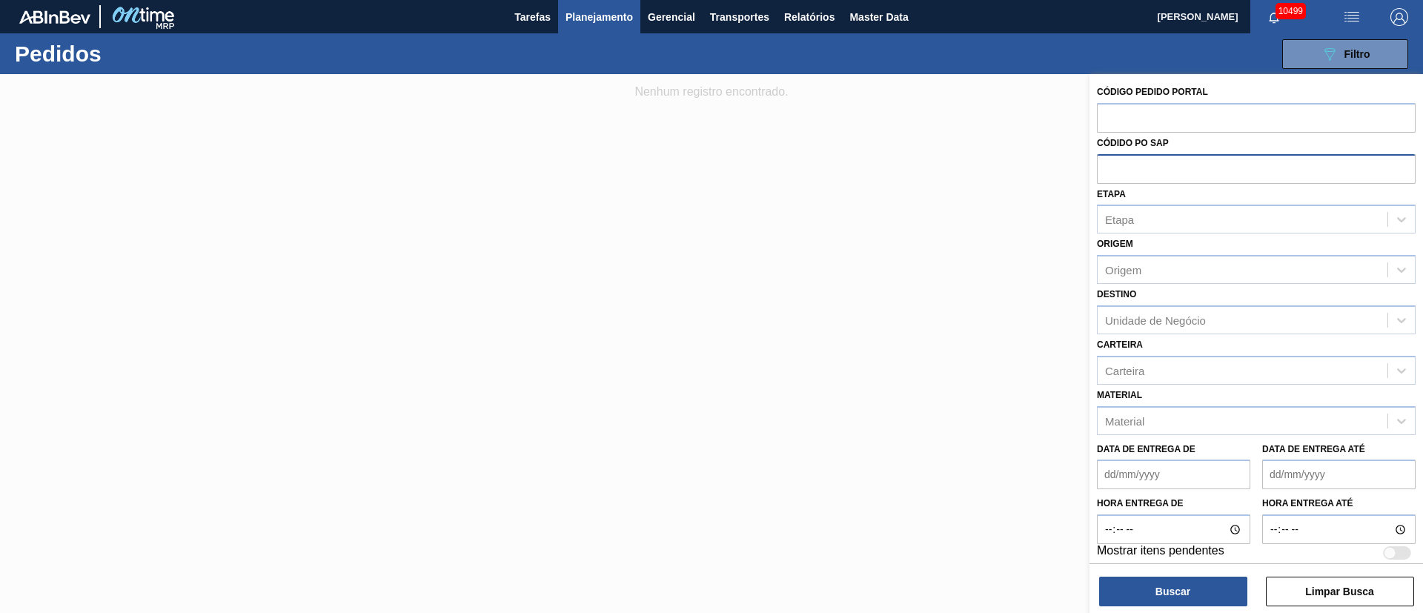
paste input "text"
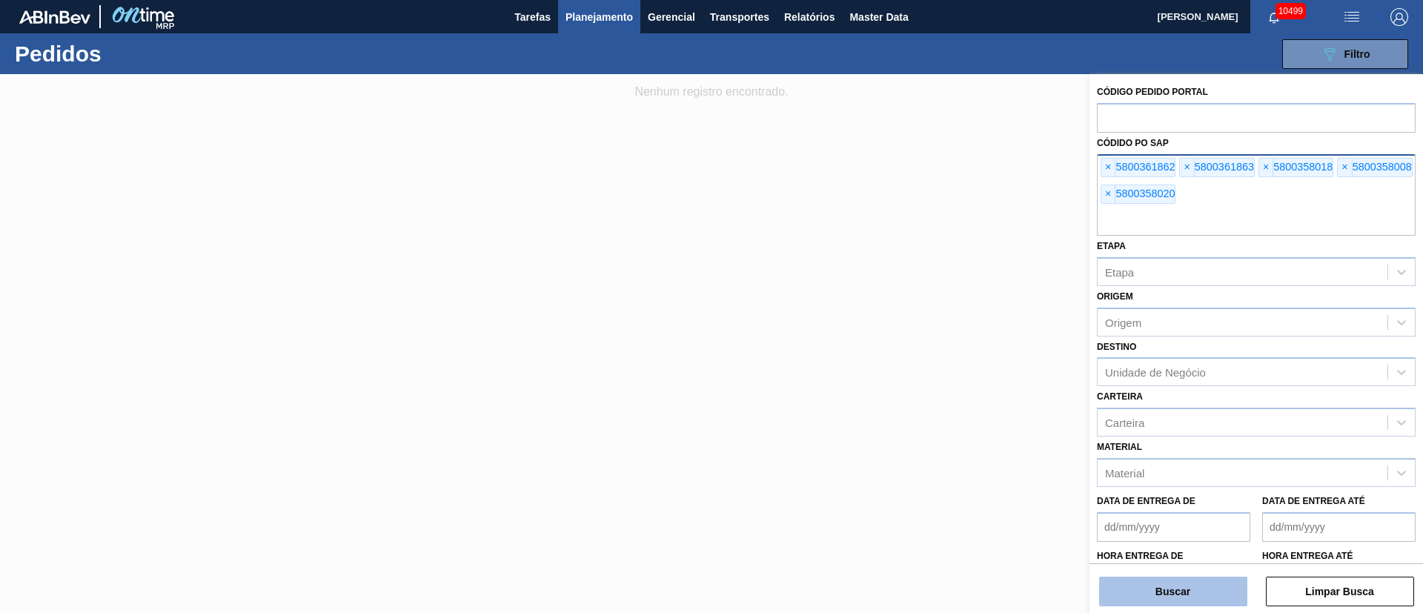
click at [1144, 579] on button "Buscar" at bounding box center [1173, 591] width 148 height 30
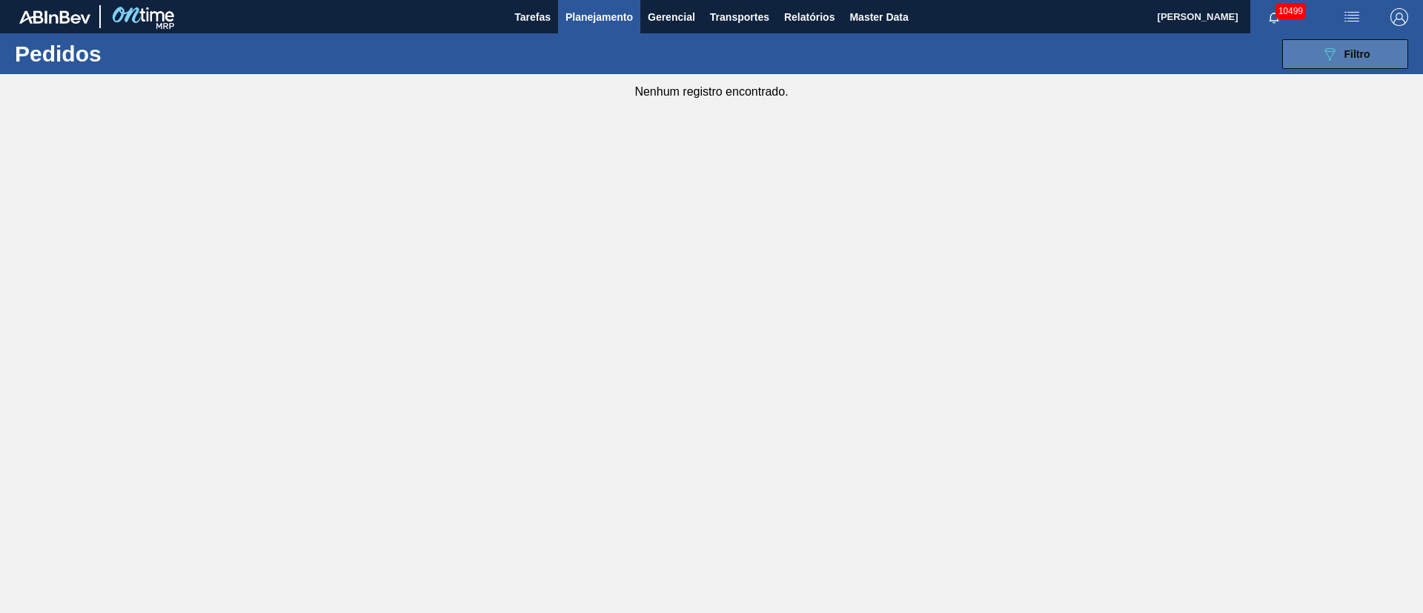
click at [1379, 51] on button "089F7B8B-B2A5-4AFE-B5C0-19BA573D28AC Filtro" at bounding box center [1345, 54] width 126 height 30
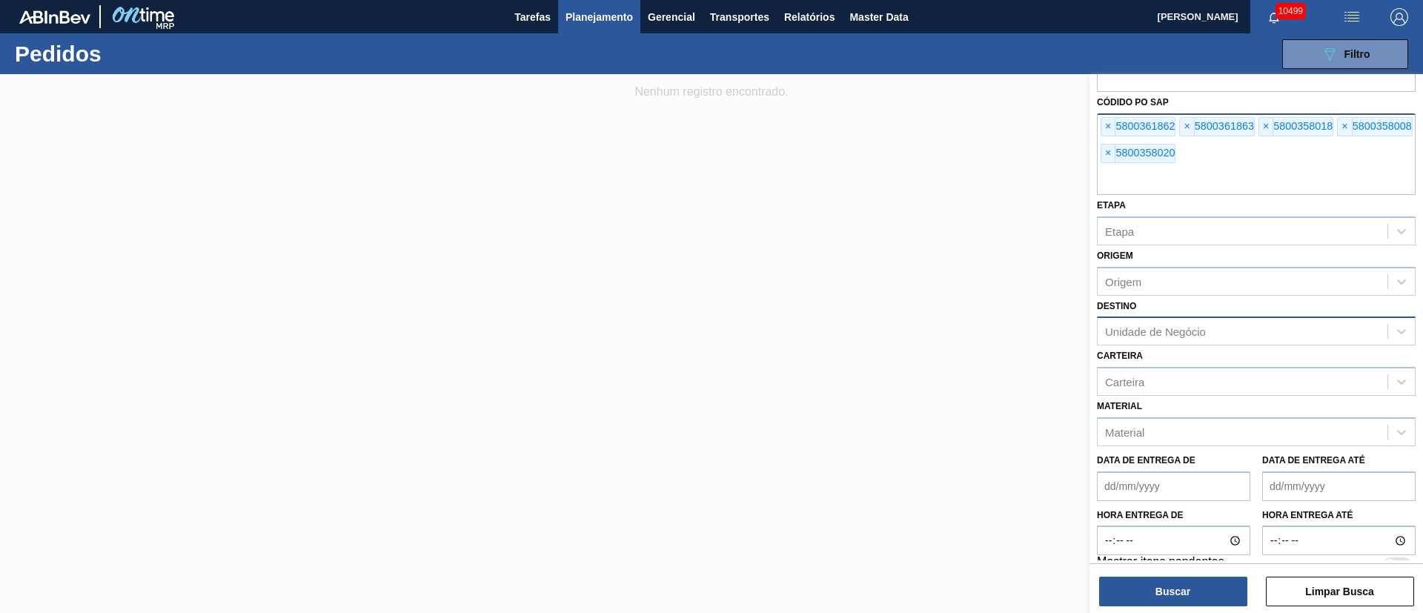
scroll to position [61, 0]
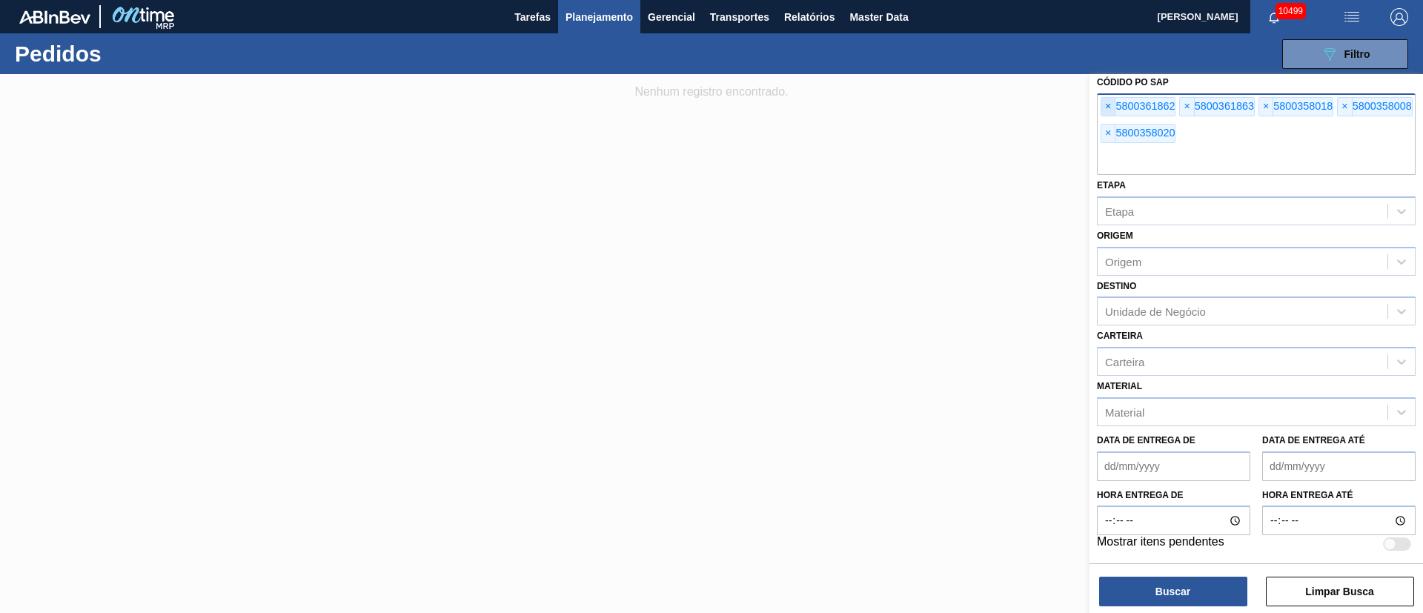
click at [1103, 107] on span "×" at bounding box center [1108, 107] width 14 height 18
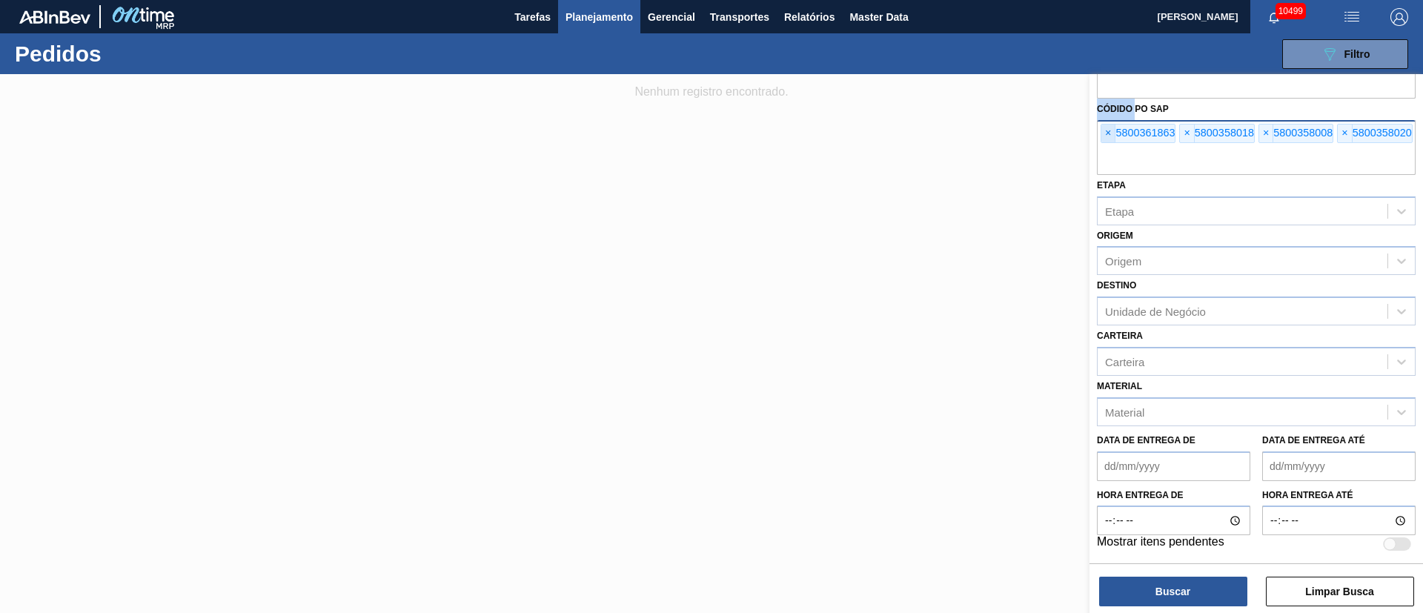
click at [1103, 107] on label "Códido PO SAP" at bounding box center [1133, 109] width 72 height 10
click at [1109, 139] on span "×" at bounding box center [1108, 133] width 14 height 18
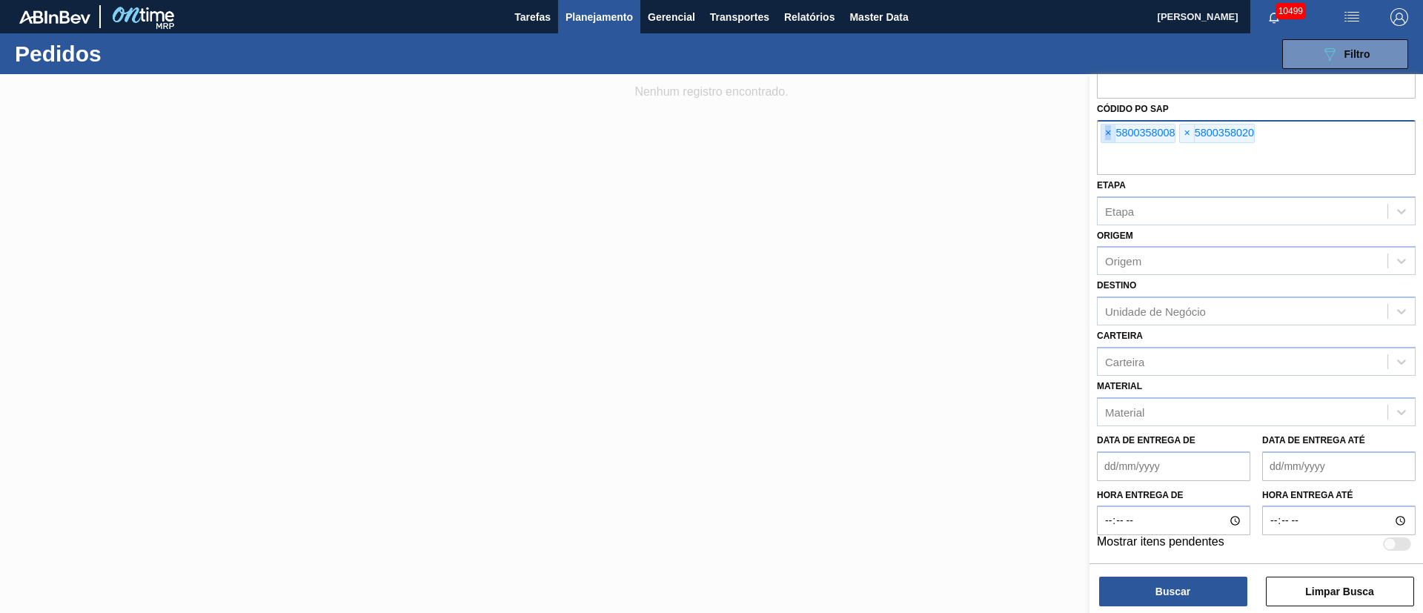
click at [1109, 139] on span "×" at bounding box center [1108, 133] width 14 height 18
click at [1109, 139] on div "Códido PO SAP" at bounding box center [1256, 149] width 319 height 51
click at [1111, 210] on div "Etapa" at bounding box center [1119, 211] width 29 height 13
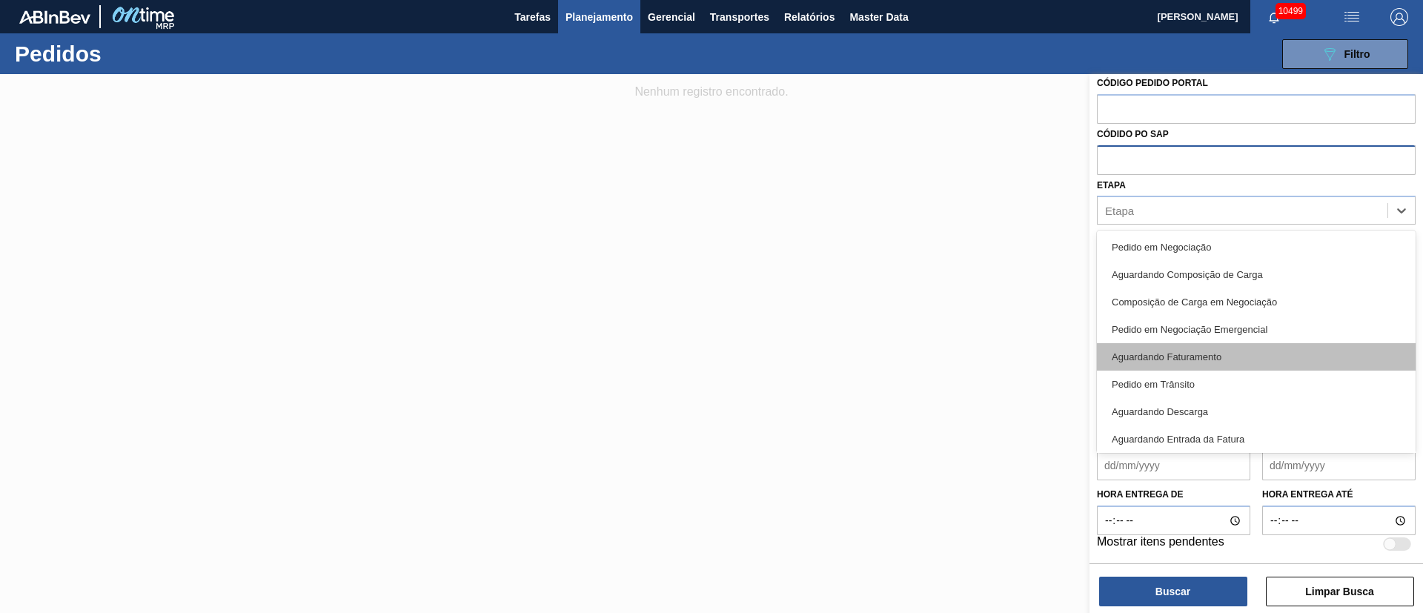
click at [1226, 351] on div "Aguardando Faturamento" at bounding box center [1256, 356] width 319 height 27
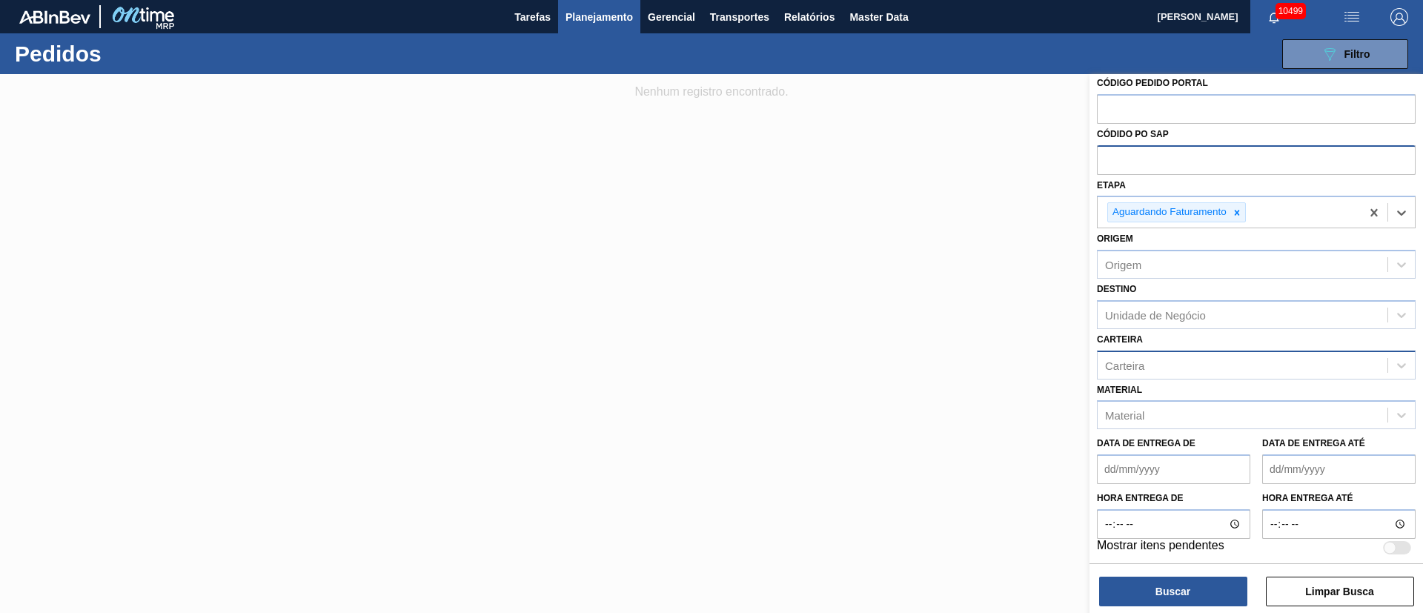
click at [1174, 365] on div "Carteira" at bounding box center [1242, 364] width 290 height 21
click at [1176, 392] on div "Garrafa de Vidro" at bounding box center [1256, 401] width 319 height 27
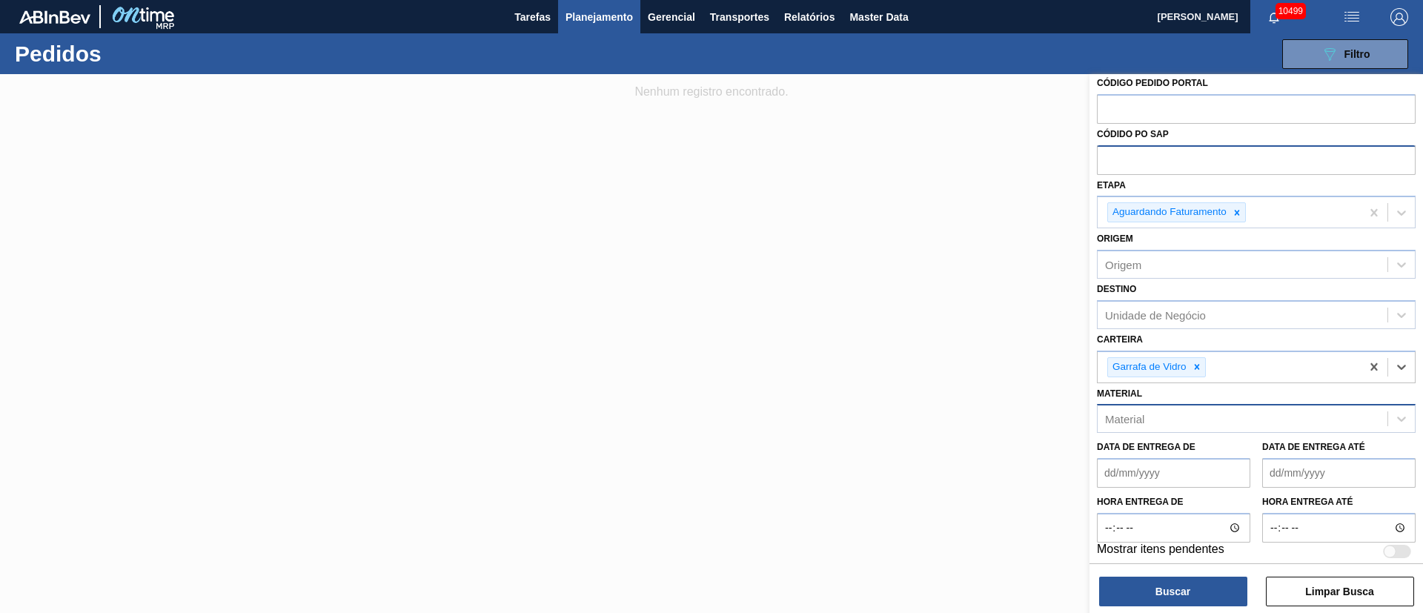
click at [1153, 415] on div "Material" at bounding box center [1242, 418] width 290 height 21
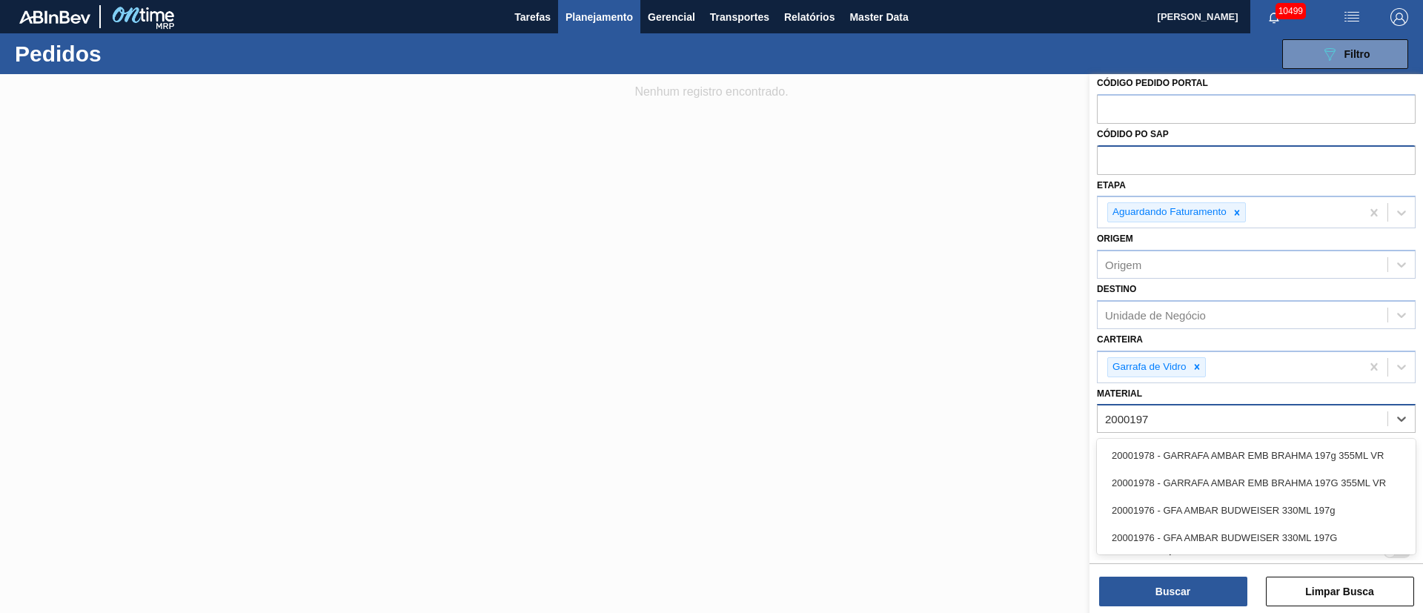
type input "20001976"
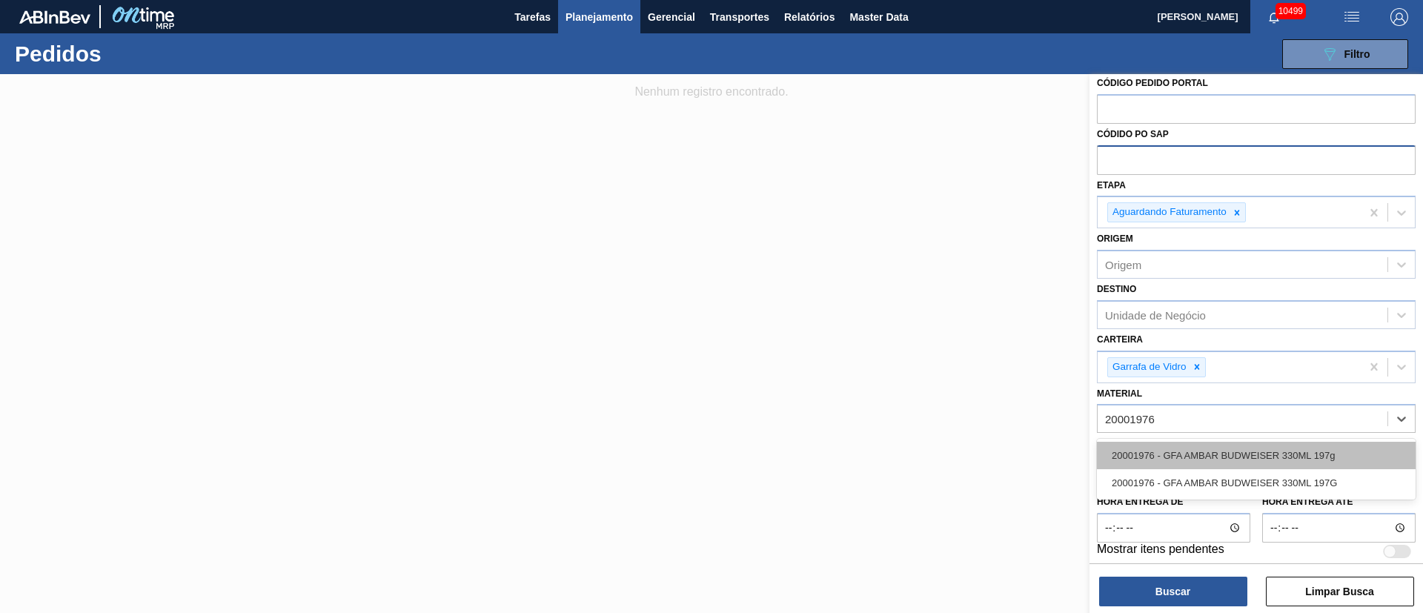
click at [1197, 453] on div "20001976 - GFA AMBAR BUDWEISER 330ML 197g" at bounding box center [1256, 455] width 319 height 27
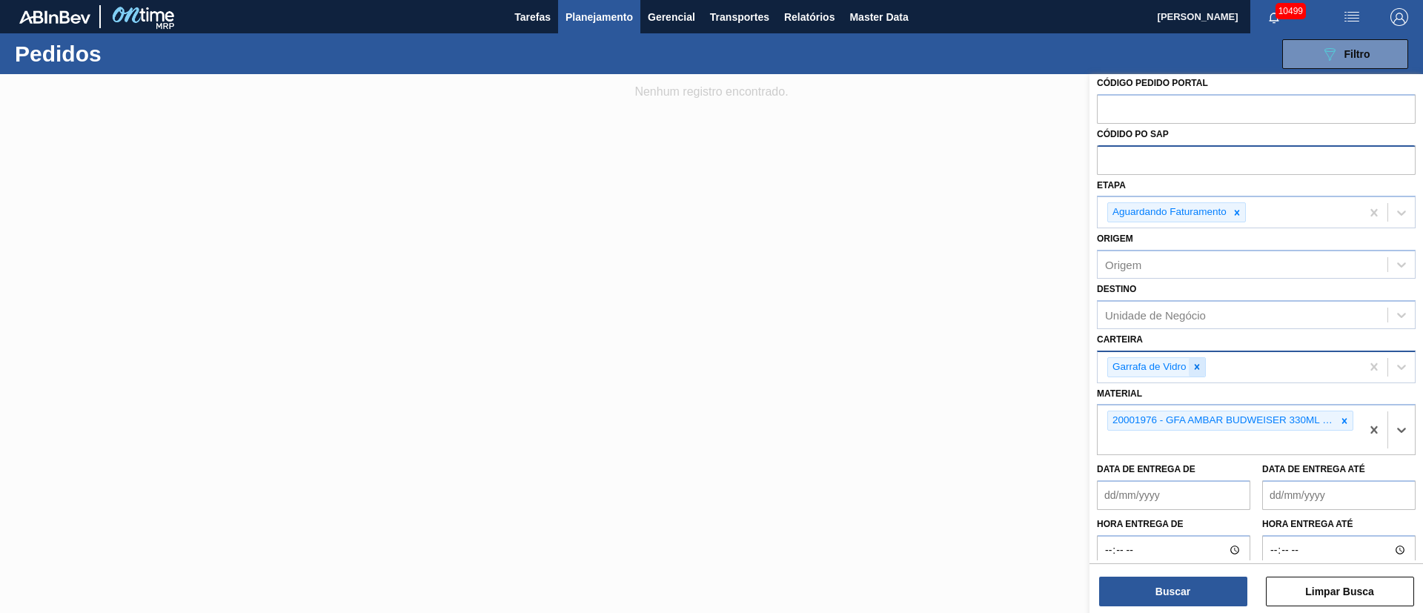
click at [1198, 368] on icon at bounding box center [1196, 367] width 10 height 10
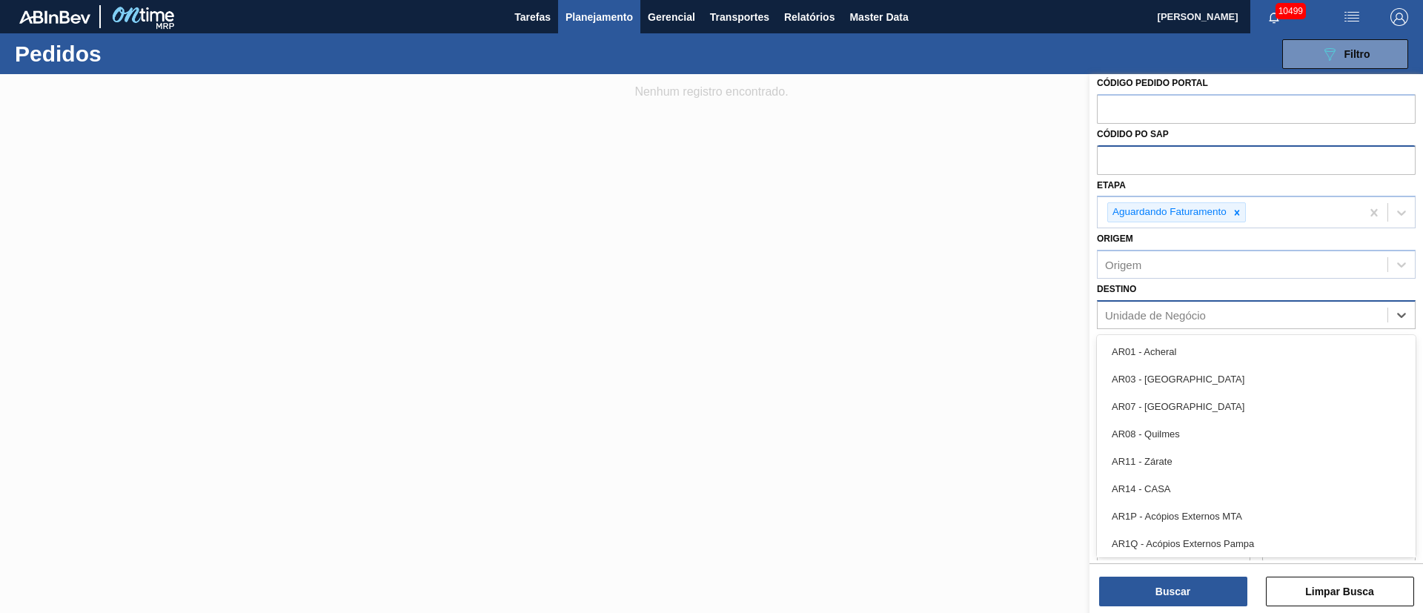
click at [1162, 316] on div "Unidade de Negócio" at bounding box center [1155, 314] width 101 height 13
type input "13"
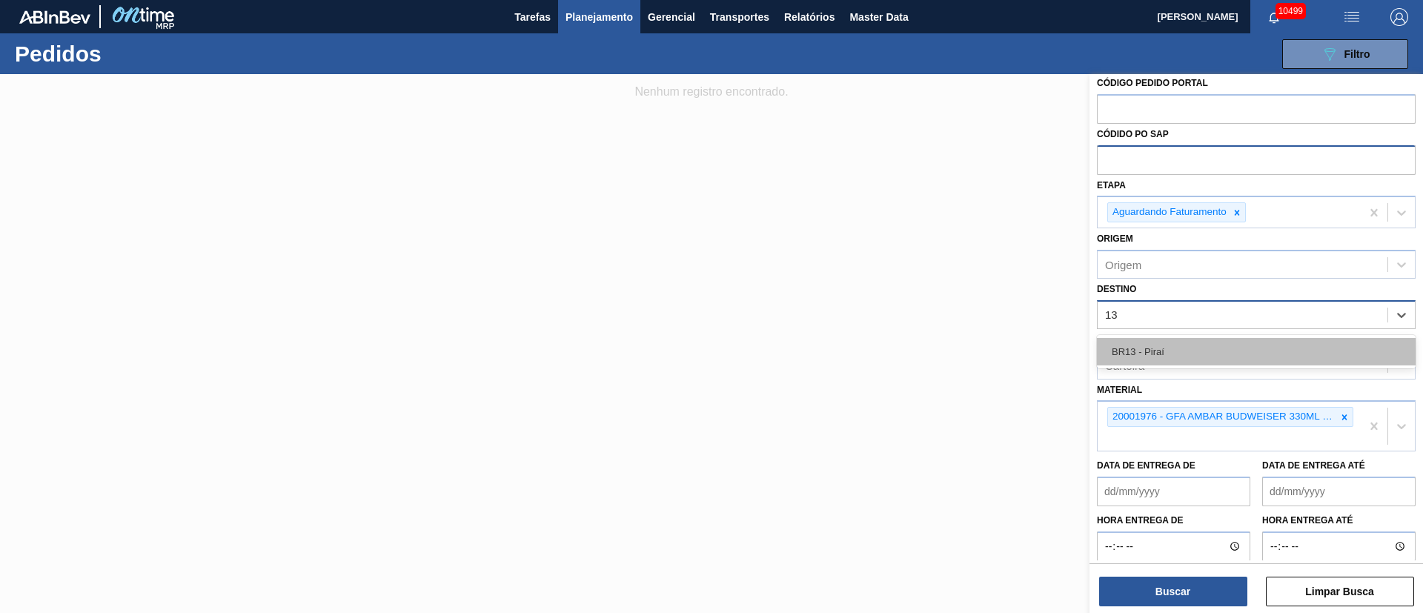
click at [1154, 345] on div "BR13 - Piraí" at bounding box center [1256, 351] width 319 height 27
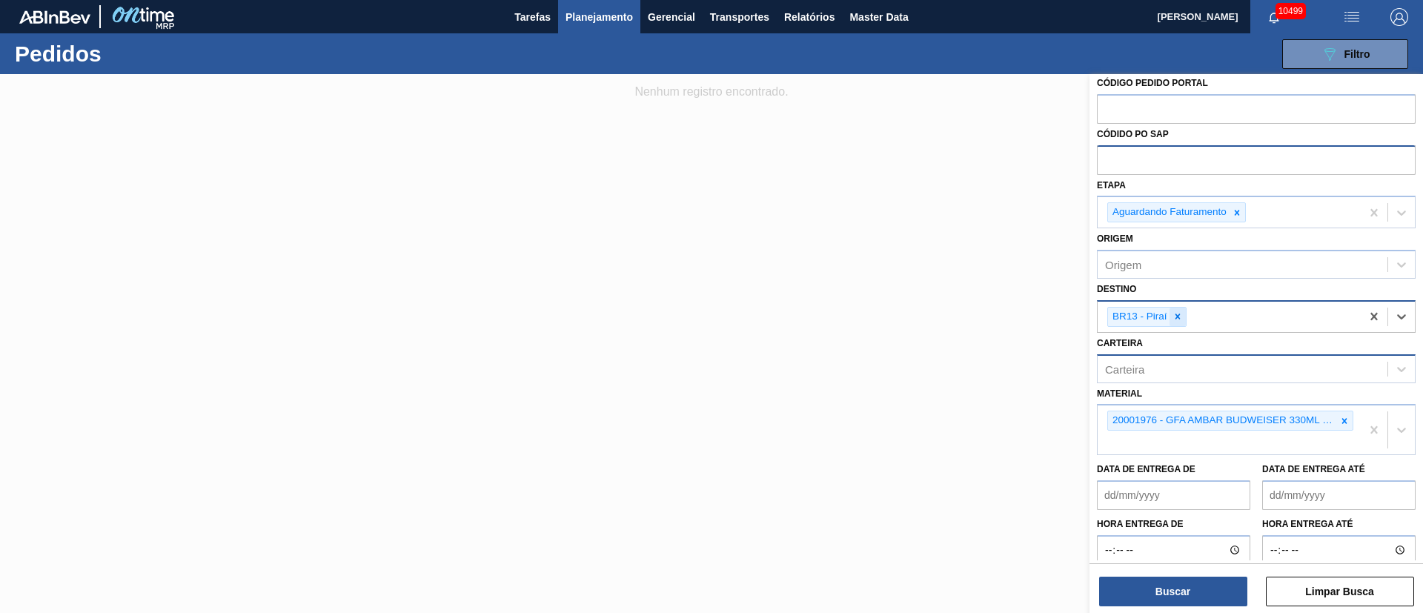
click at [1177, 312] on icon at bounding box center [1177, 316] width 10 height 10
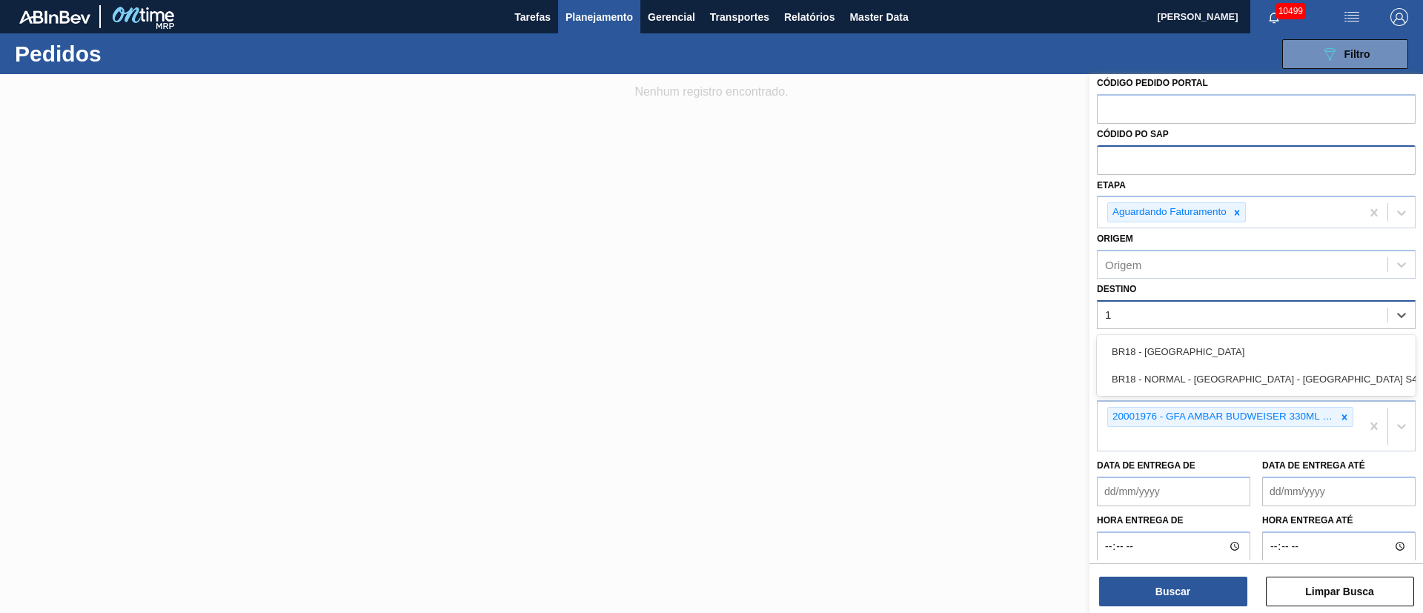
type input "18"
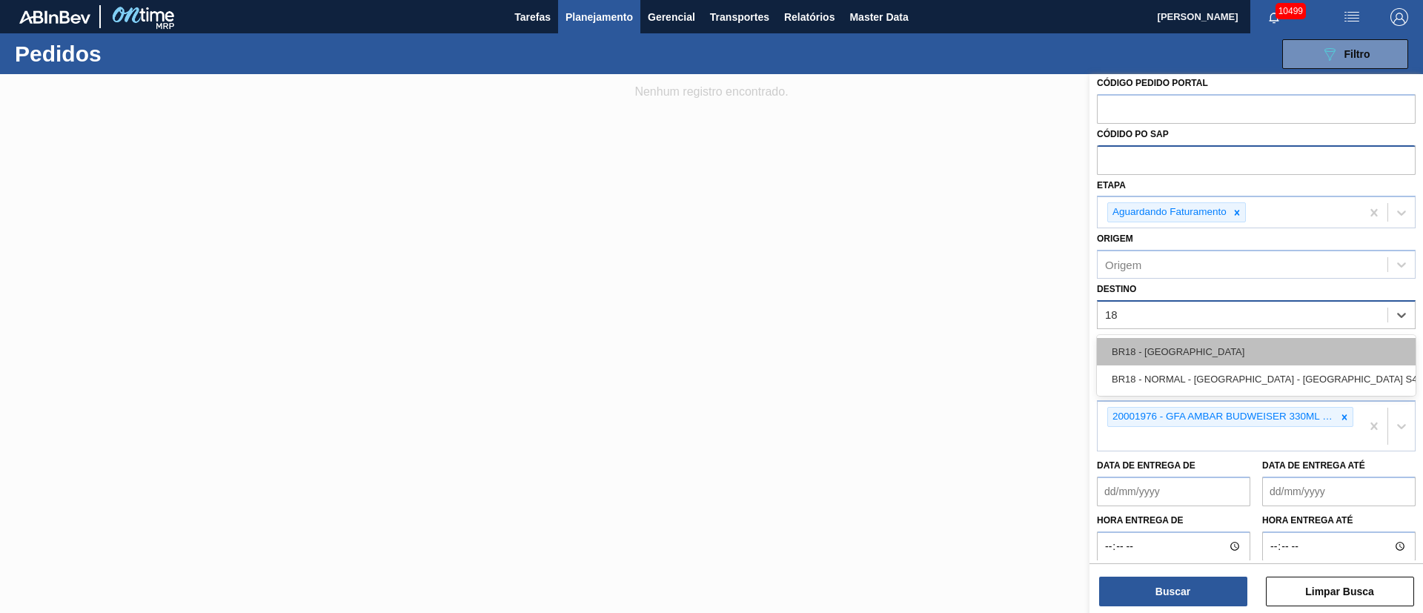
click at [1162, 350] on div "BR18 - [GEOGRAPHIC_DATA]" at bounding box center [1256, 351] width 319 height 27
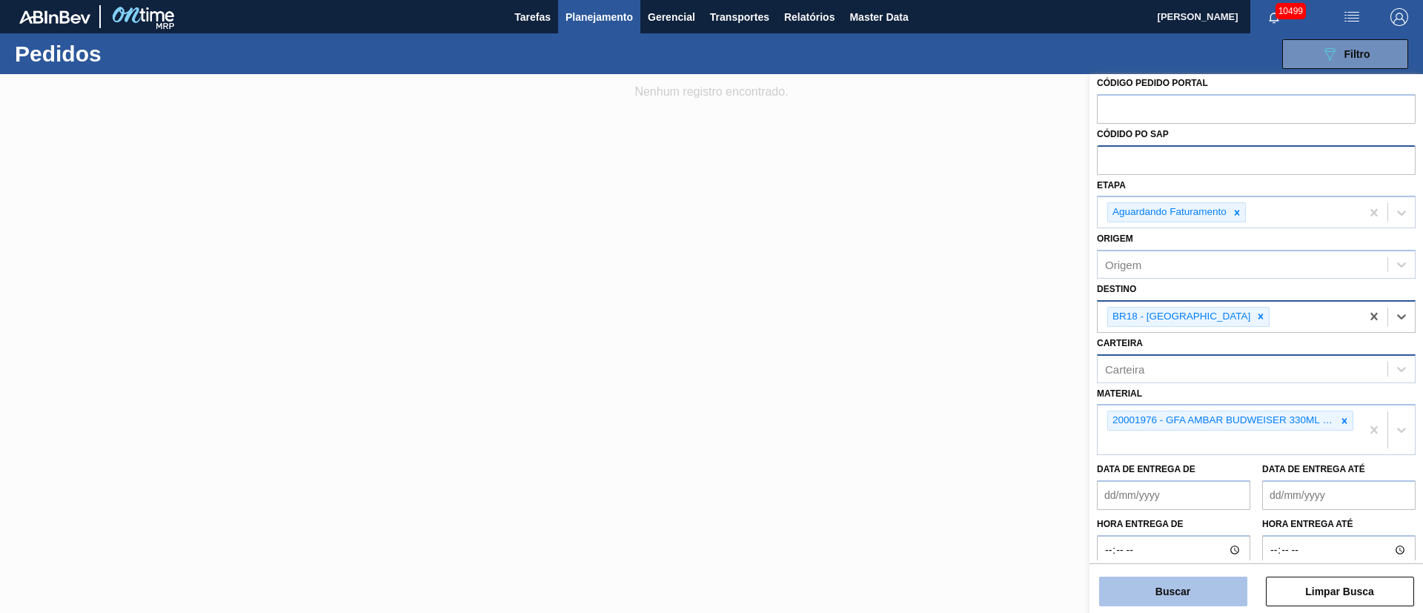
click at [1169, 599] on button "Buscar" at bounding box center [1173, 591] width 148 height 30
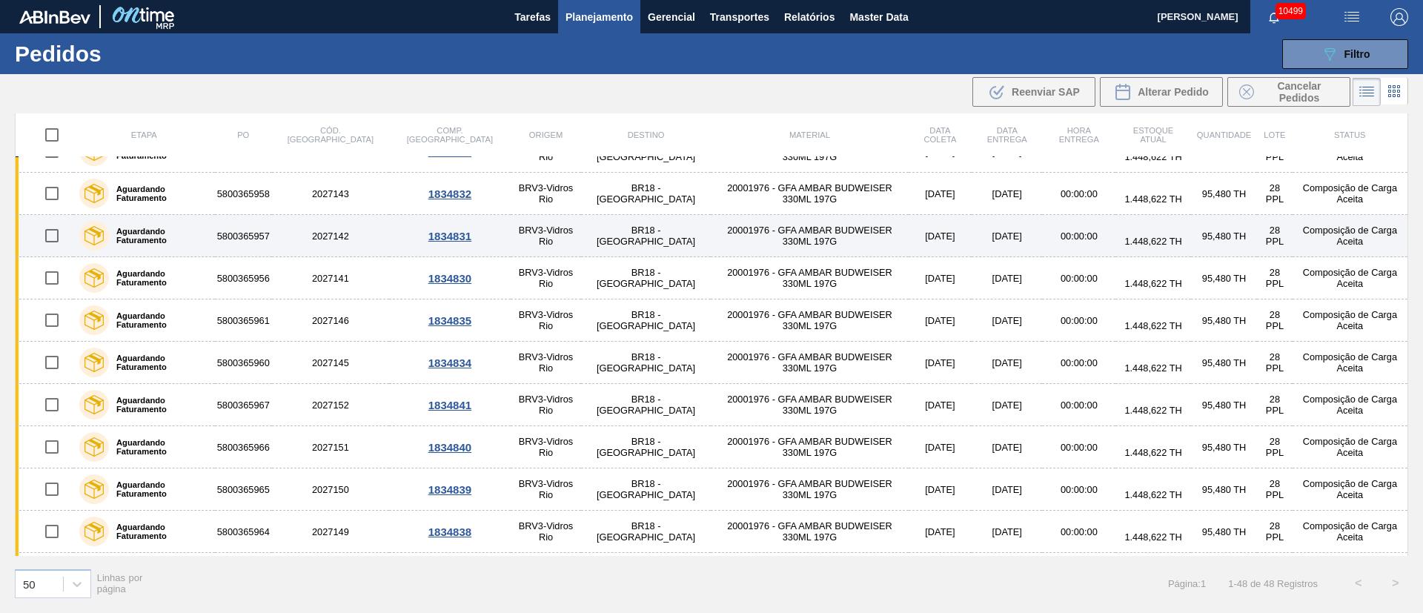
scroll to position [0, 0]
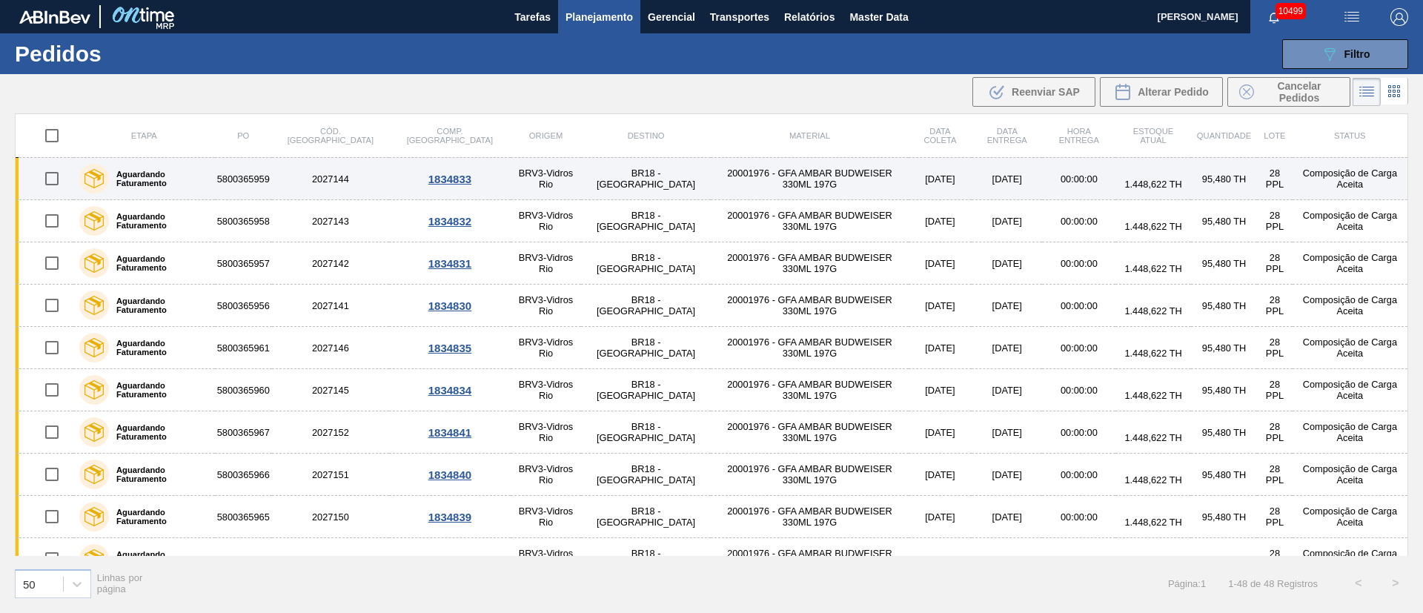
click at [55, 186] on input "checkbox" at bounding box center [51, 178] width 31 height 31
checkbox input "true"
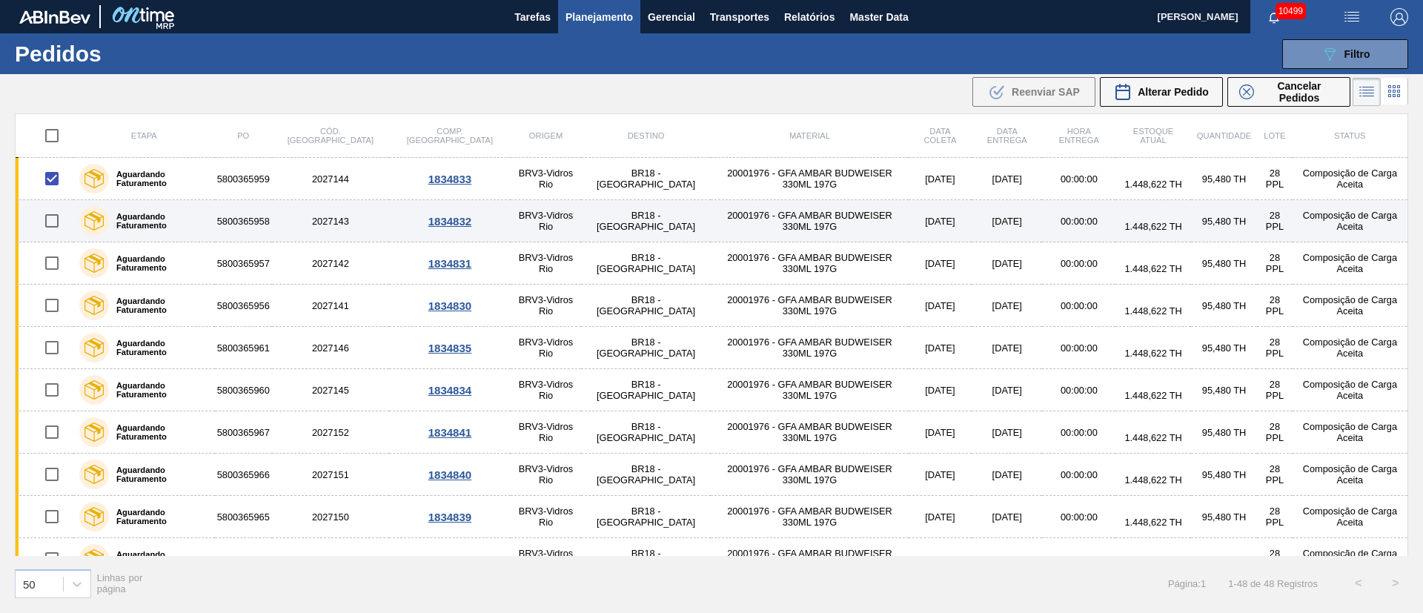
click at [52, 224] on input "checkbox" at bounding box center [51, 220] width 31 height 31
checkbox input "true"
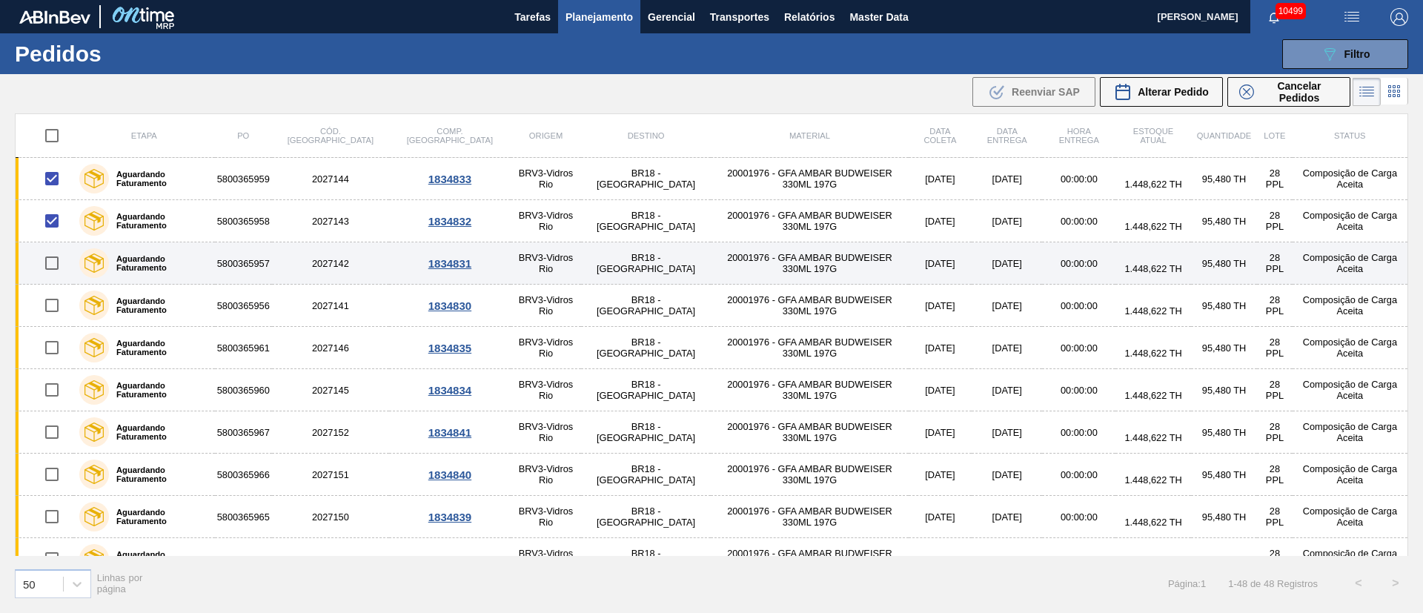
click at [55, 259] on input "checkbox" at bounding box center [51, 262] width 31 height 31
checkbox input "true"
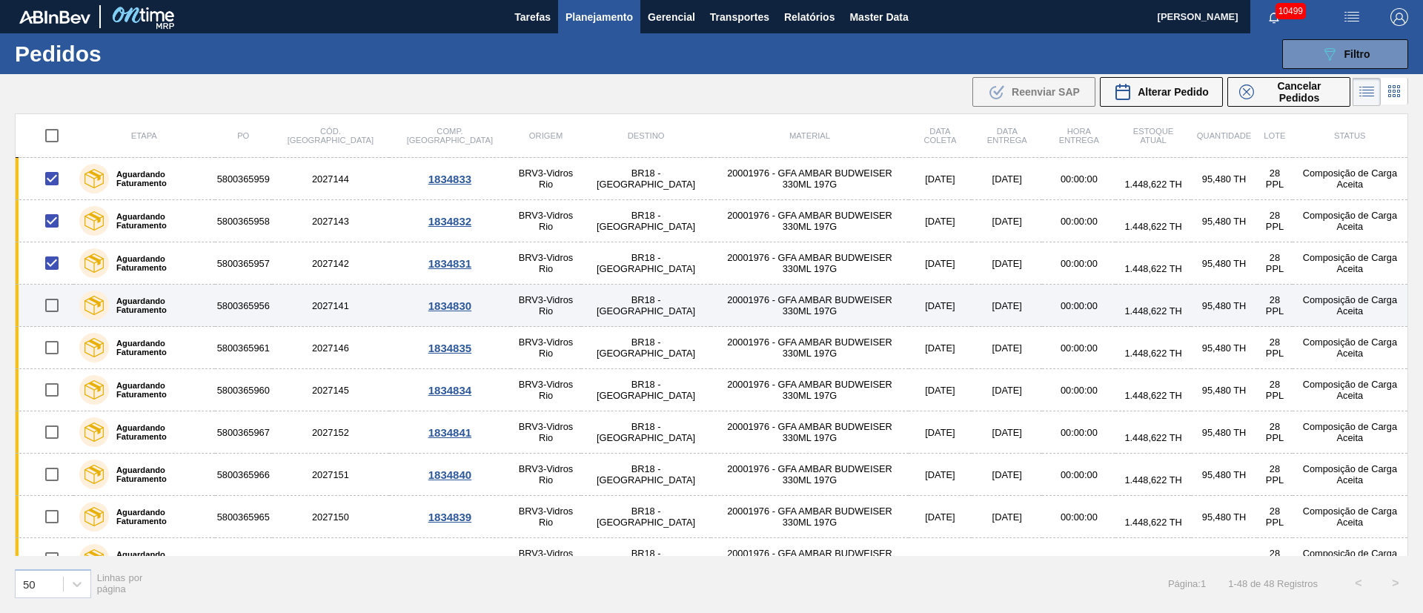
click at [56, 299] on input "checkbox" at bounding box center [51, 305] width 31 height 31
checkbox input "true"
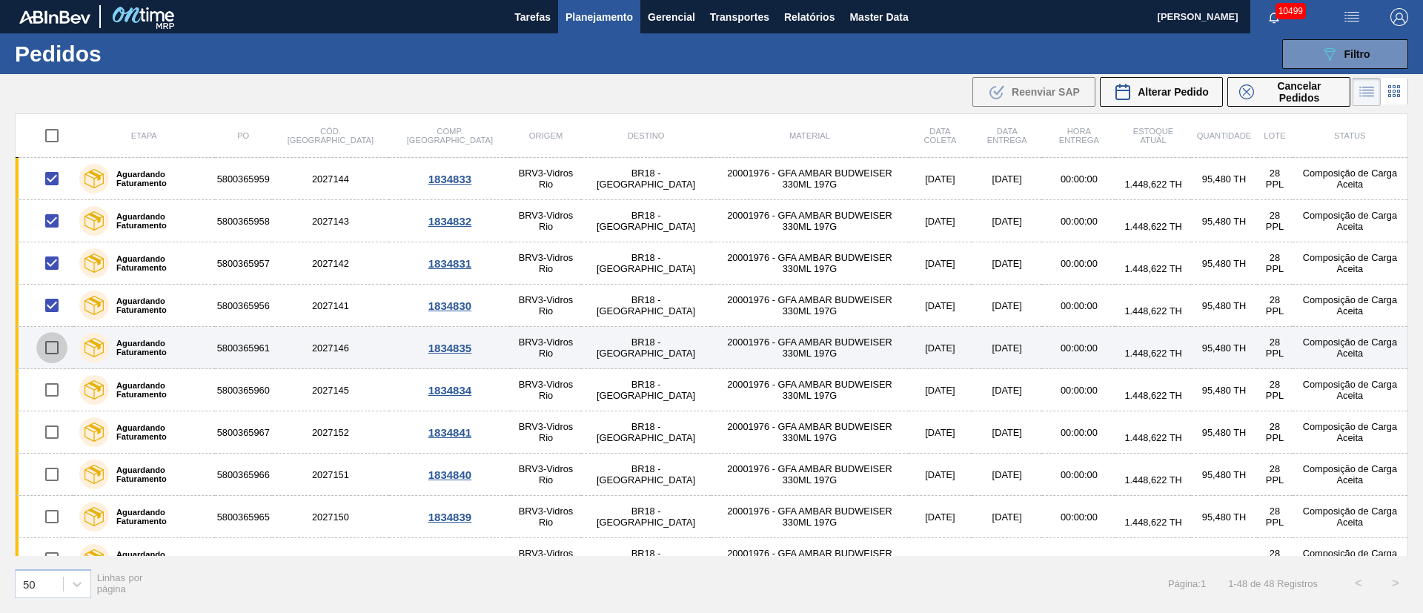
click at [56, 345] on input "checkbox" at bounding box center [51, 347] width 31 height 31
checkbox input "true"
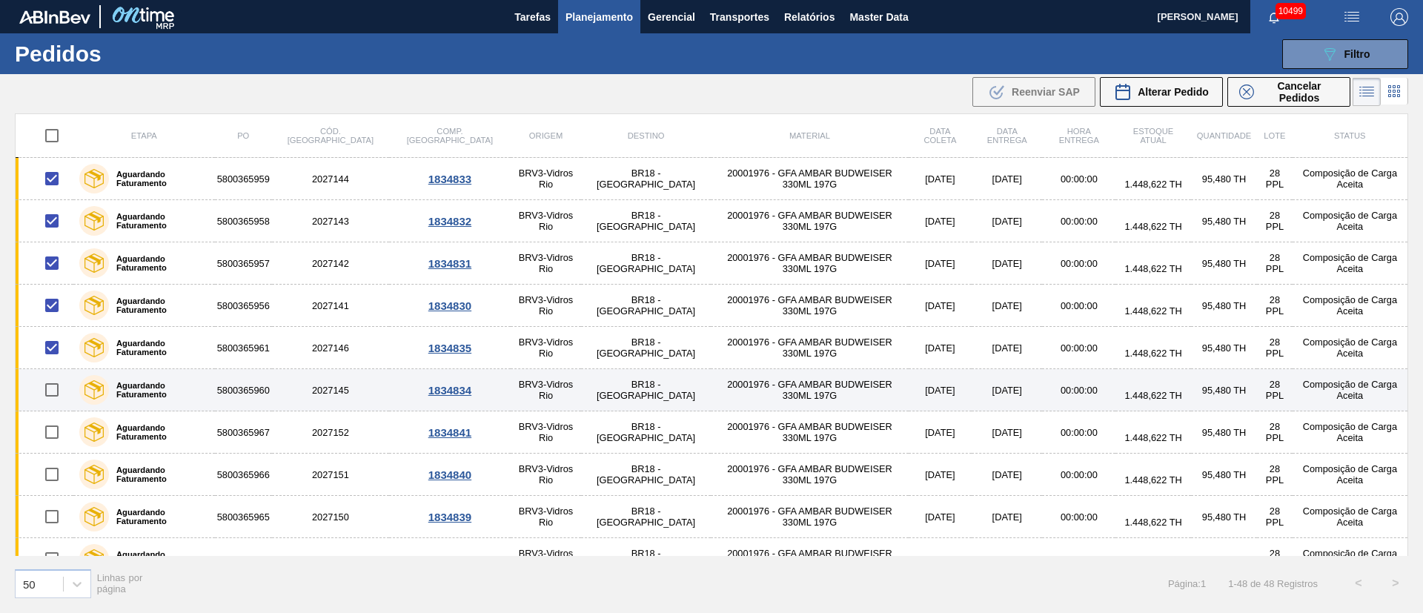
click at [60, 385] on input "checkbox" at bounding box center [51, 389] width 31 height 31
checkbox input "true"
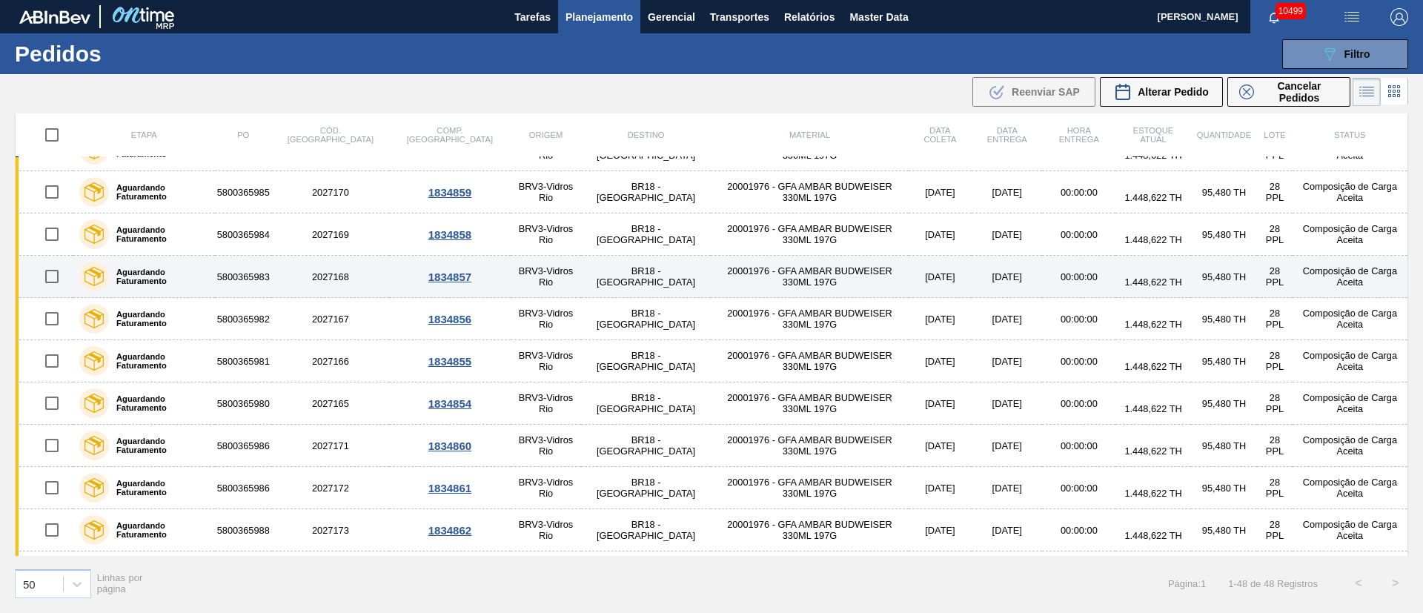
scroll to position [1629, 0]
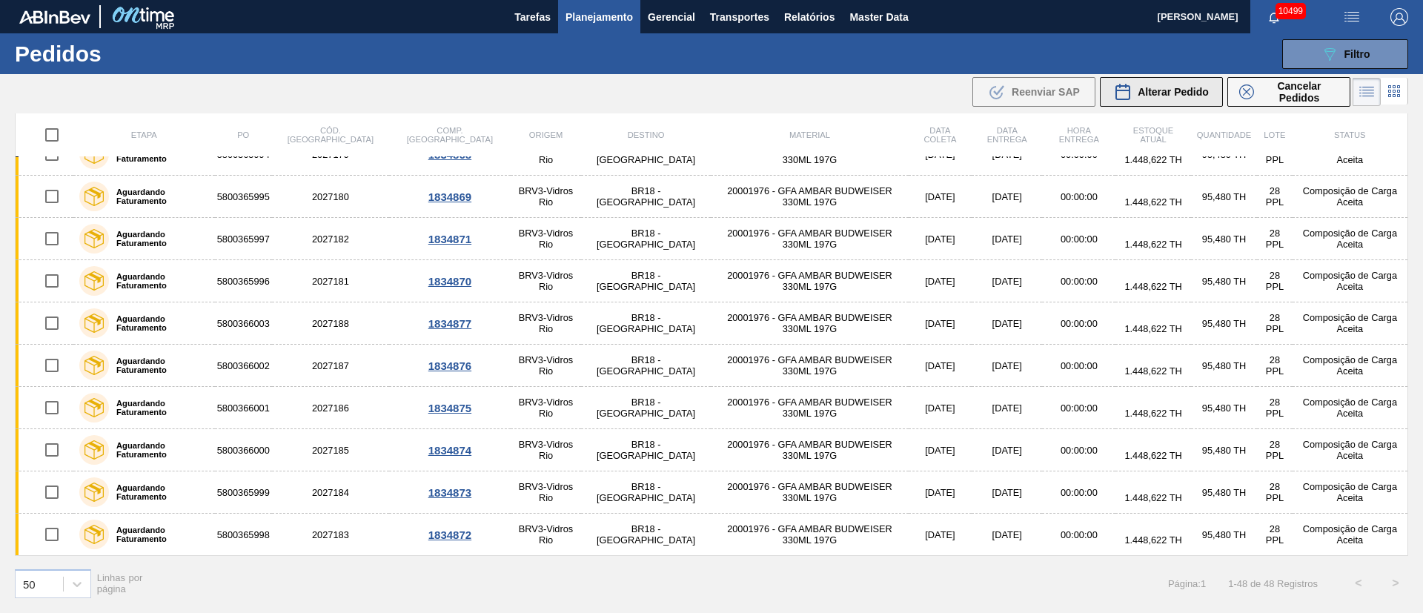
click at [1169, 93] on span "Alterar Pedido" at bounding box center [1172, 92] width 71 height 12
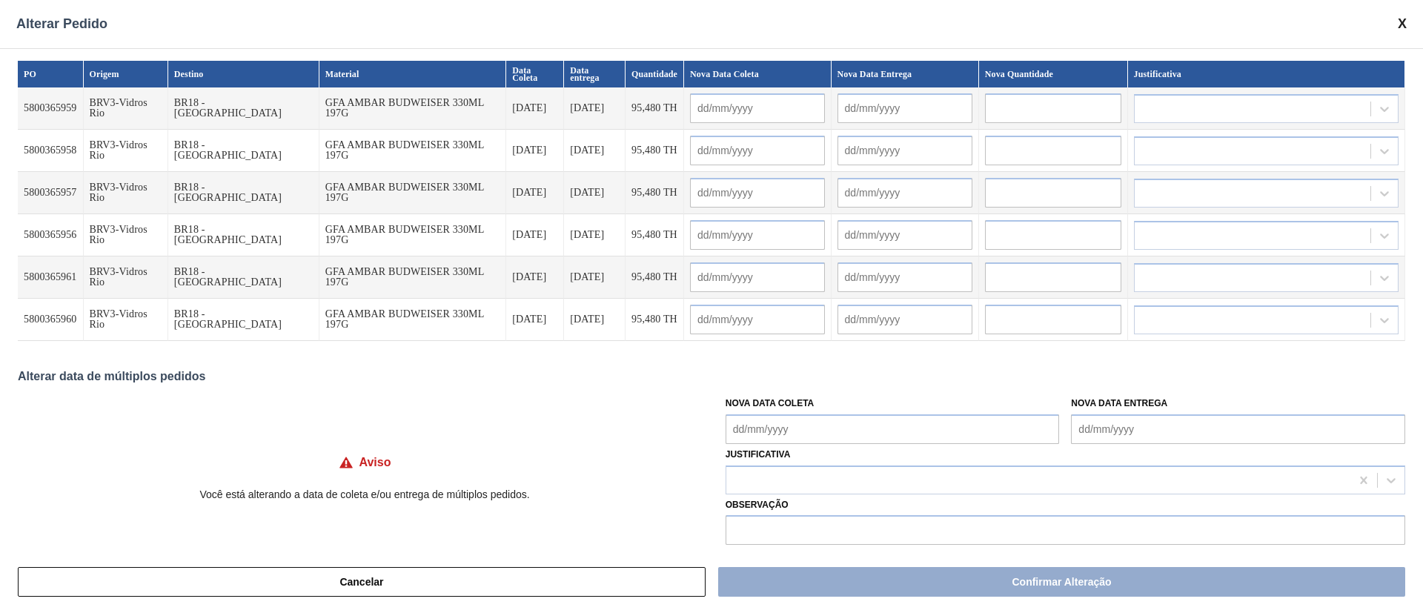
click at [803, 427] on Coleta "Nova Data Coleta" at bounding box center [892, 429] width 334 height 30
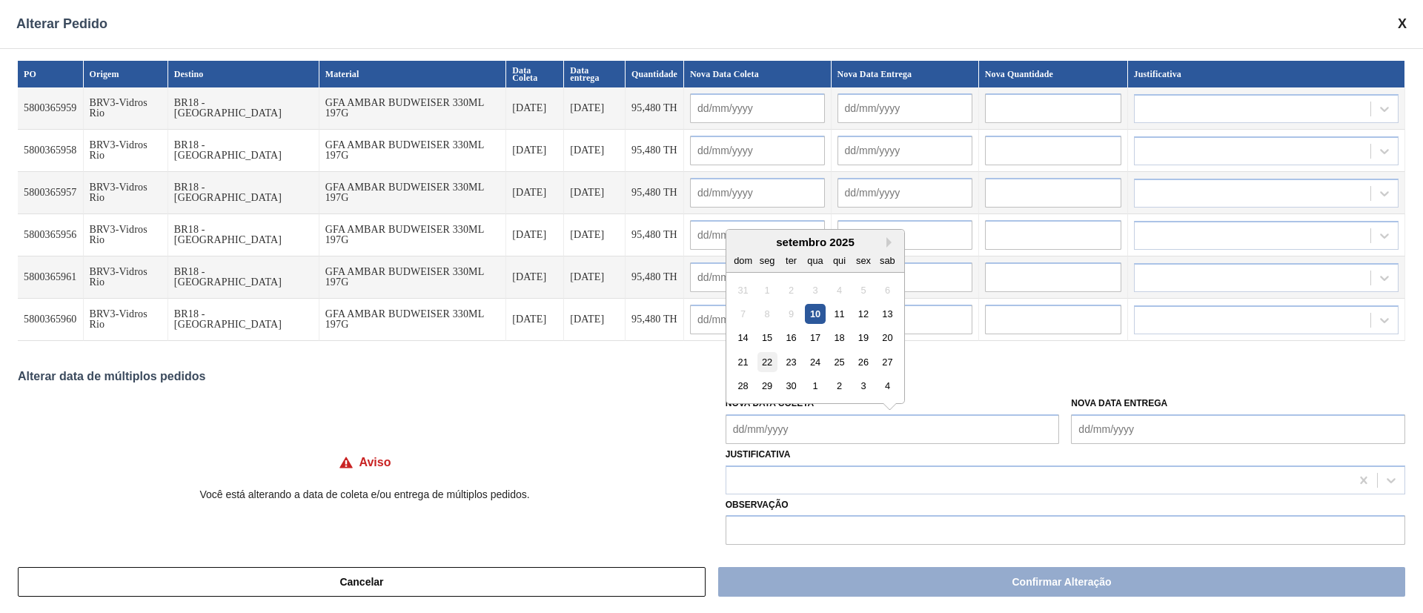
click at [768, 361] on div "22" at bounding box center [767, 362] width 20 height 20
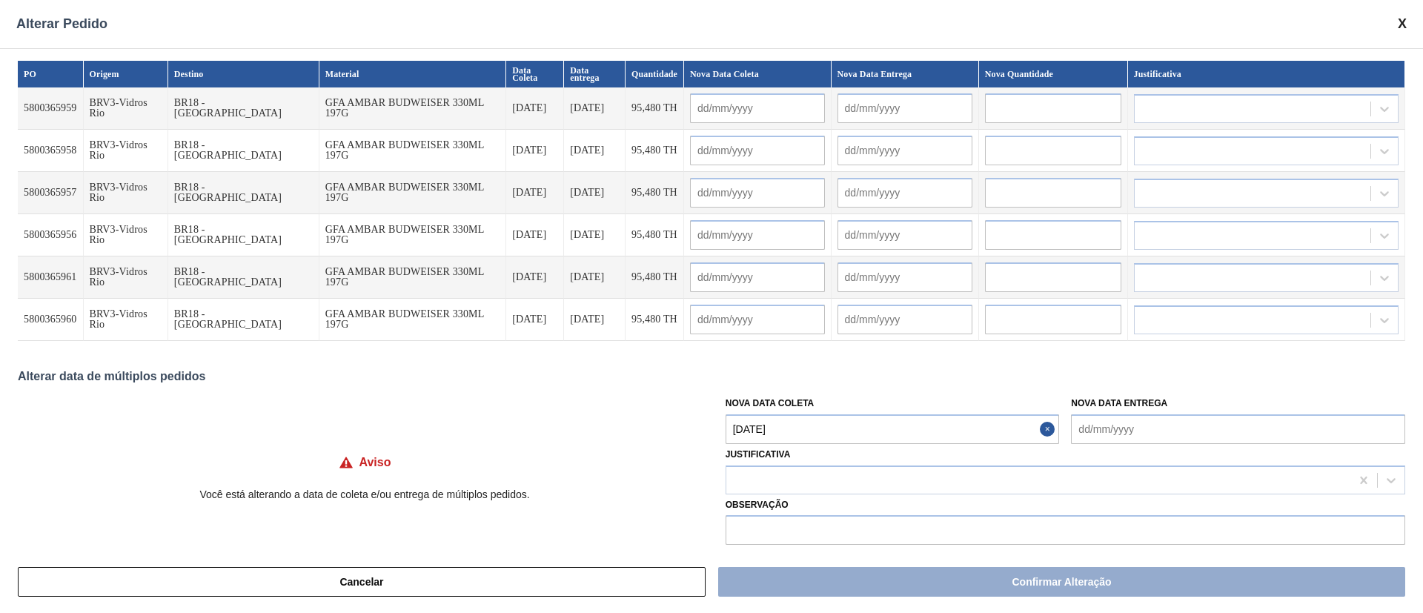
type Coleta "[DATE]"
type input "[DATE]"
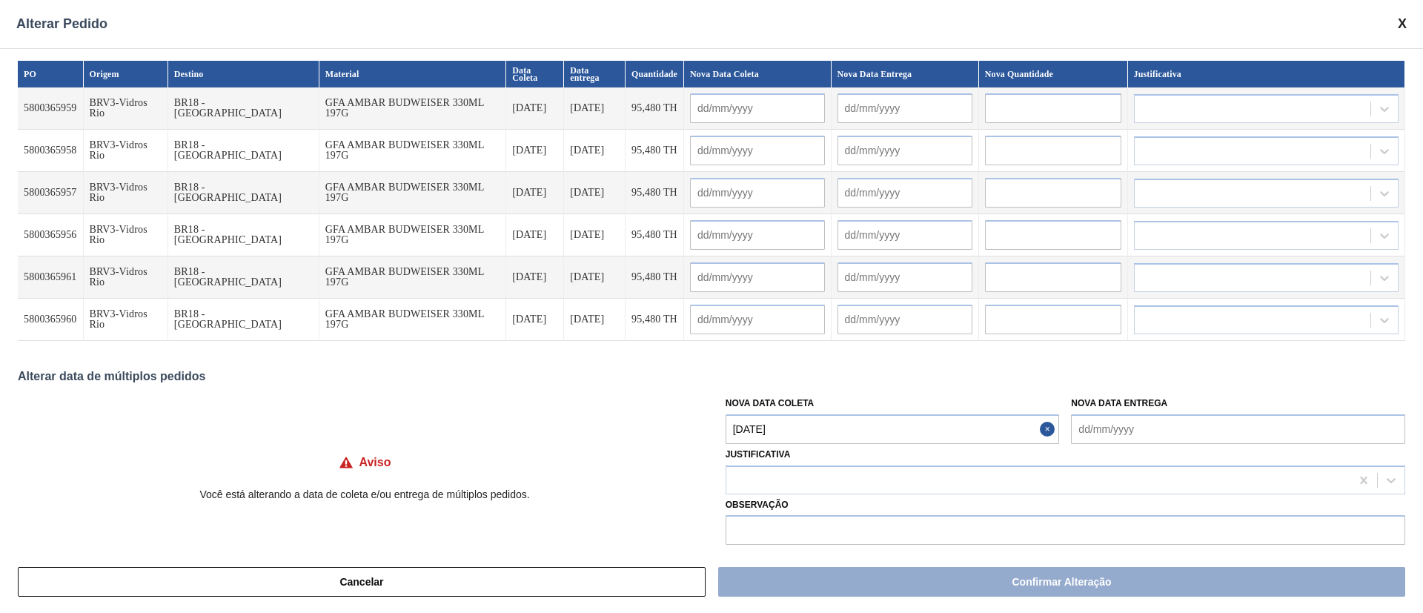
type input "[DATE]"
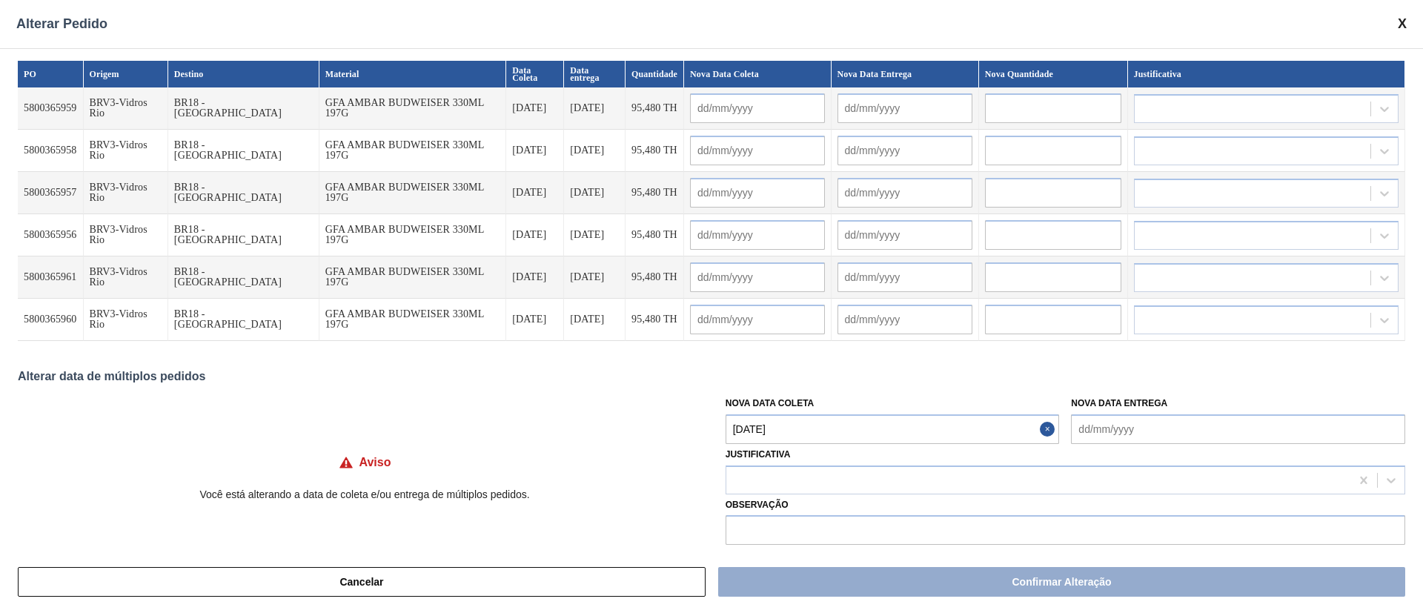
type input "[DATE]"
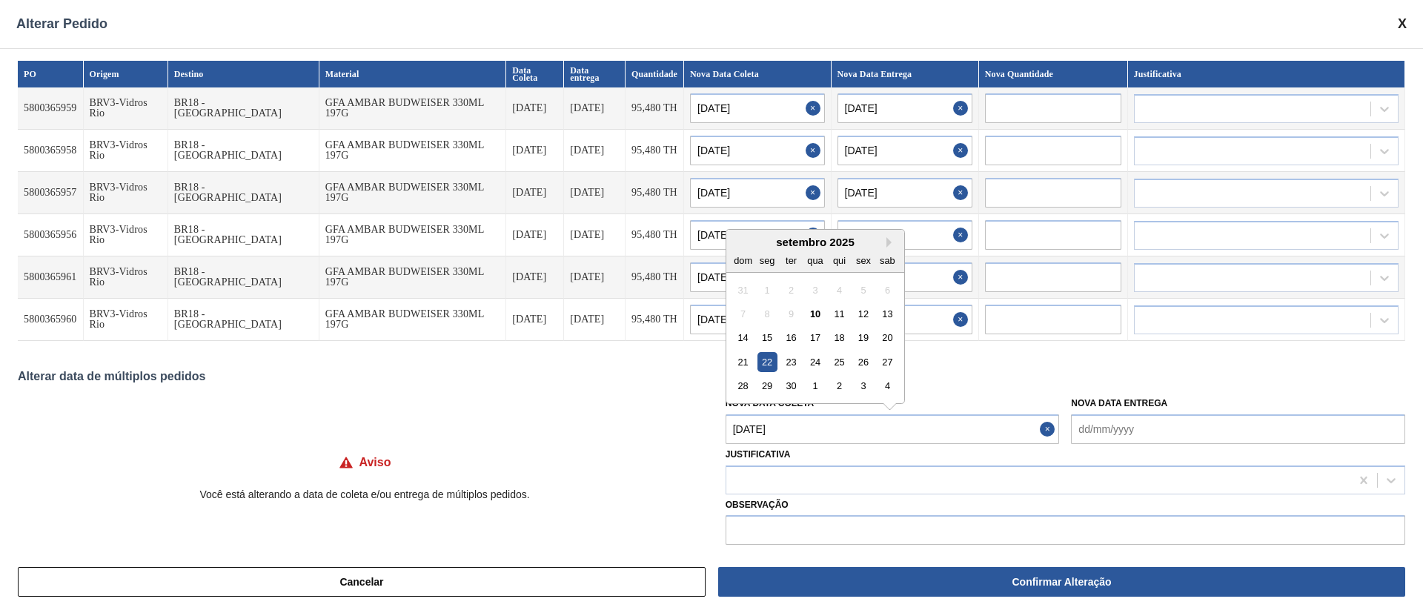
click at [792, 436] on Coleta "[DATE]" at bounding box center [892, 429] width 334 height 30
click at [882, 339] on div "20" at bounding box center [887, 338] width 20 height 20
type Coleta "[DATE]"
type input "[DATE]"
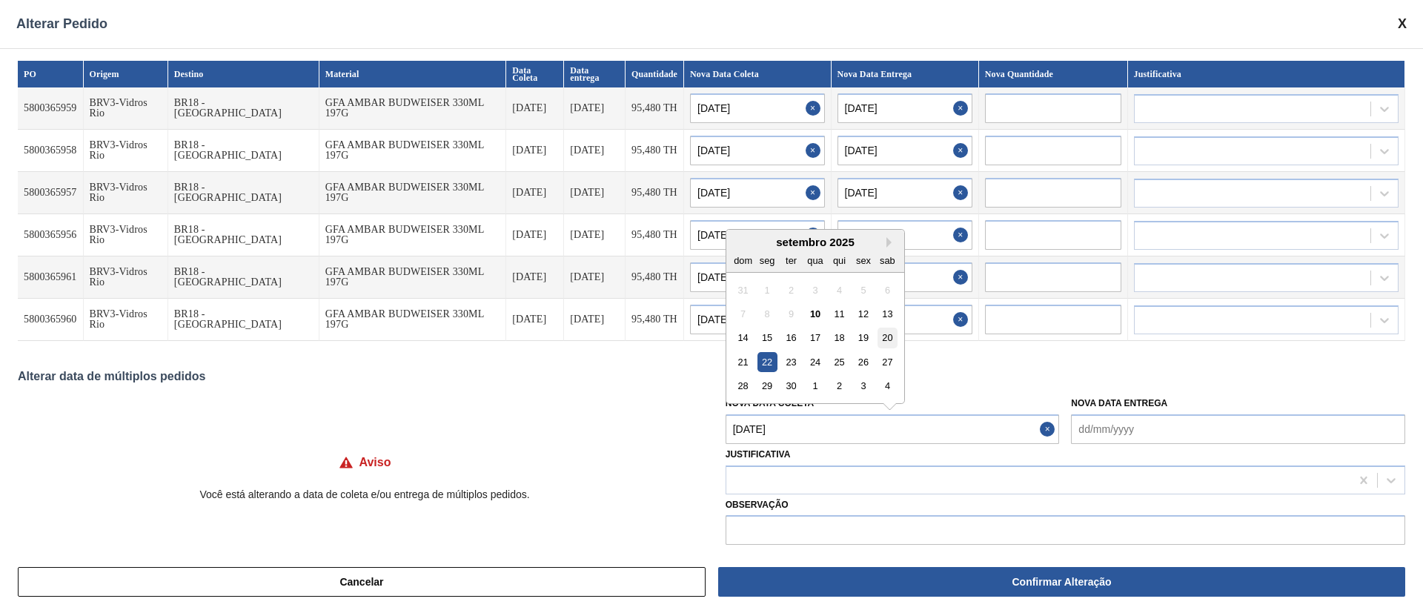
type input "[DATE]"
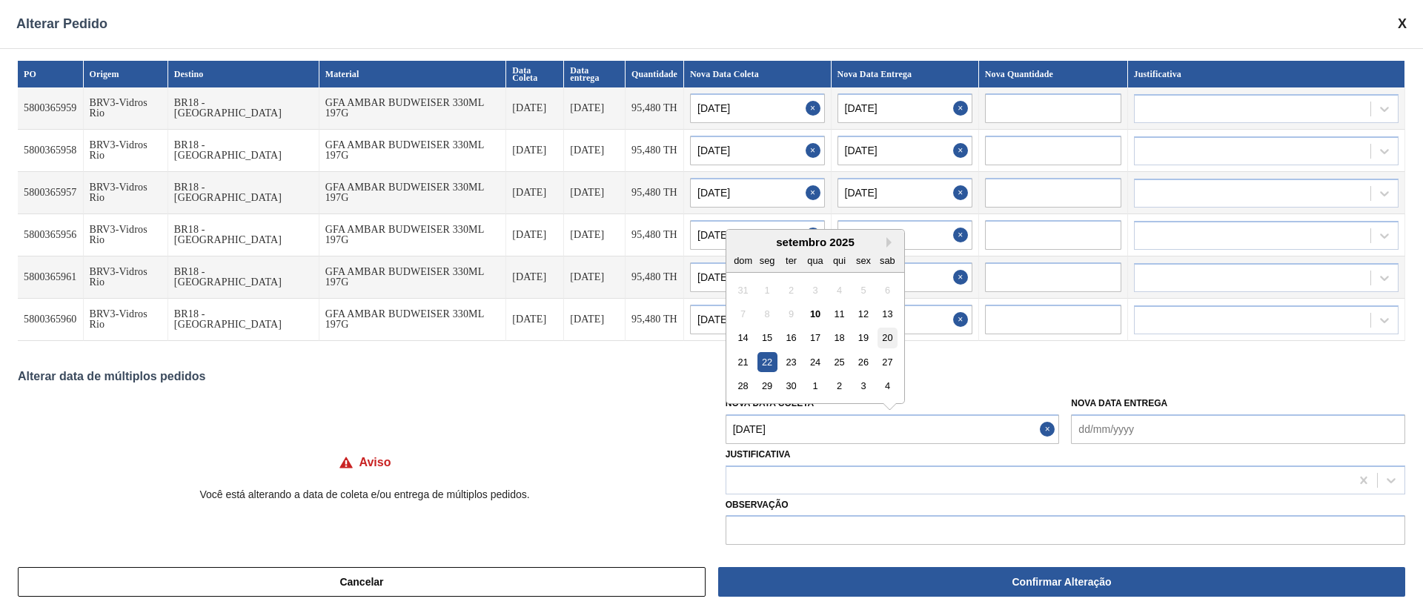
type input "[DATE]"
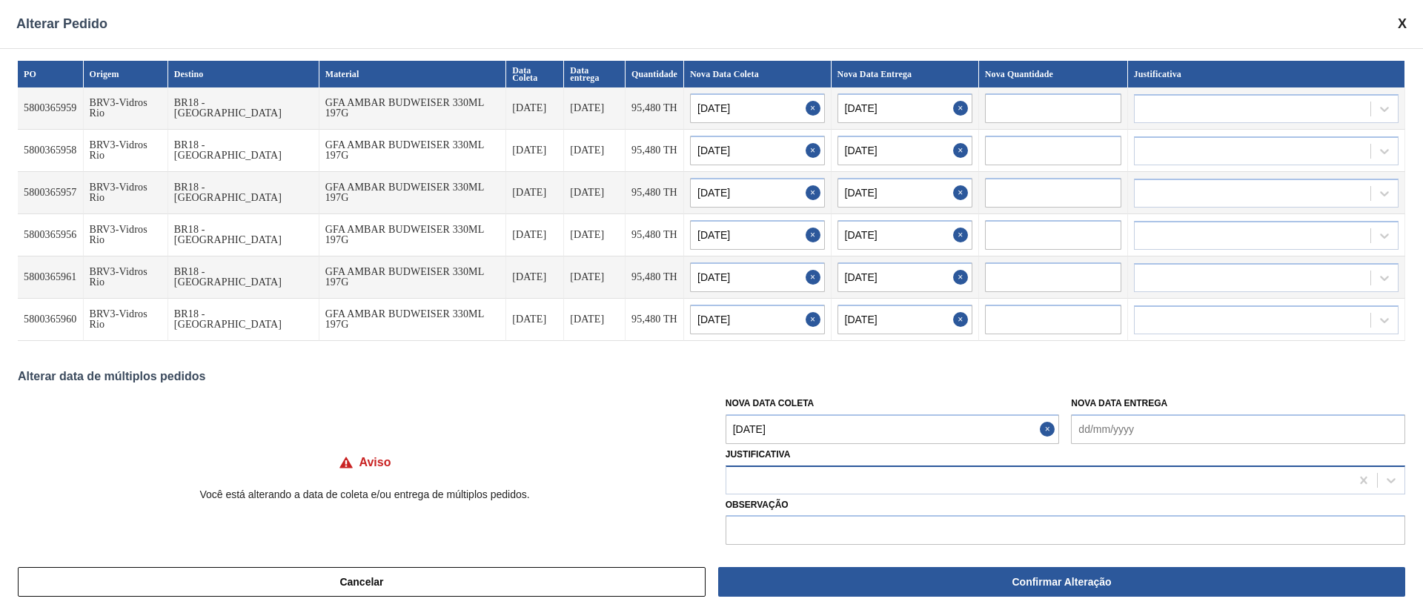
click at [770, 476] on div at bounding box center [1038, 479] width 624 height 21
type input "ou"
click at [765, 507] on div "Outro" at bounding box center [1064, 516] width 679 height 27
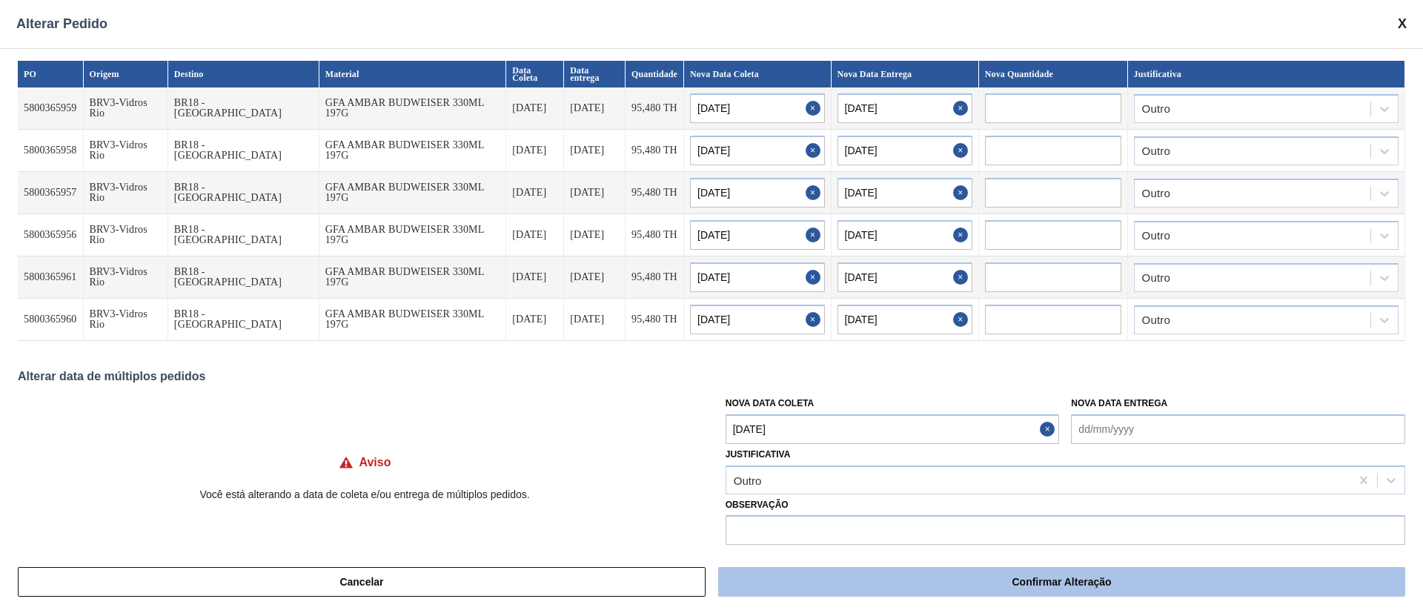
click at [1022, 581] on button "Confirmar Alteração" at bounding box center [1061, 582] width 687 height 30
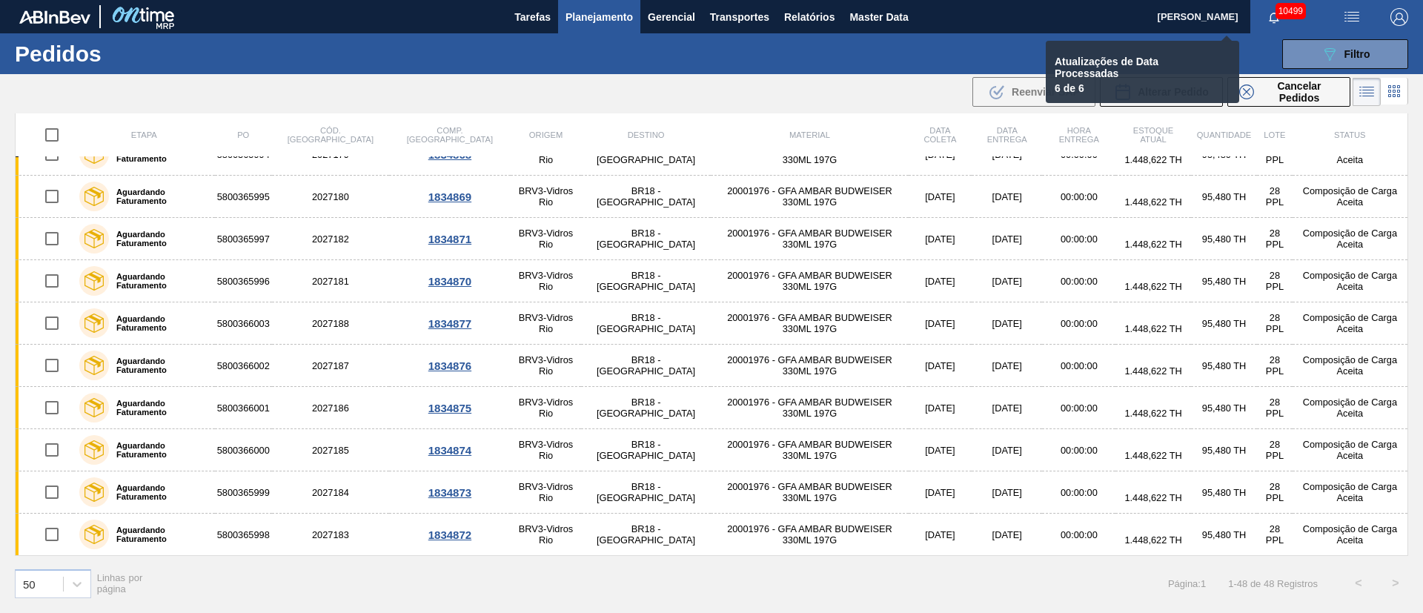
checkbox input "false"
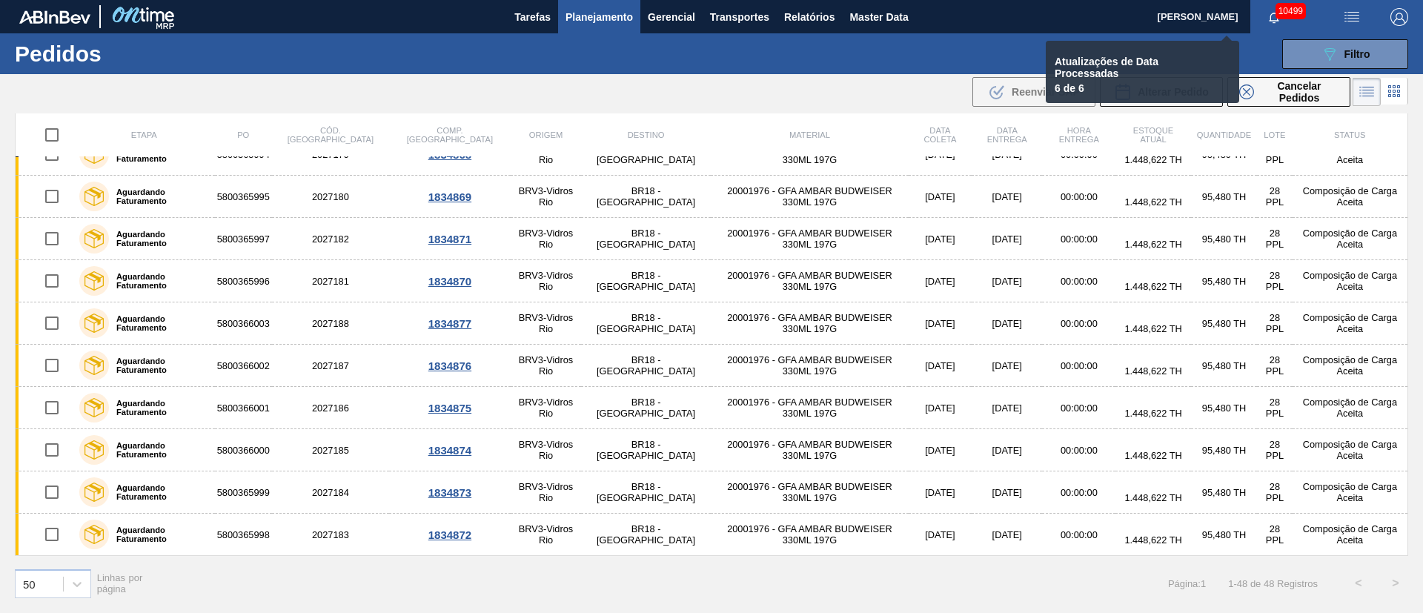
checkbox input "false"
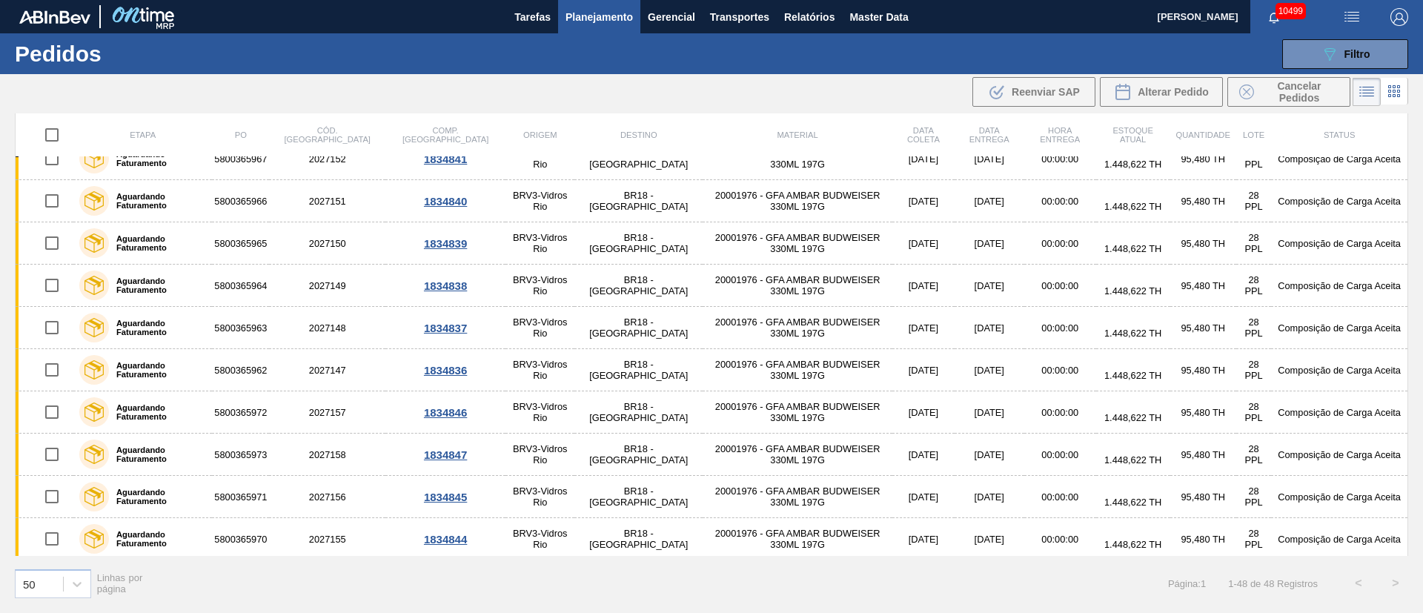
scroll to position [0, 0]
